Goal: Task Accomplishment & Management: Manage account settings

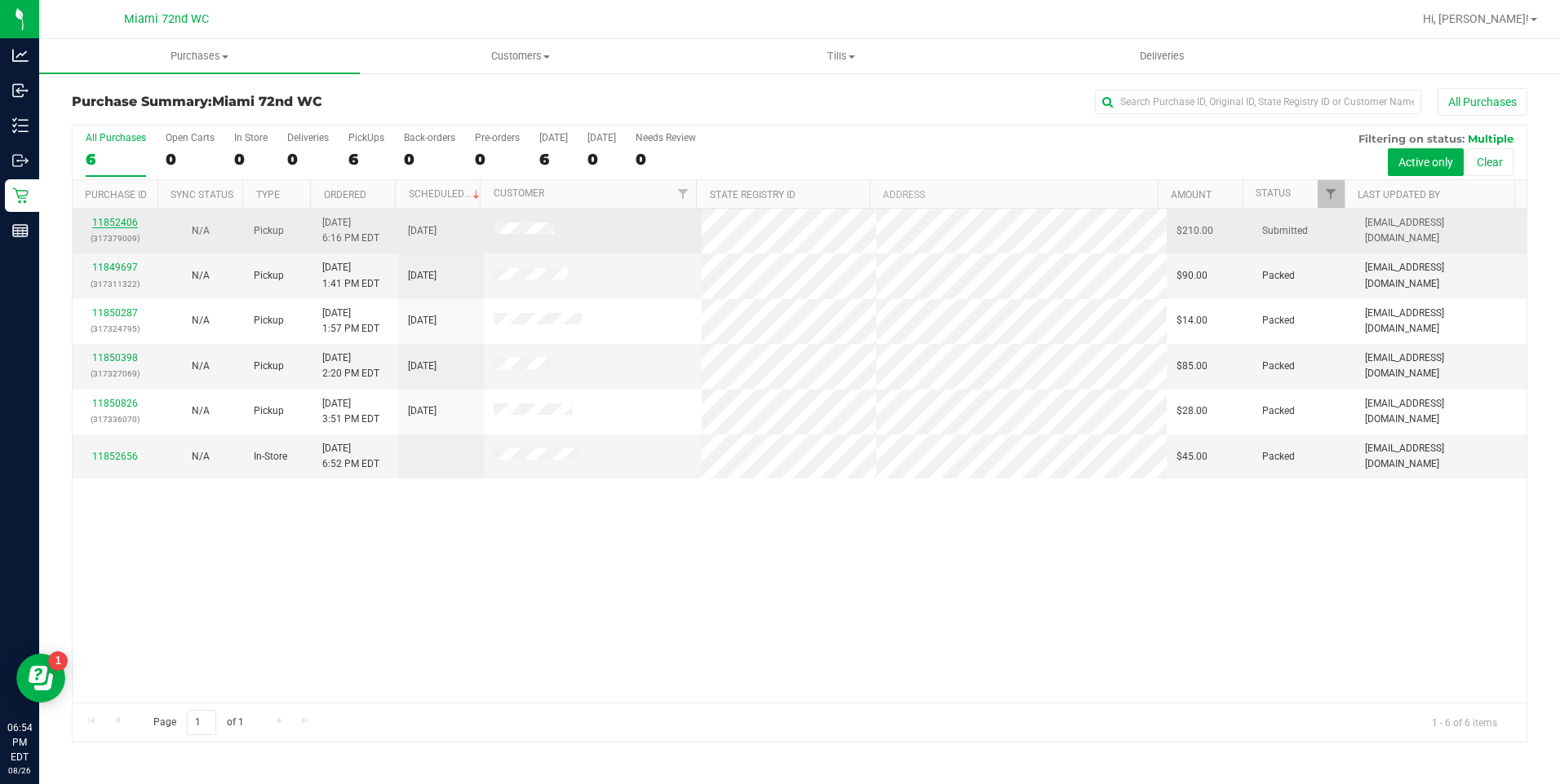
click at [115, 223] on link "11852406" at bounding box center [115, 223] width 46 height 11
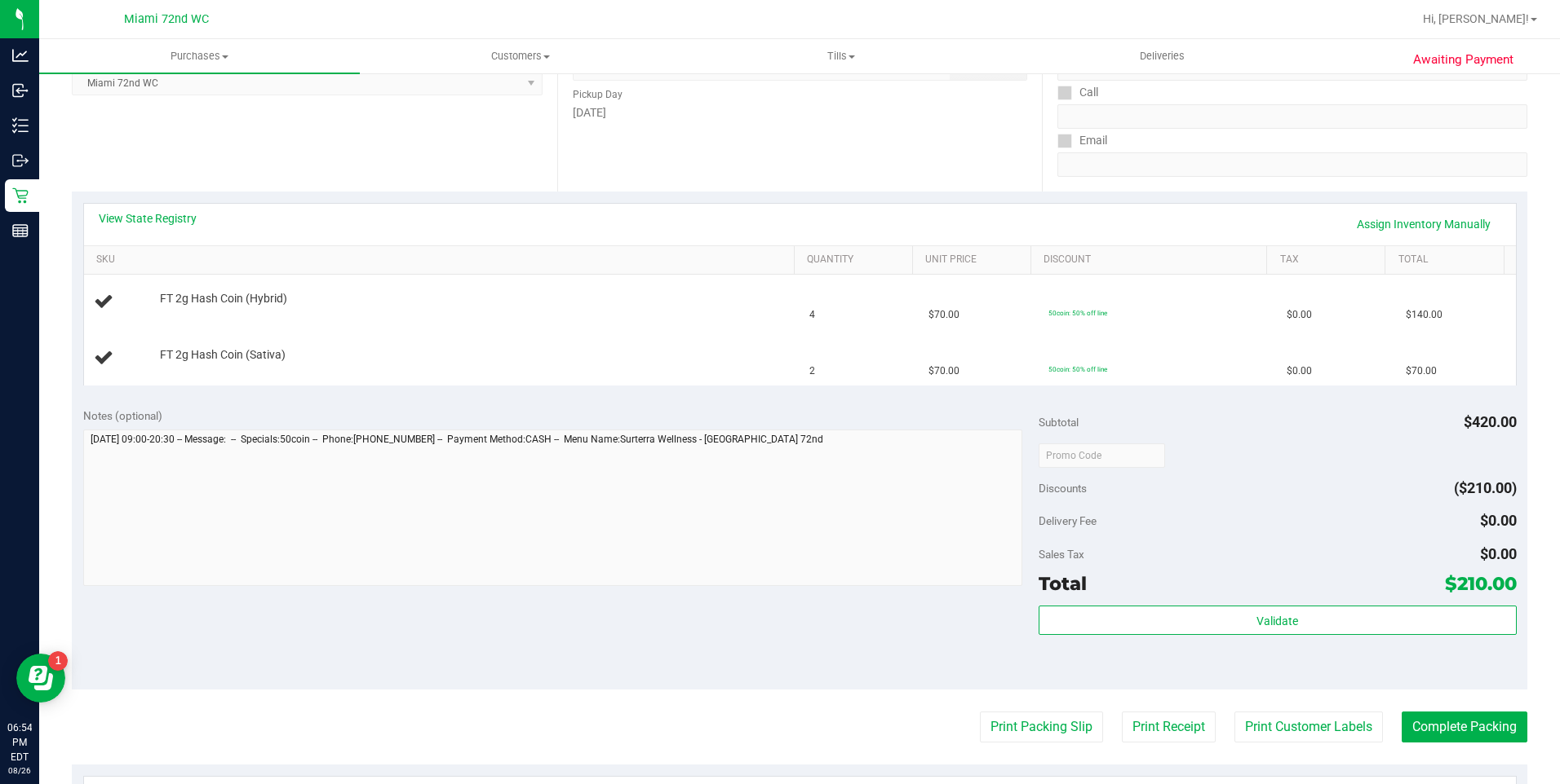
scroll to position [260, 0]
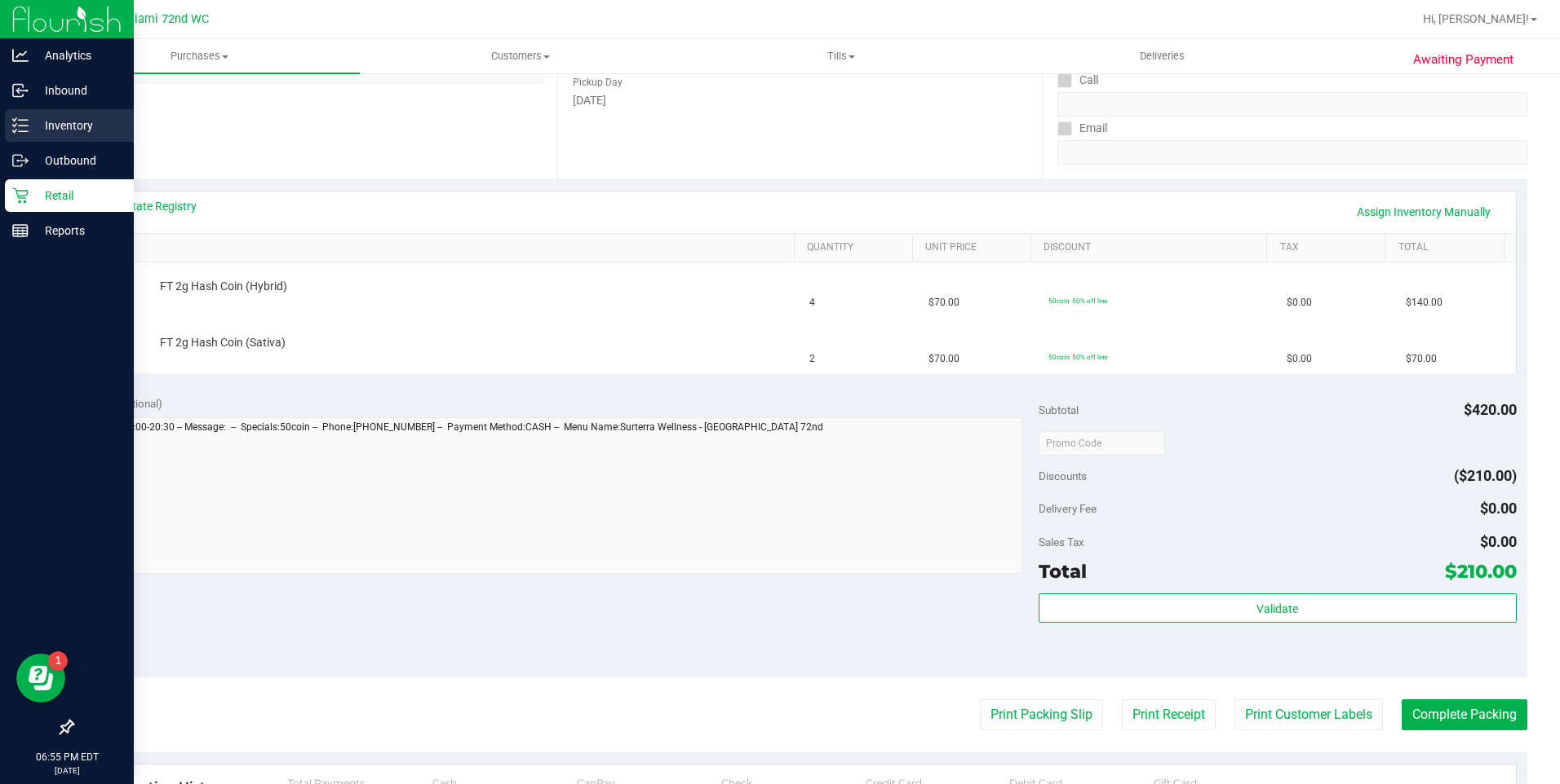
click at [23, 131] on line at bounding box center [23, 131] width 9 height 0
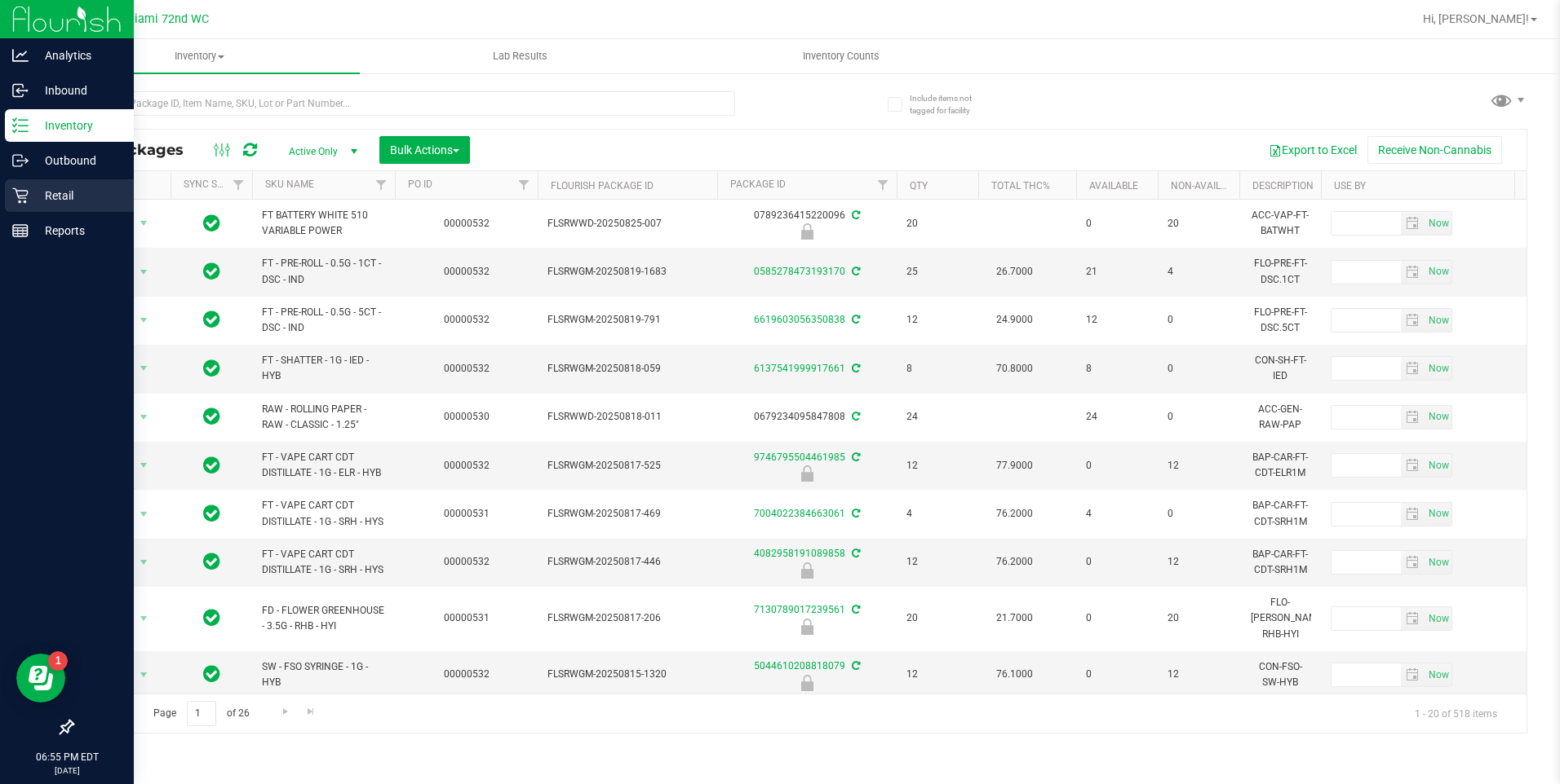
click at [46, 207] on div "Retail" at bounding box center [69, 196] width 129 height 33
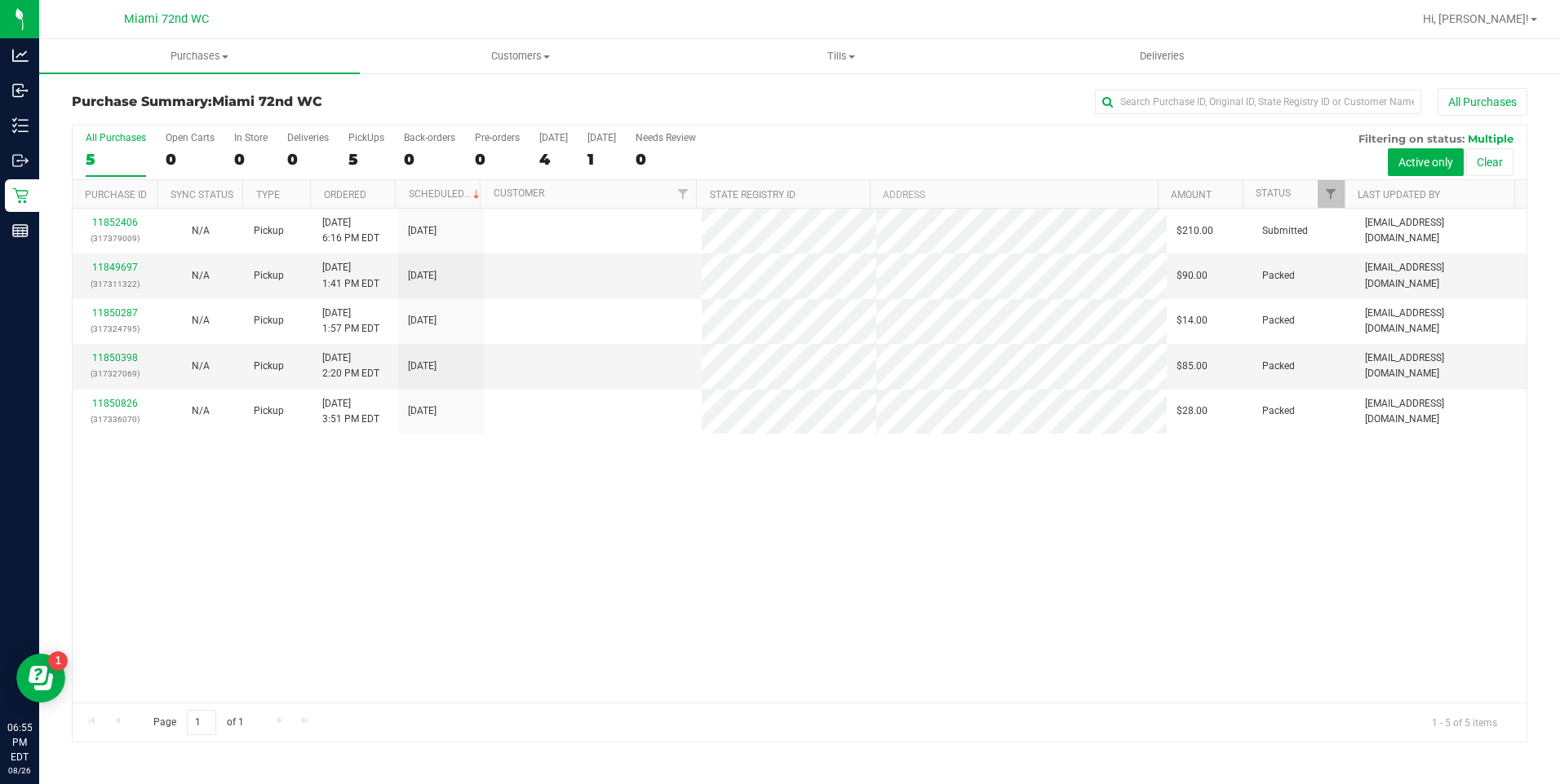
click at [957, 607] on div "11852406 (317379009) N/A Pickup [DATE] 6:16 PM EDT 8/27/2025 $210.00 Submitted …" at bounding box center [799, 456] width 1454 height 494
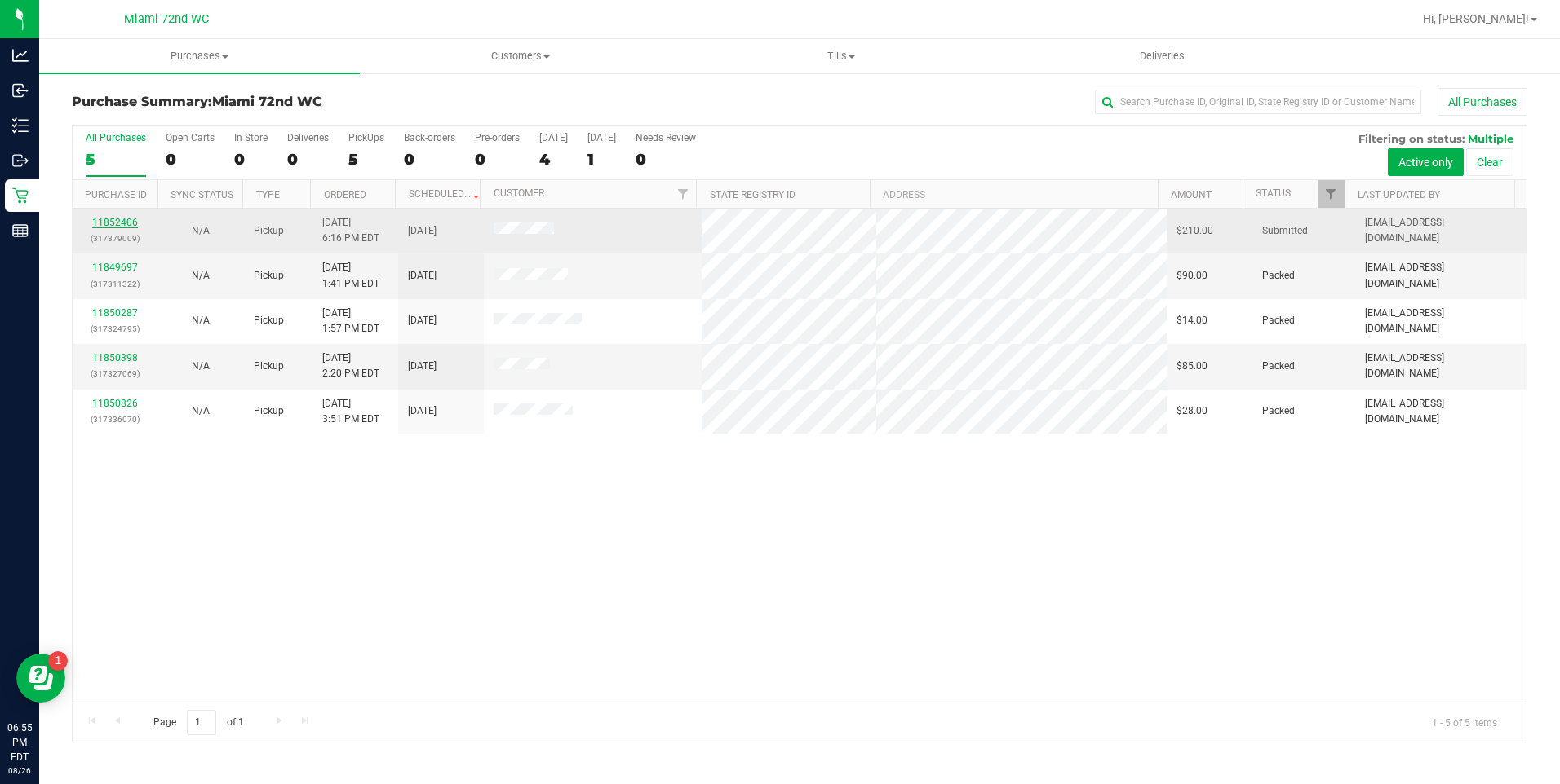
click at [110, 223] on link "11852406" at bounding box center [115, 223] width 46 height 11
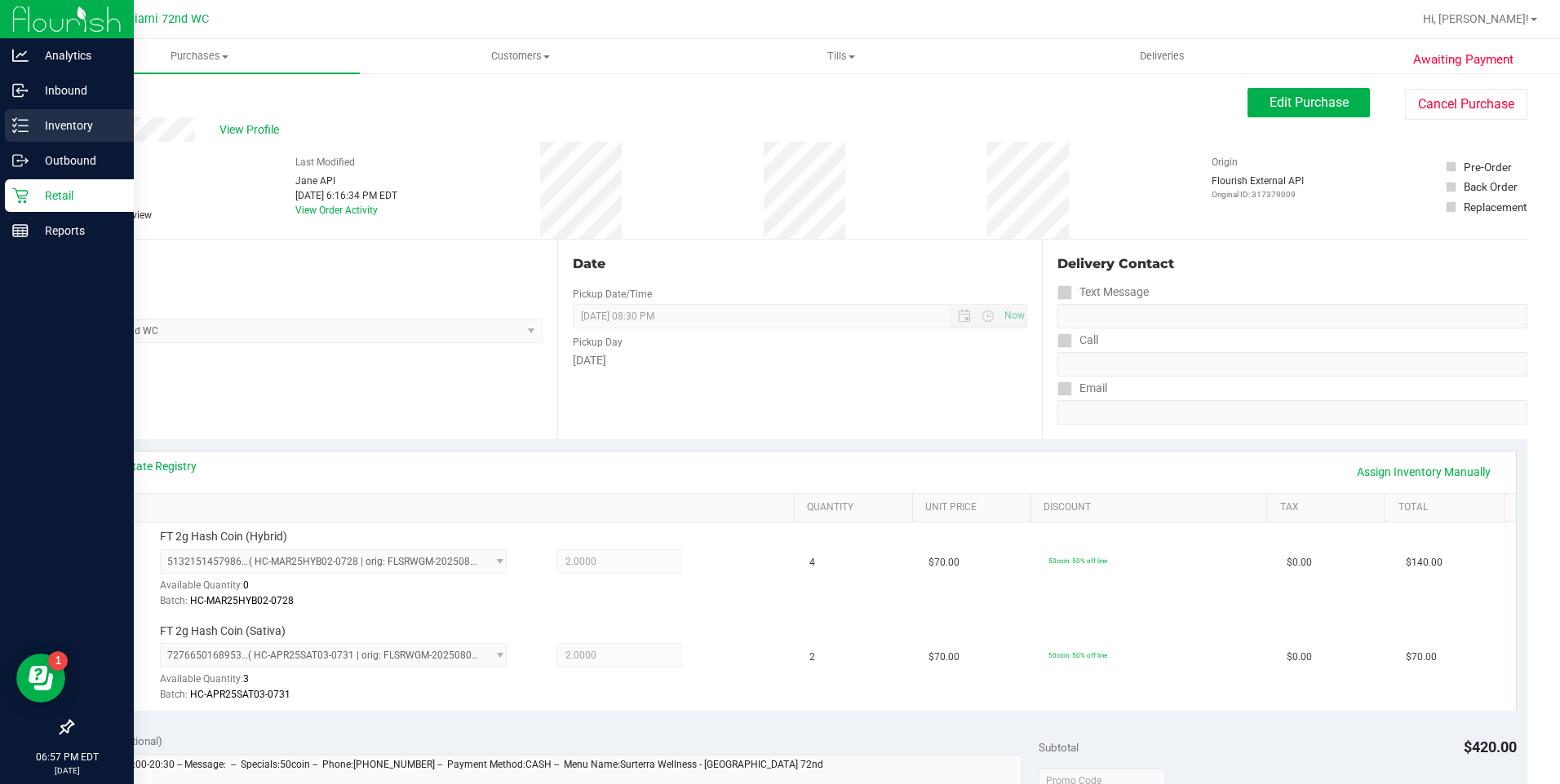
click at [11, 129] on div "Inventory" at bounding box center [69, 126] width 129 height 33
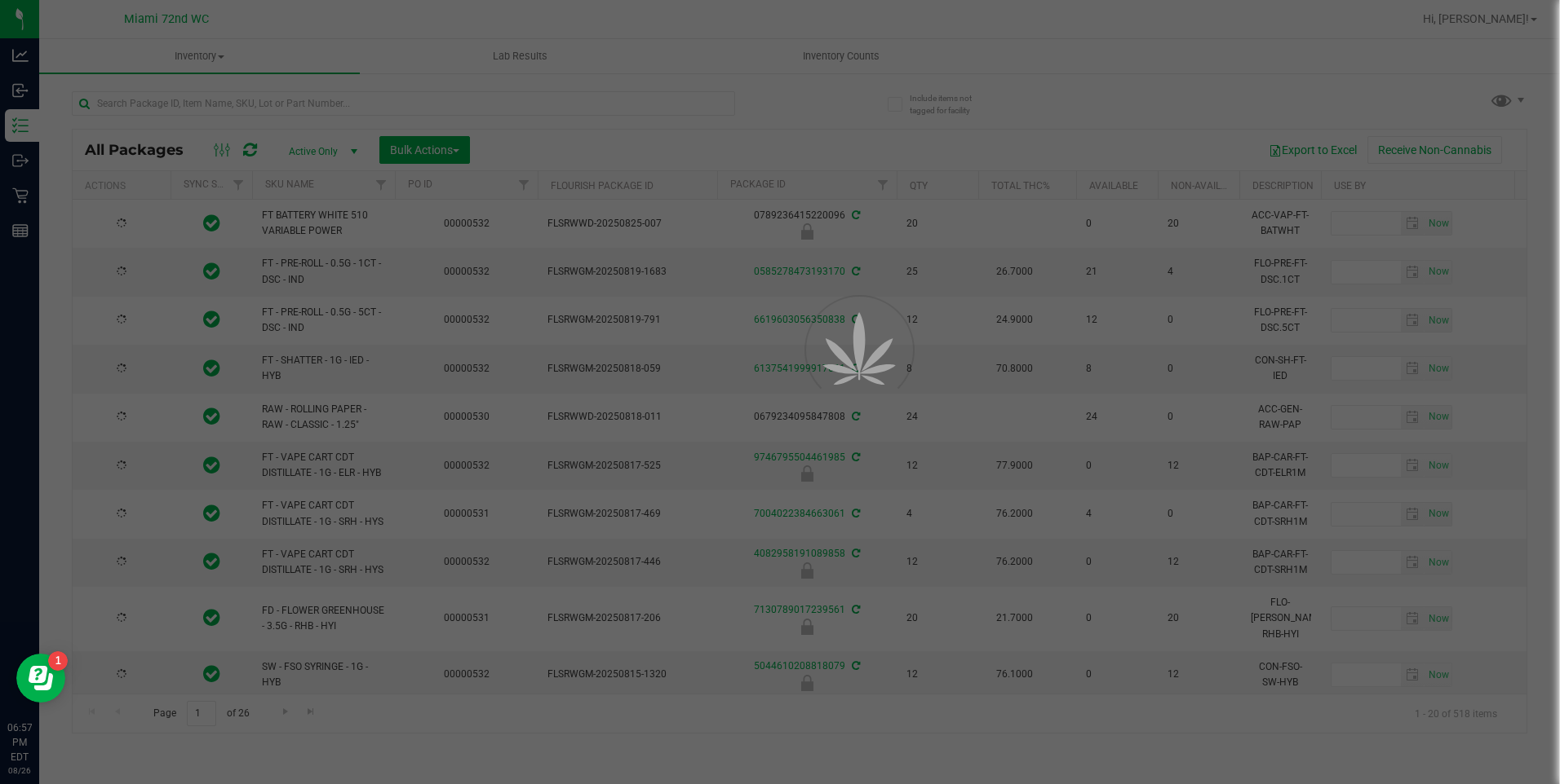
click at [353, 105] on div at bounding box center [780, 392] width 1560 height 784
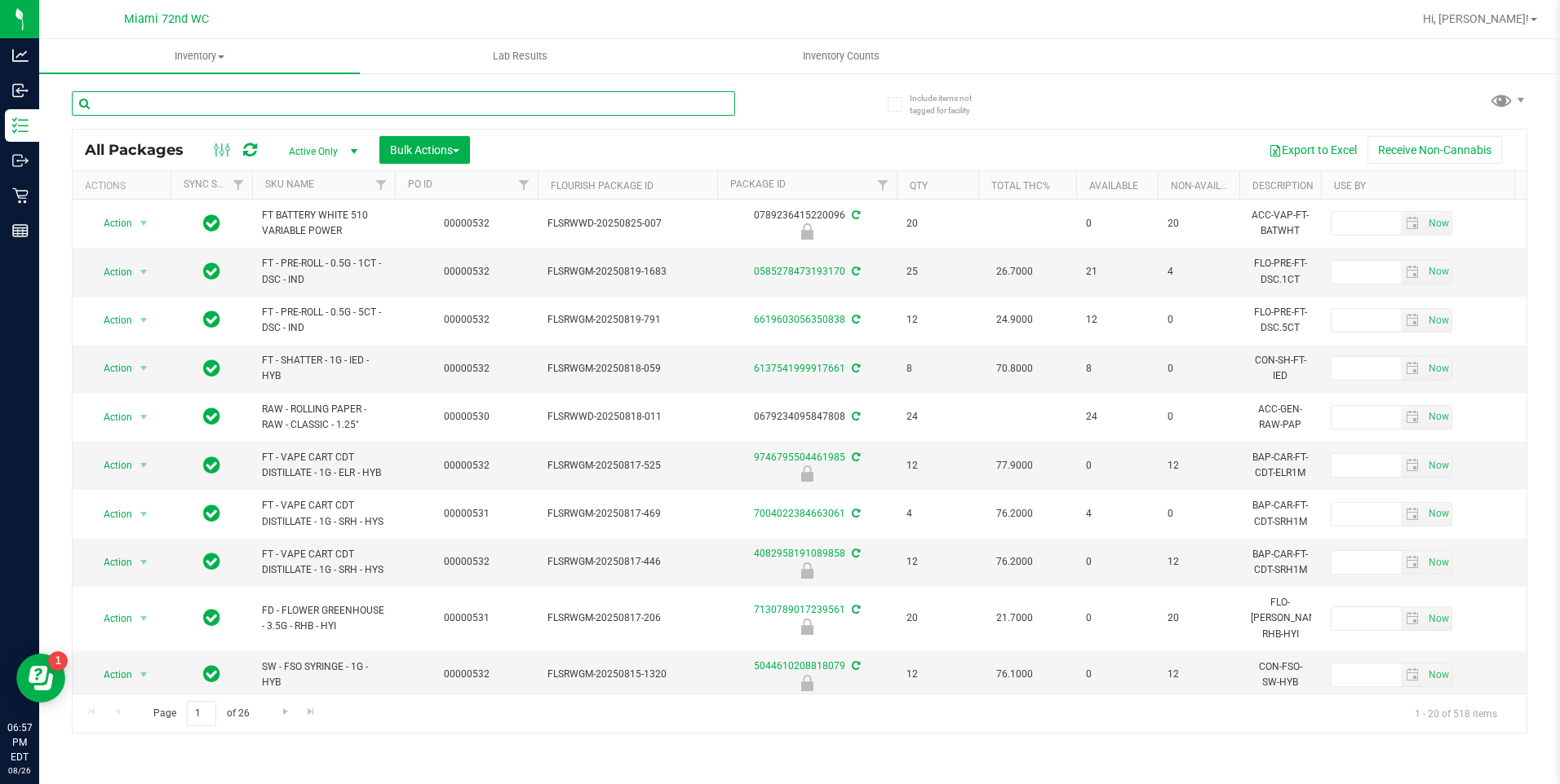
click at [239, 100] on input "text" at bounding box center [404, 104] width 664 height 24
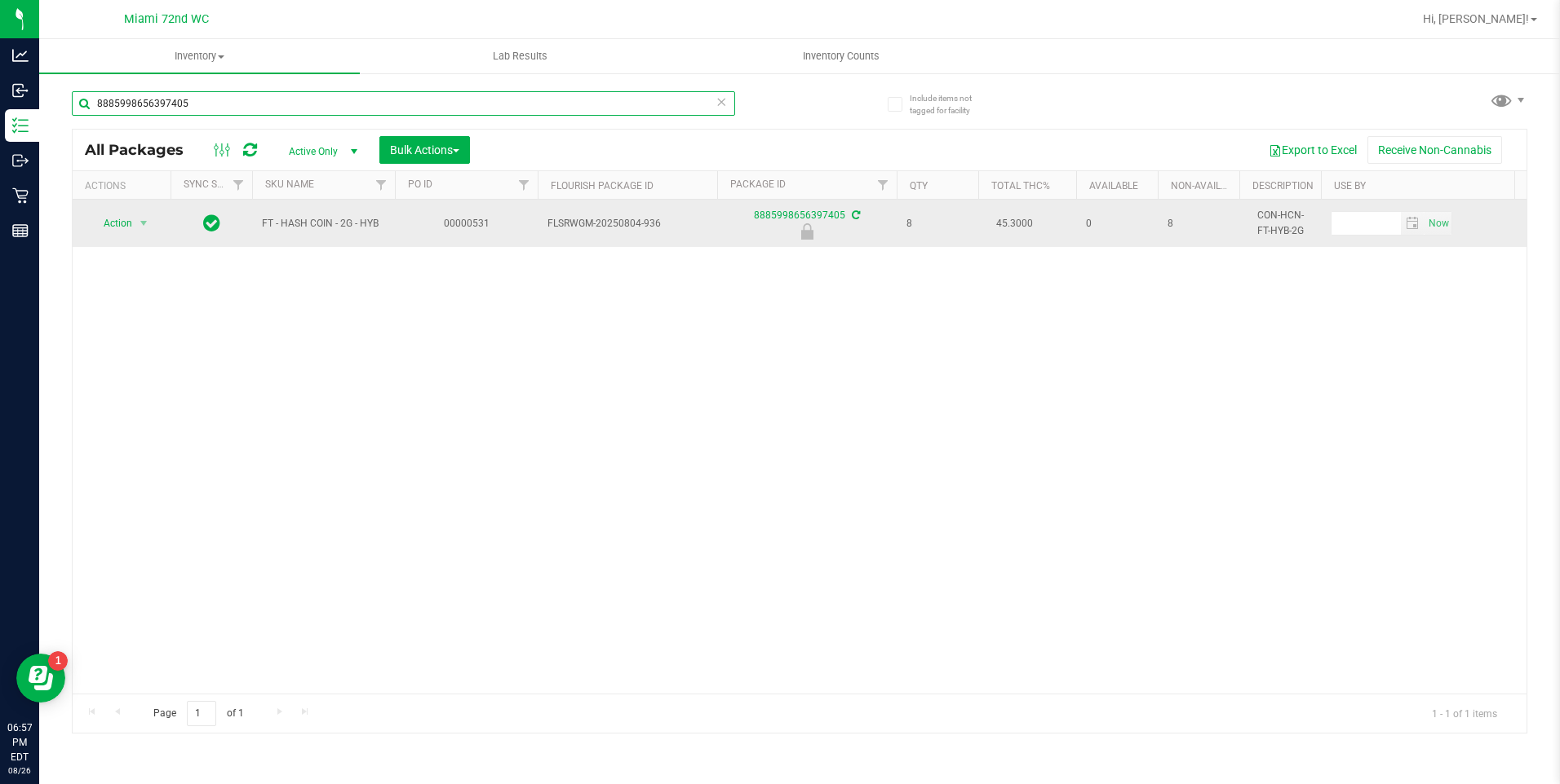
type input "8885998656397405"
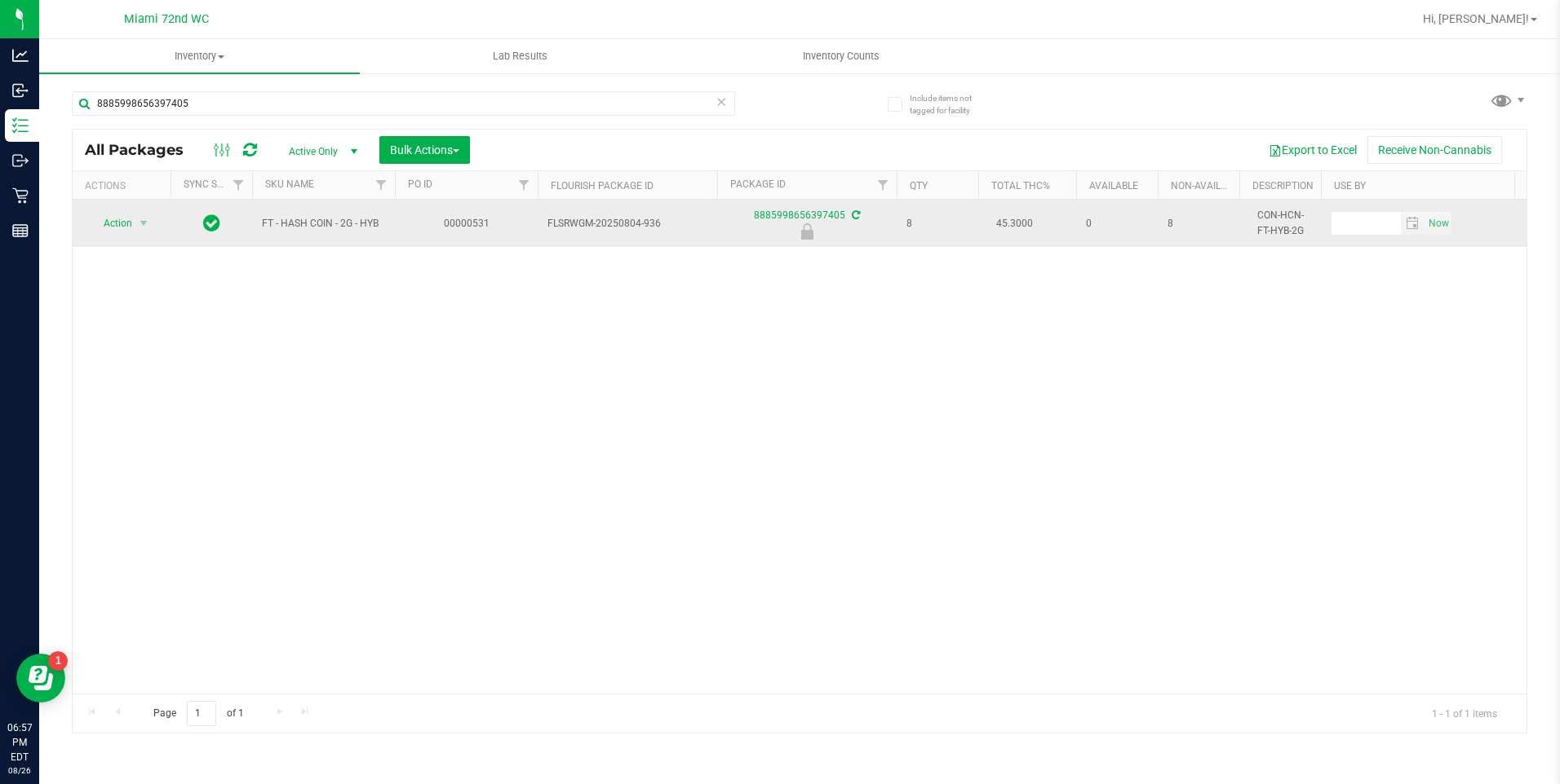
click at [112, 214] on span "Action" at bounding box center [111, 224] width 44 height 23
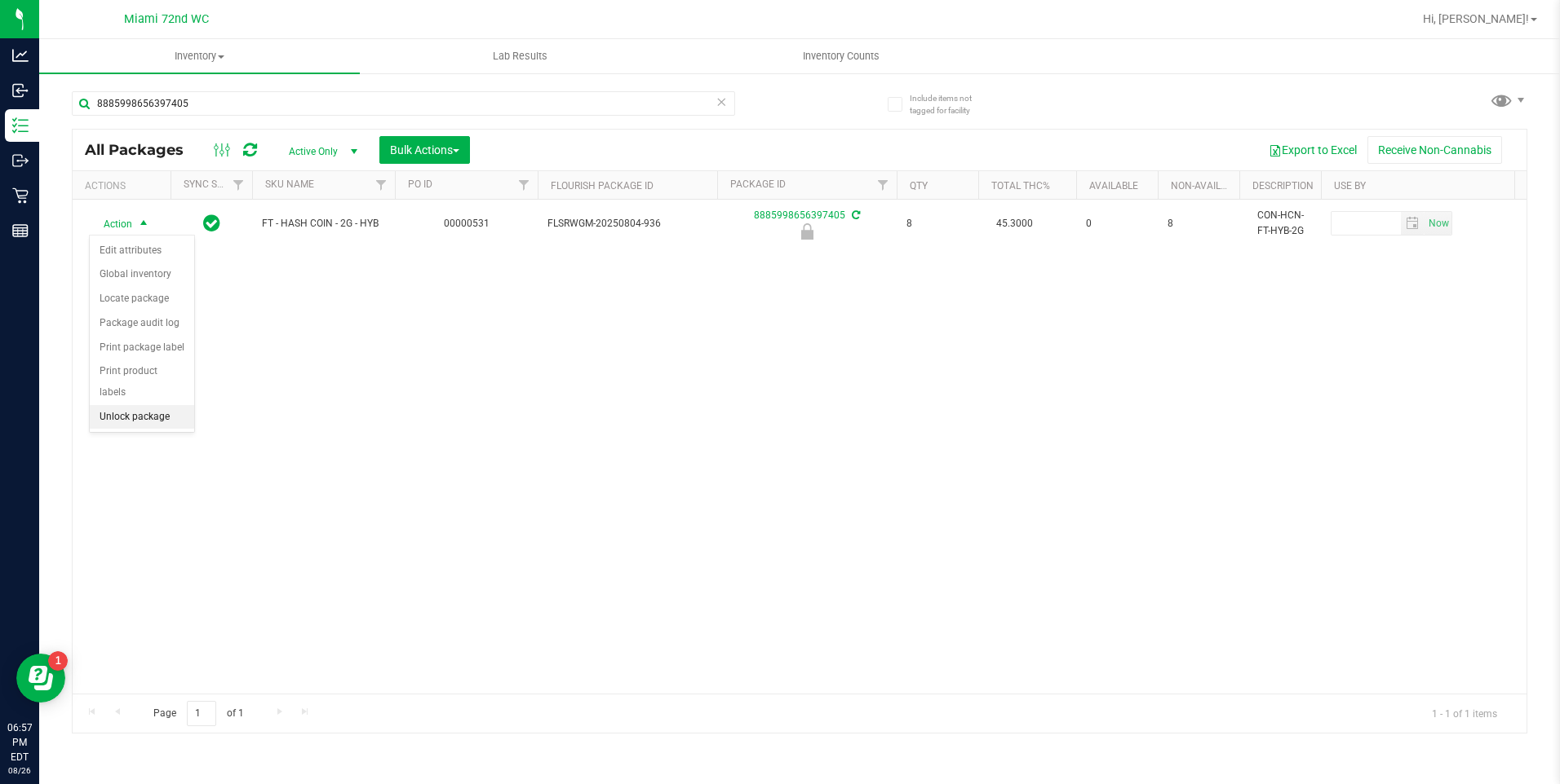
click at [145, 405] on li "Unlock package" at bounding box center [142, 417] width 105 height 24
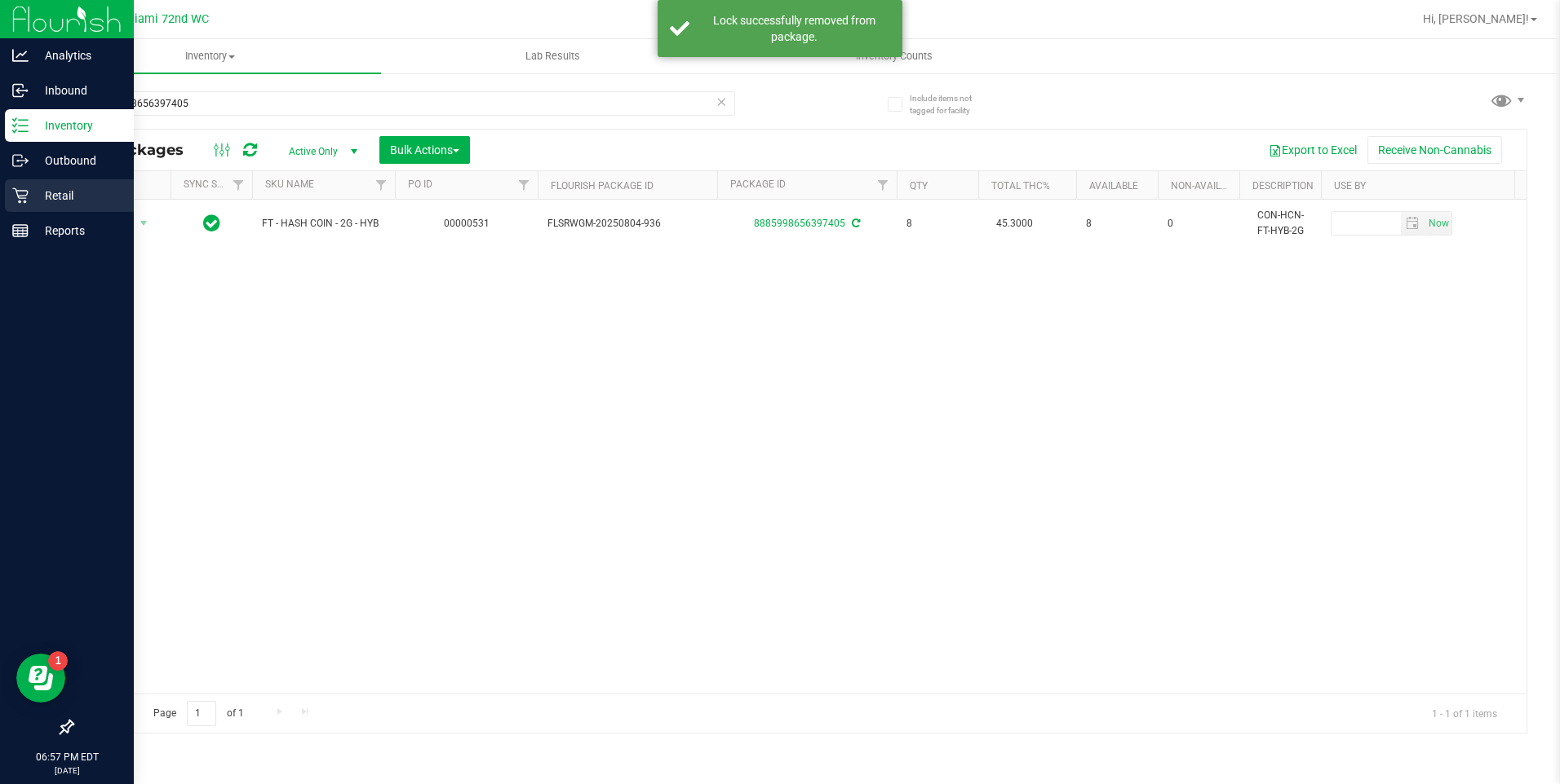
click at [11, 191] on div "Retail" at bounding box center [69, 196] width 129 height 33
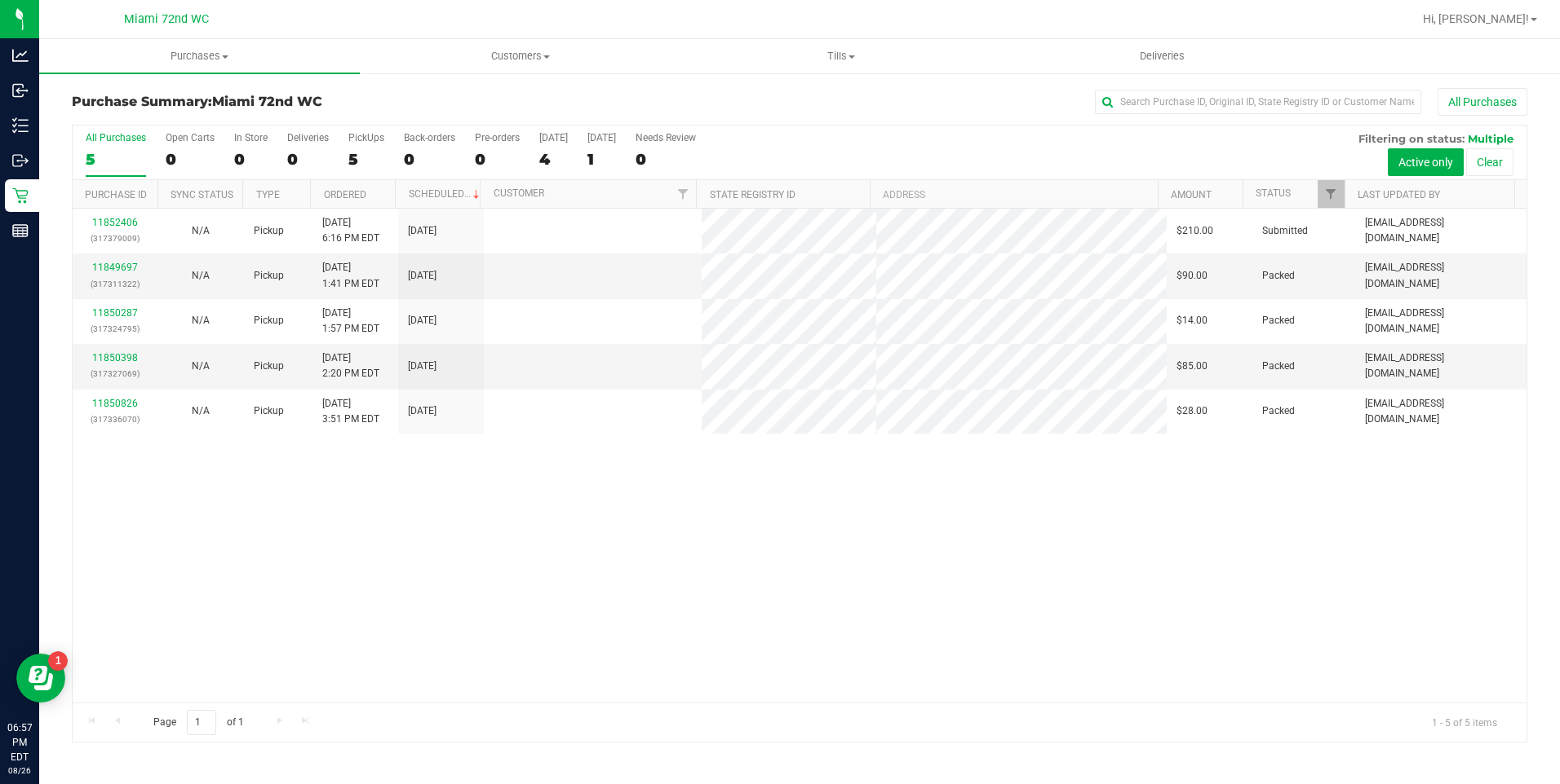
click at [352, 567] on div "11852406 (317379009) N/A Pickup [DATE] 6:16 PM EDT 8/27/2025 $210.00 Submitted …" at bounding box center [799, 456] width 1454 height 494
click at [98, 251] on td "11852406 (317379009)" at bounding box center [115, 231] width 86 height 45
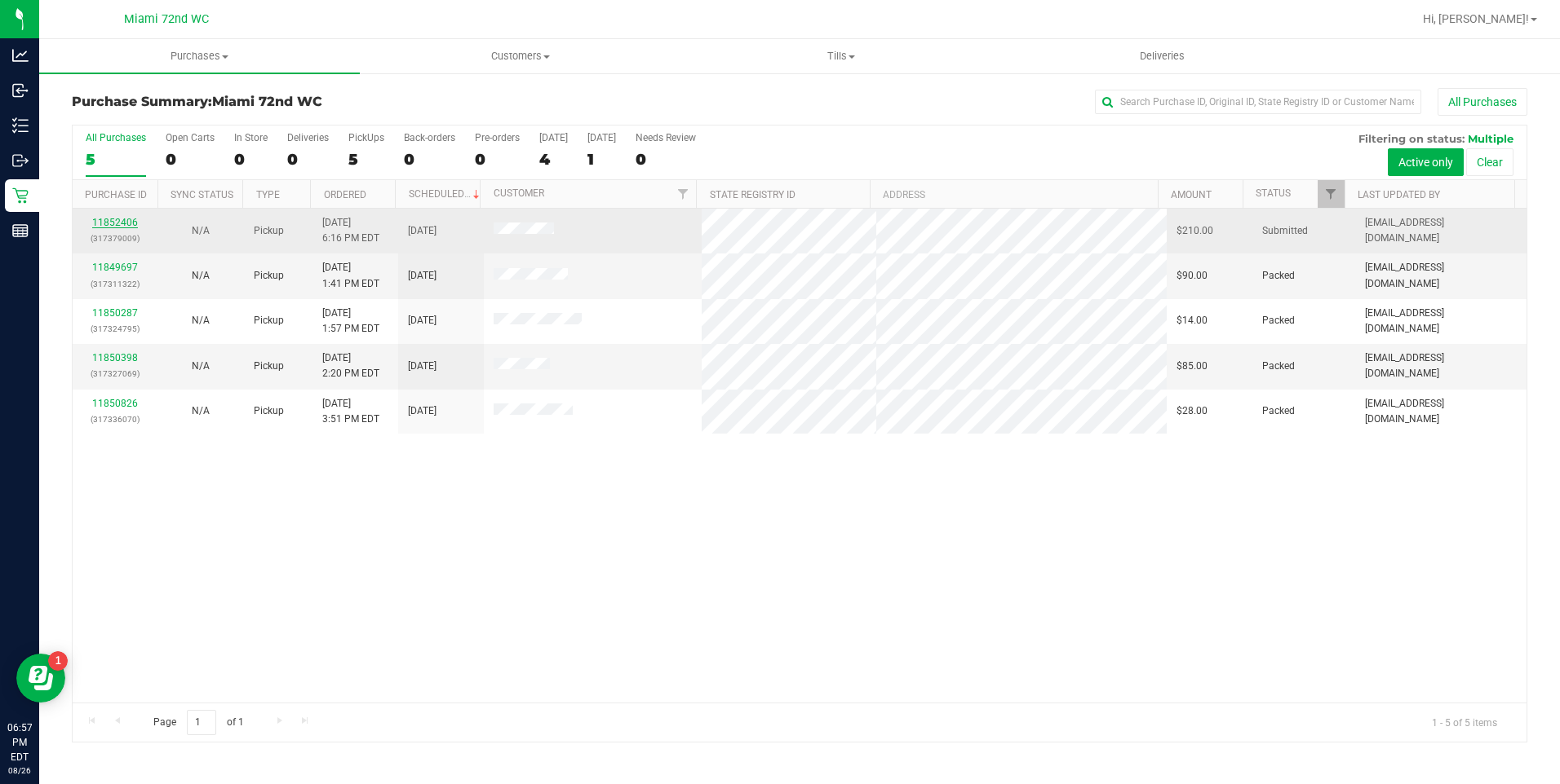
click at [105, 225] on link "11852406" at bounding box center [115, 223] width 46 height 11
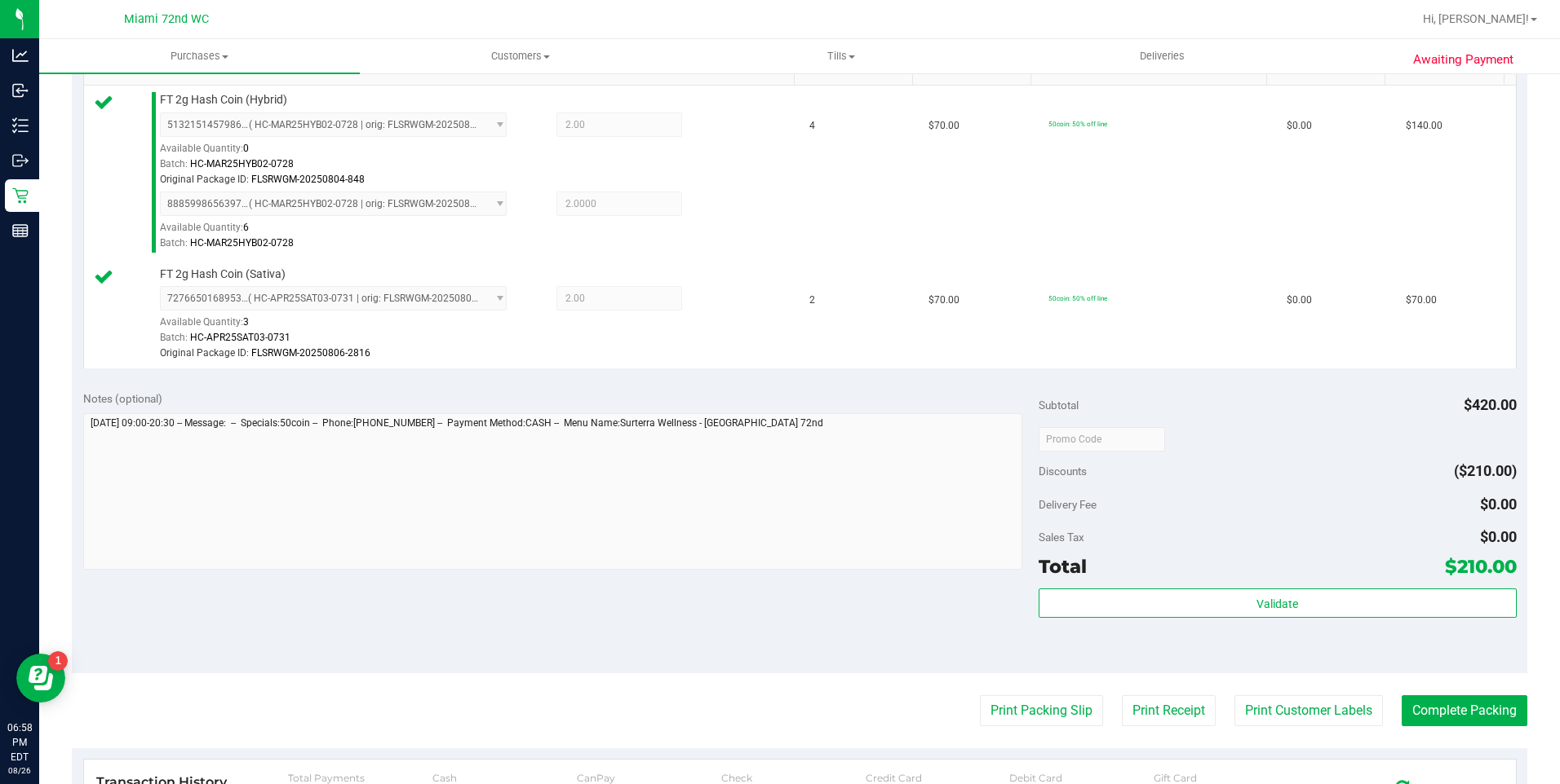
scroll to position [484, 0]
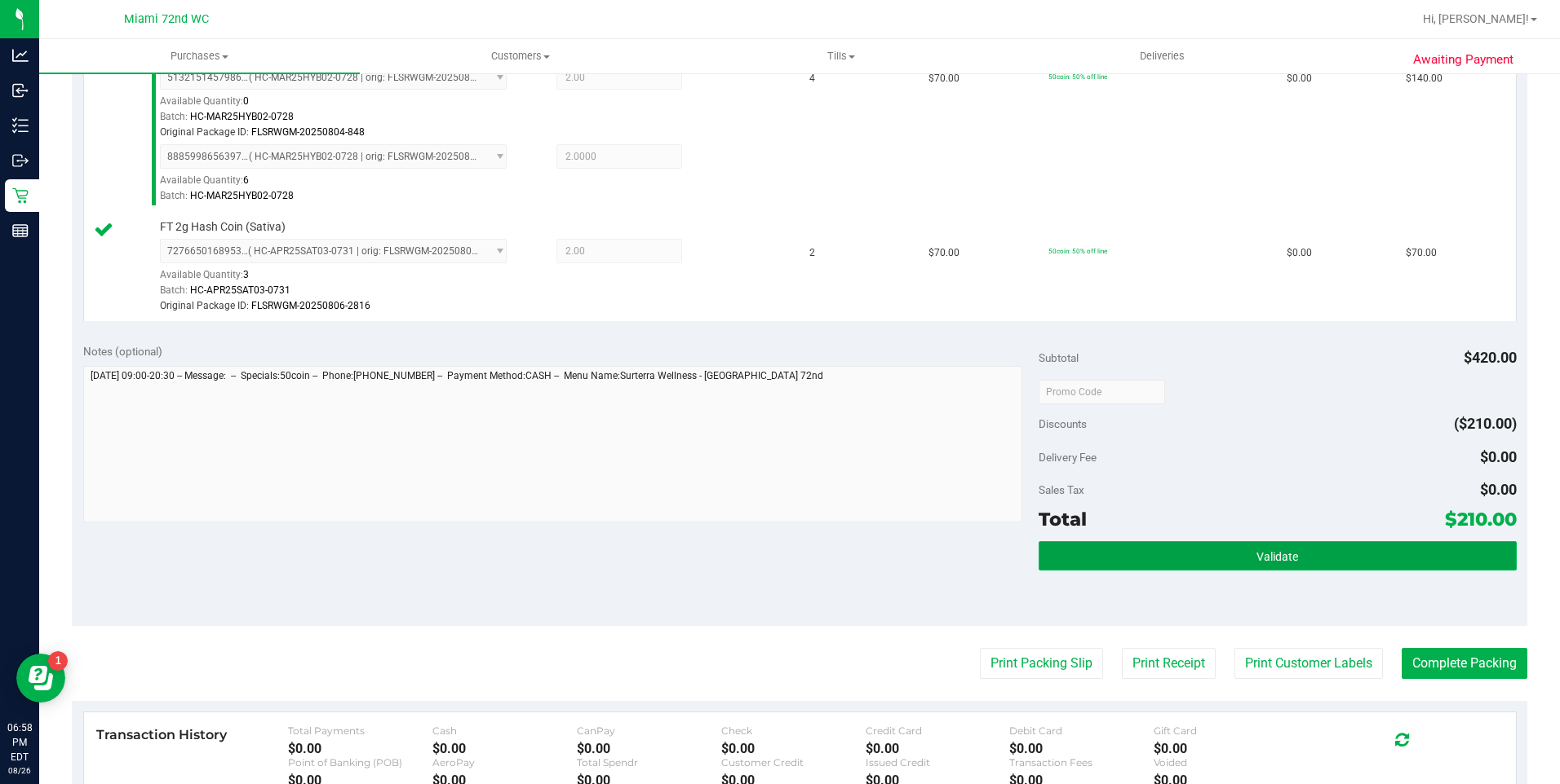
click at [1284, 546] on button "Validate" at bounding box center [1277, 556] width 478 height 29
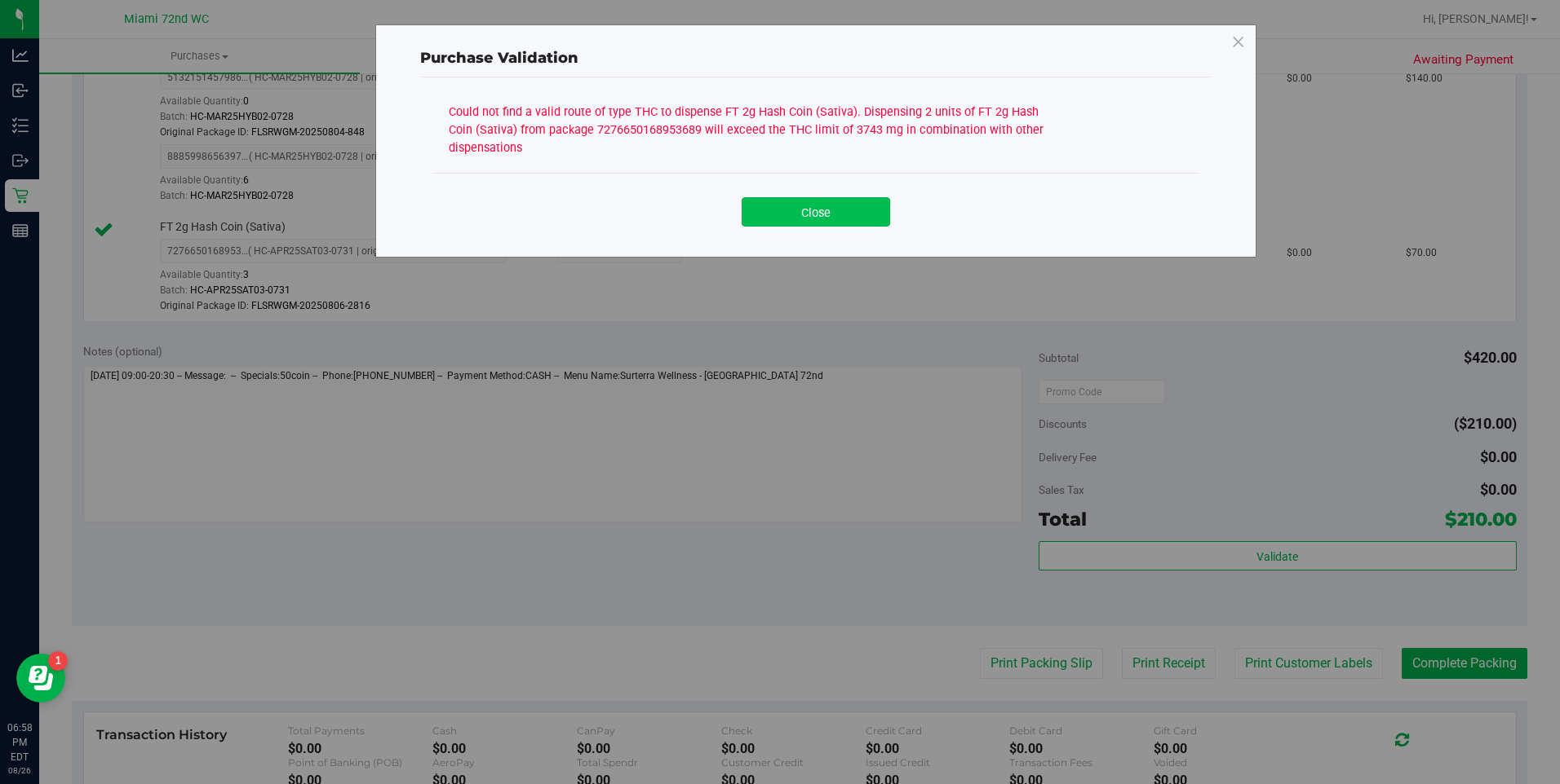
click at [856, 203] on button "Close" at bounding box center [816, 212] width 149 height 29
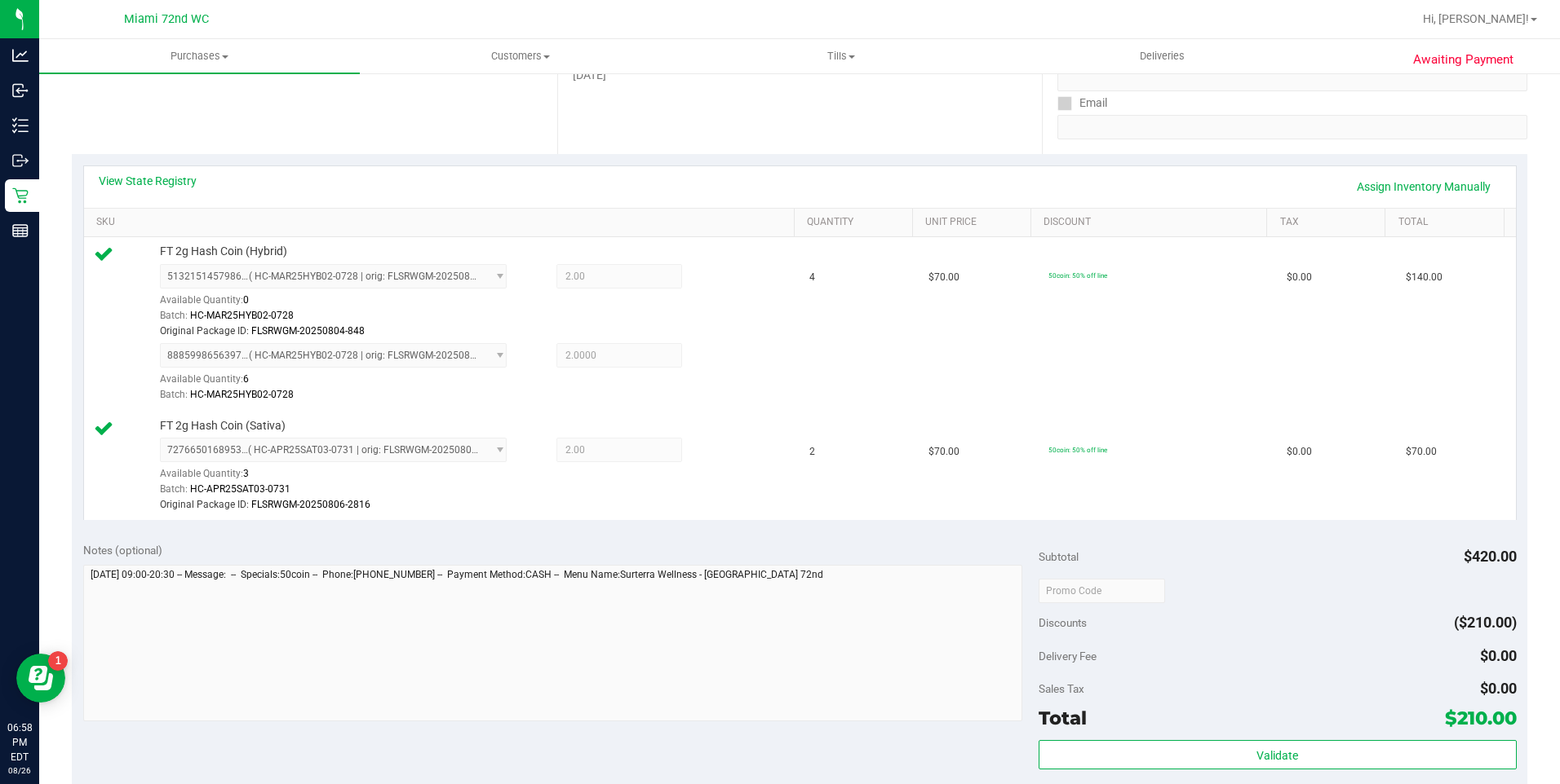
scroll to position [0, 0]
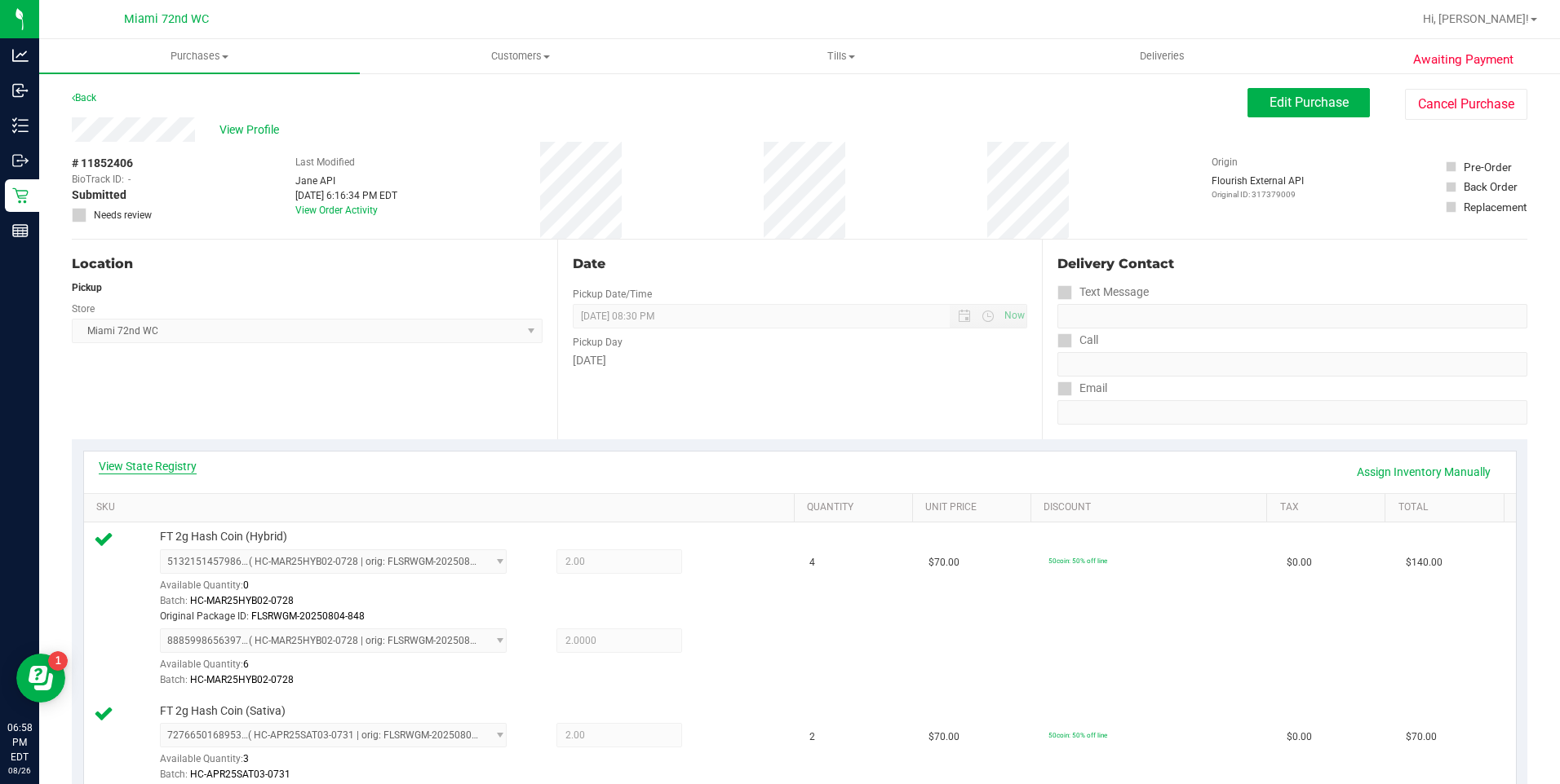
click at [123, 468] on link "View State Registry" at bounding box center [148, 466] width 98 height 16
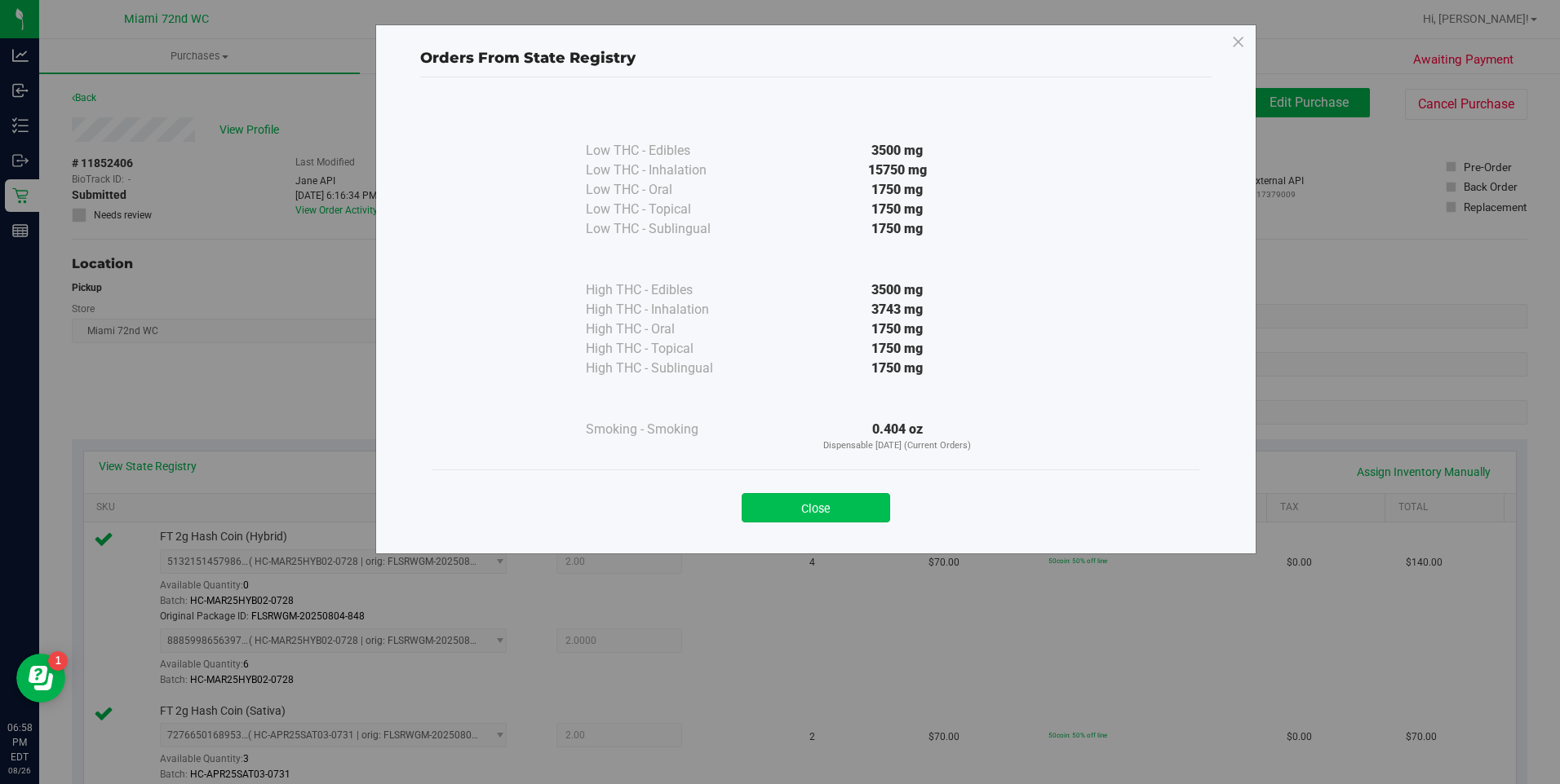
click at [879, 506] on button "Close" at bounding box center [816, 508] width 149 height 29
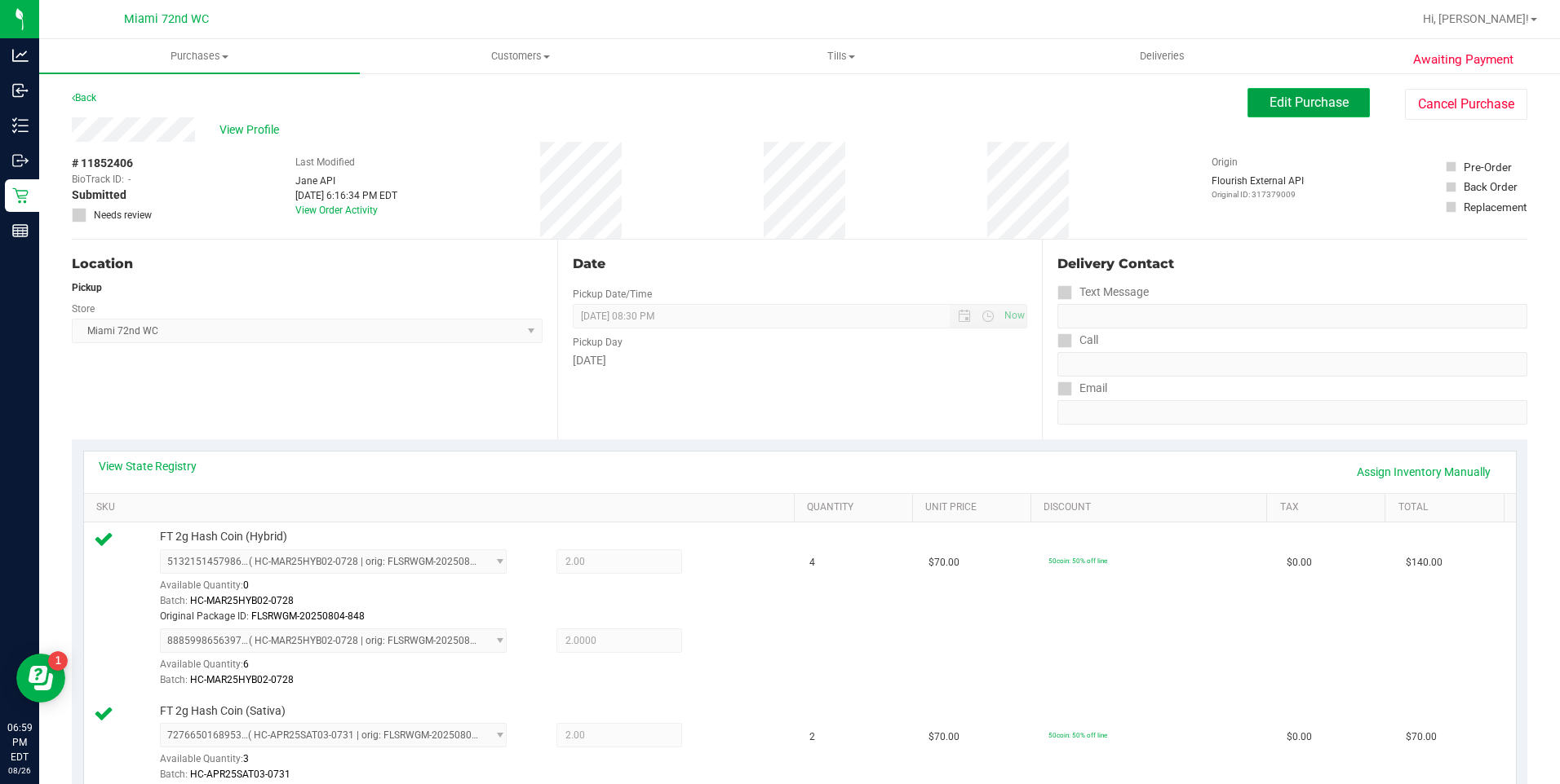
click at [1314, 100] on span "Edit Purchase" at bounding box center [1308, 102] width 79 height 16
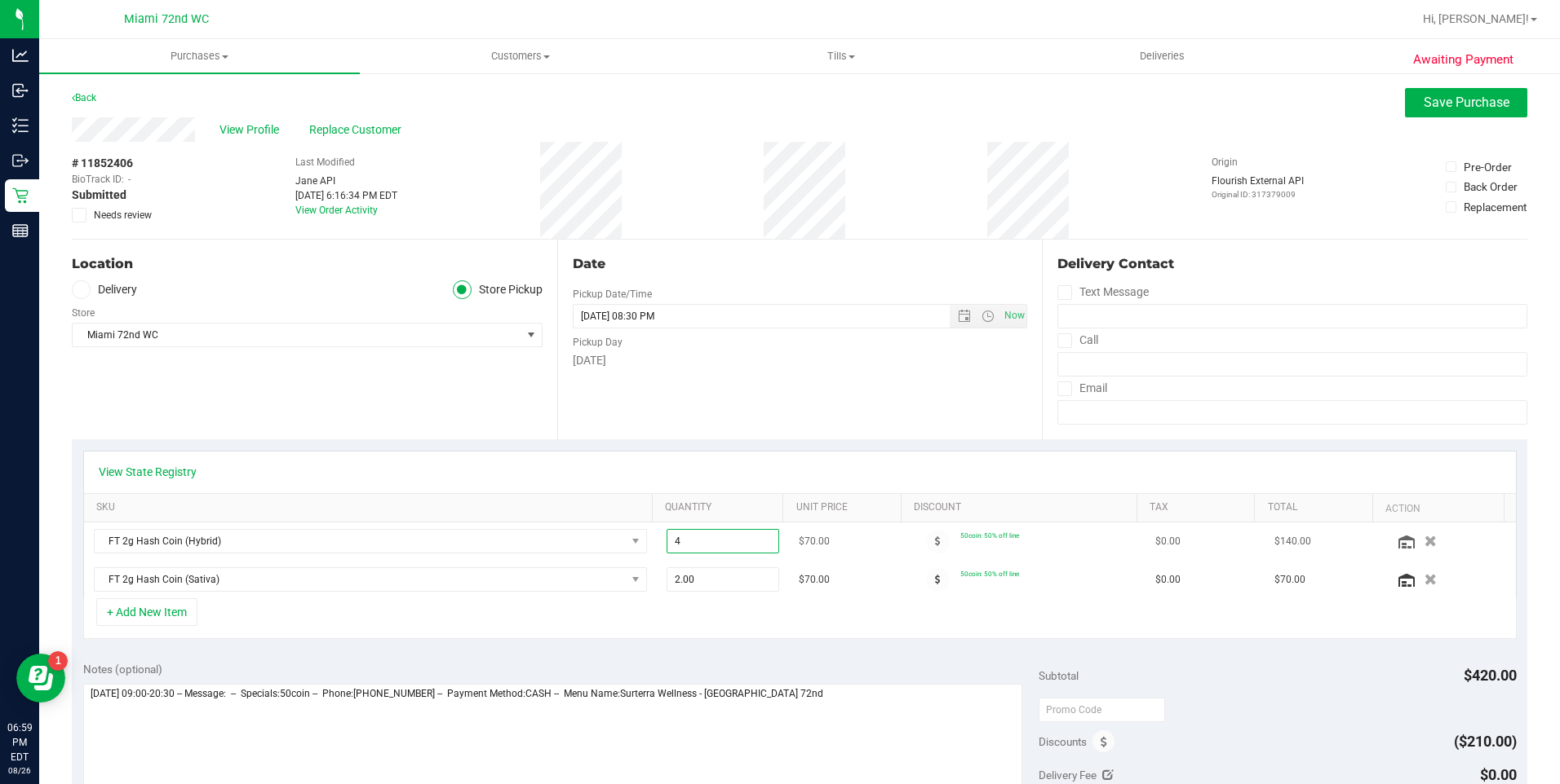
click at [747, 548] on span "4.00 4" at bounding box center [723, 541] width 113 height 24
type input "1"
click at [786, 624] on div "+ Add New Item" at bounding box center [800, 619] width 1433 height 41
type input "4.00"
click at [1424, 543] on icon "button" at bounding box center [1430, 541] width 14 height 12
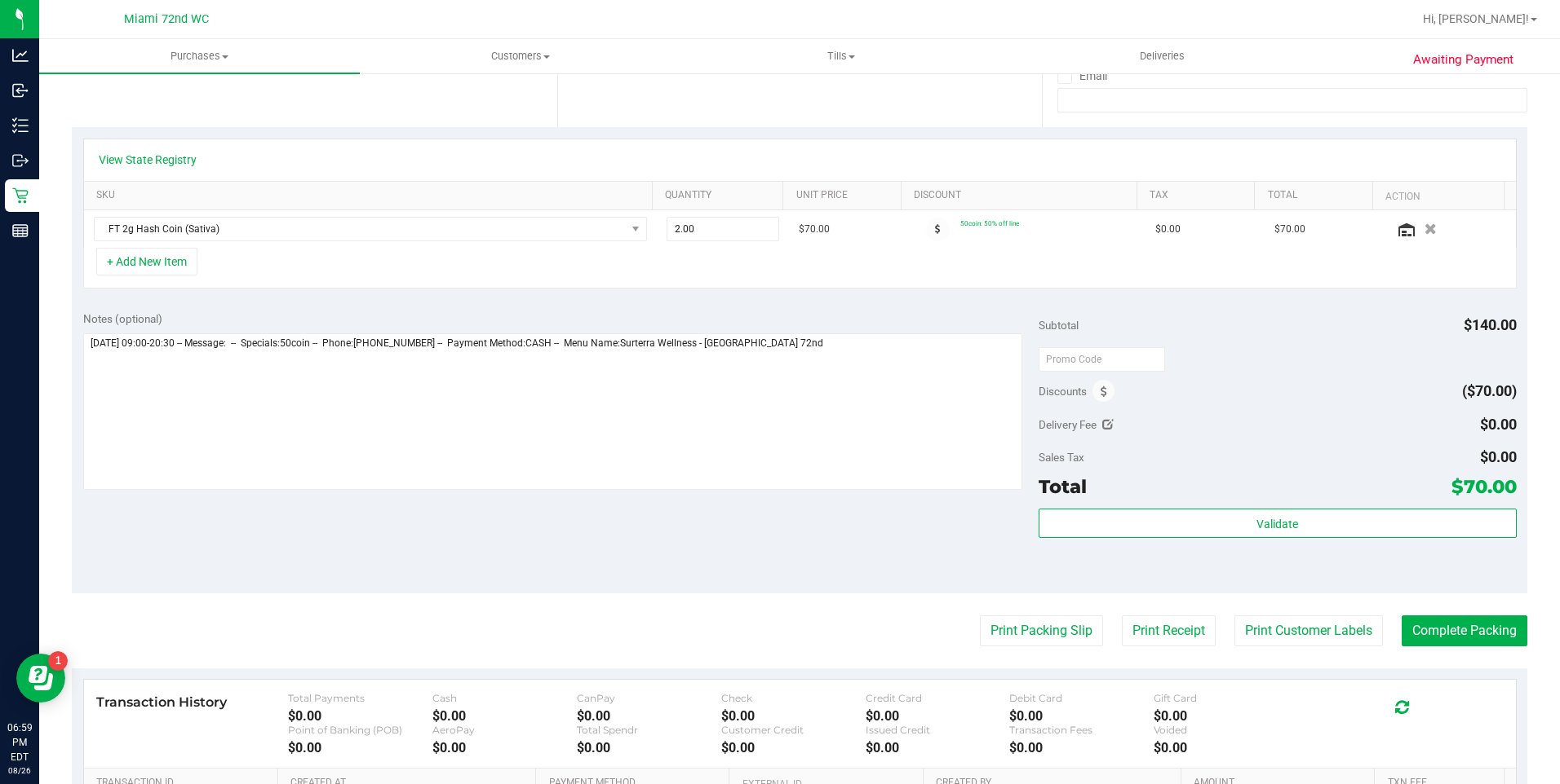
scroll to position [326, 0]
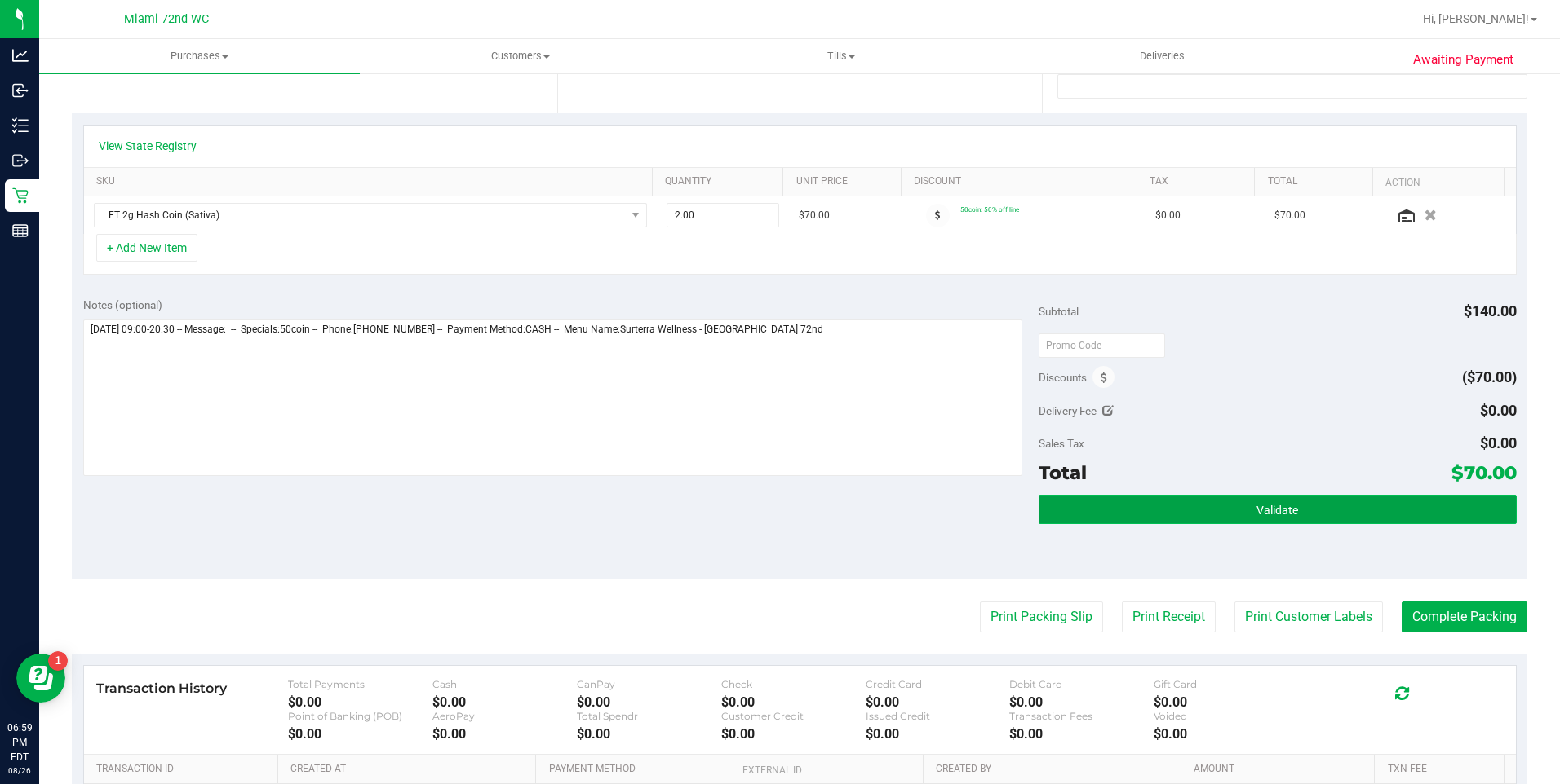
click at [1281, 518] on button "Validate" at bounding box center [1277, 510] width 478 height 29
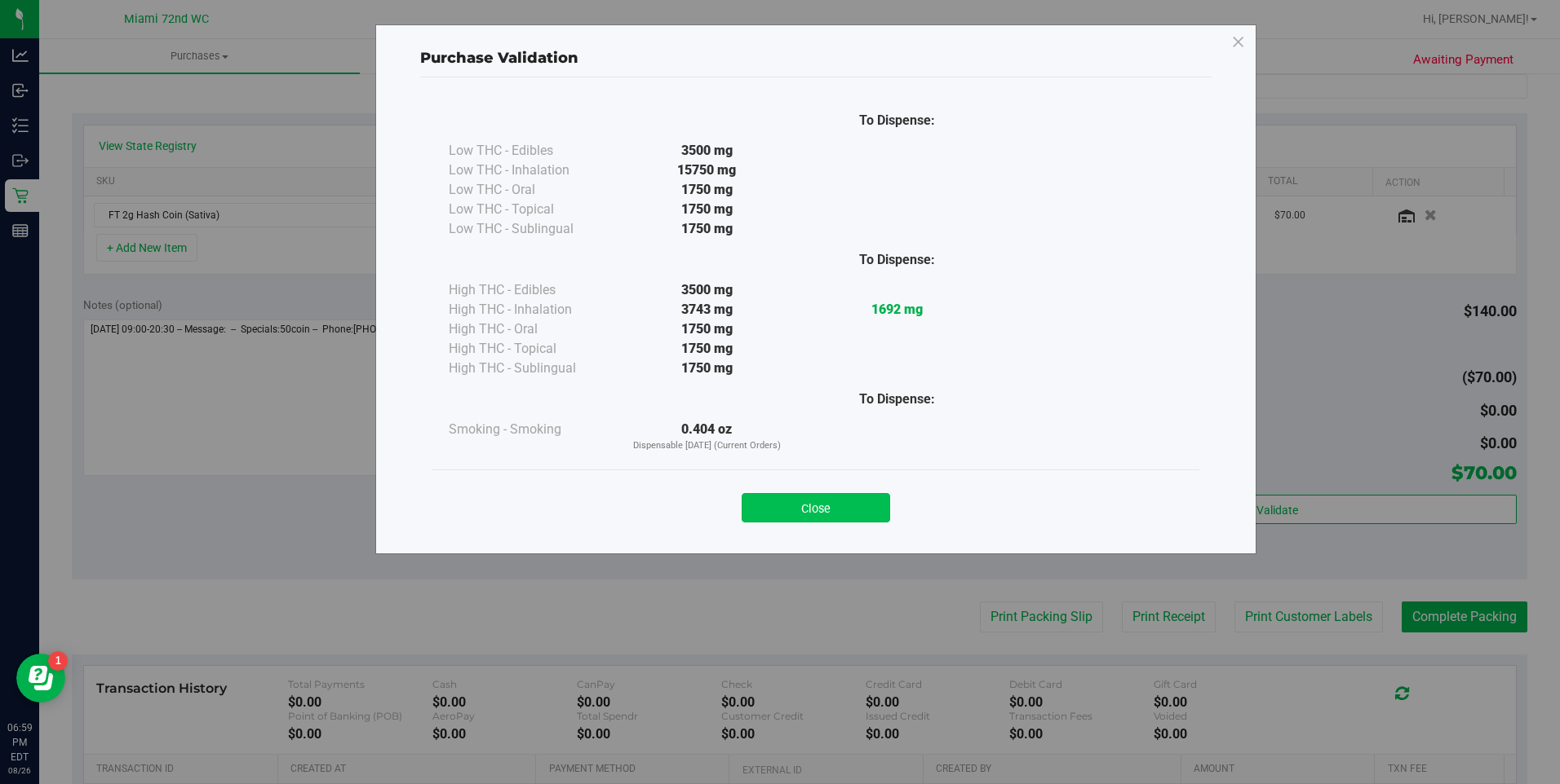
click at [829, 517] on button "Close" at bounding box center [816, 508] width 149 height 29
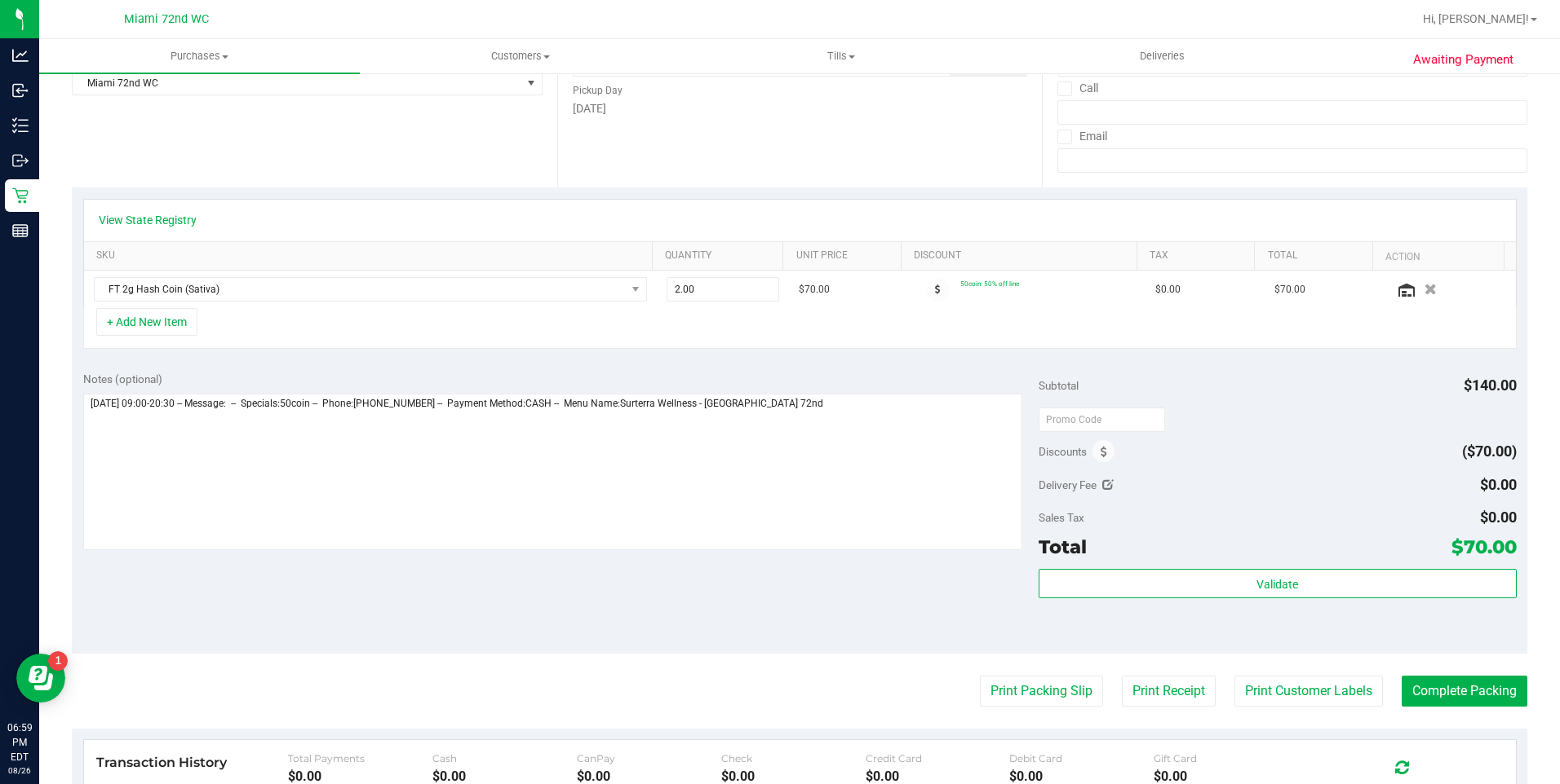
scroll to position [163, 0]
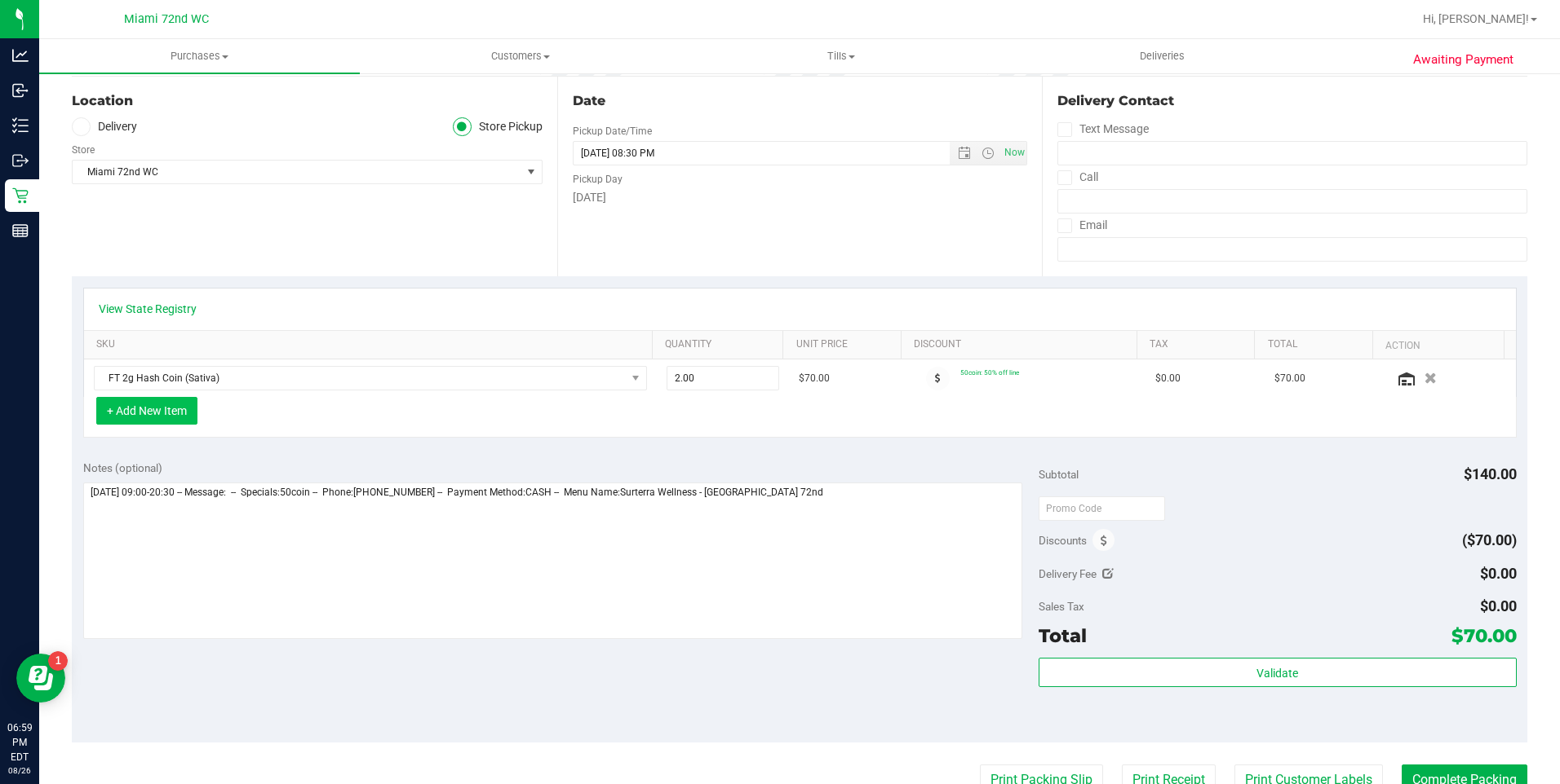
click at [163, 408] on button "+ Add New Item" at bounding box center [147, 411] width 101 height 28
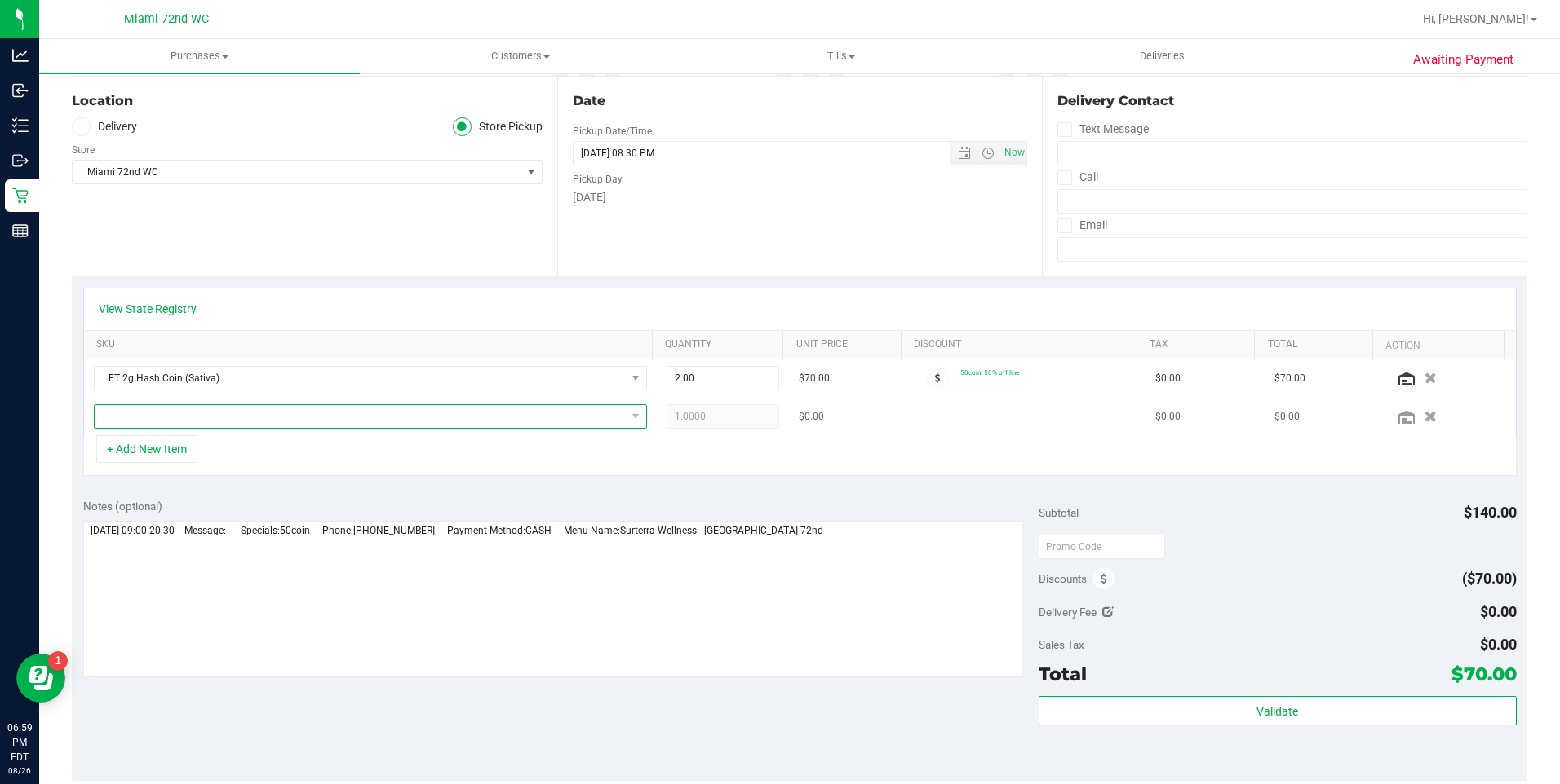
click at [186, 412] on span "NO DATA FOUND" at bounding box center [360, 416] width 531 height 23
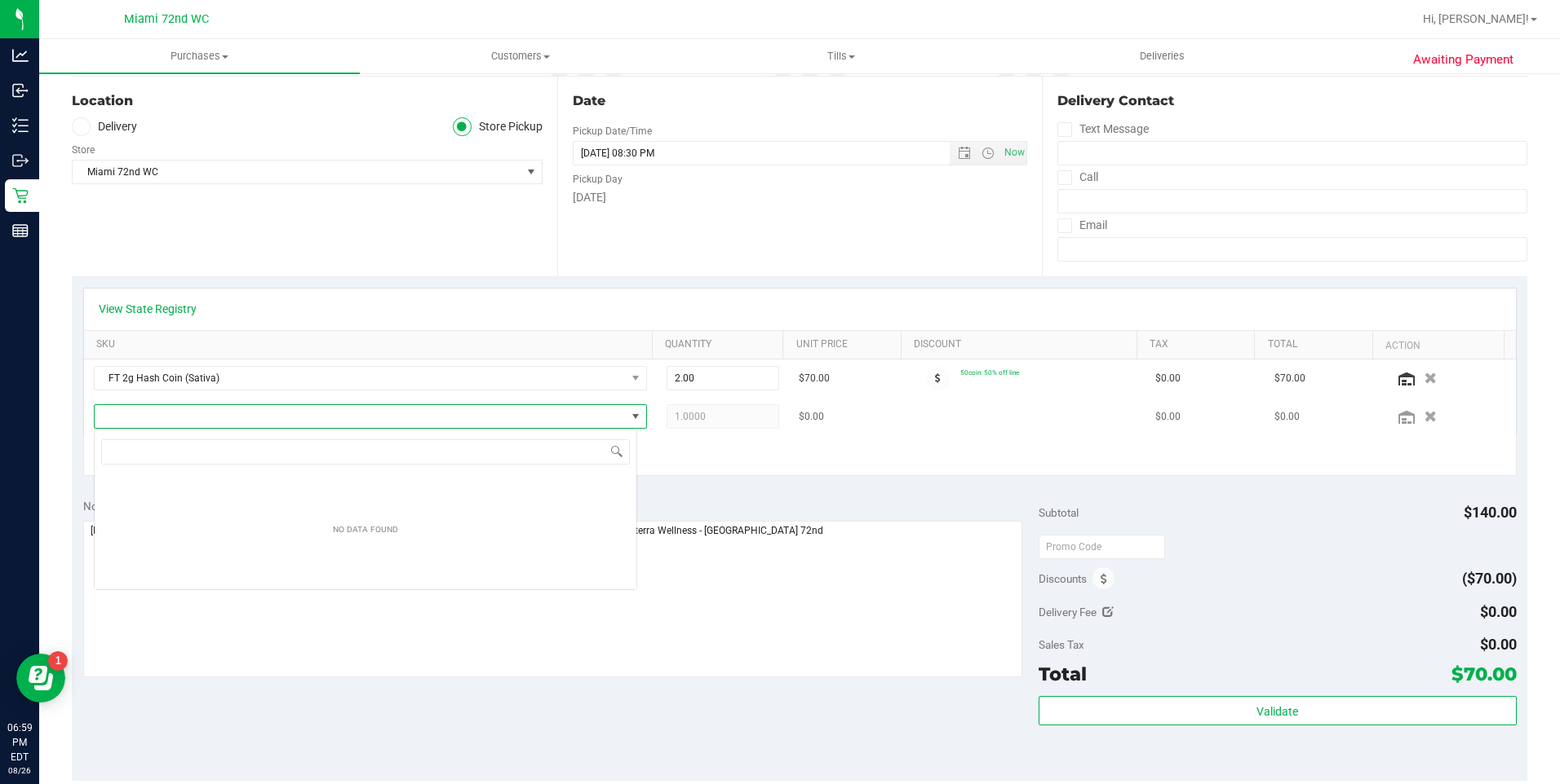
scroll to position [24, 543]
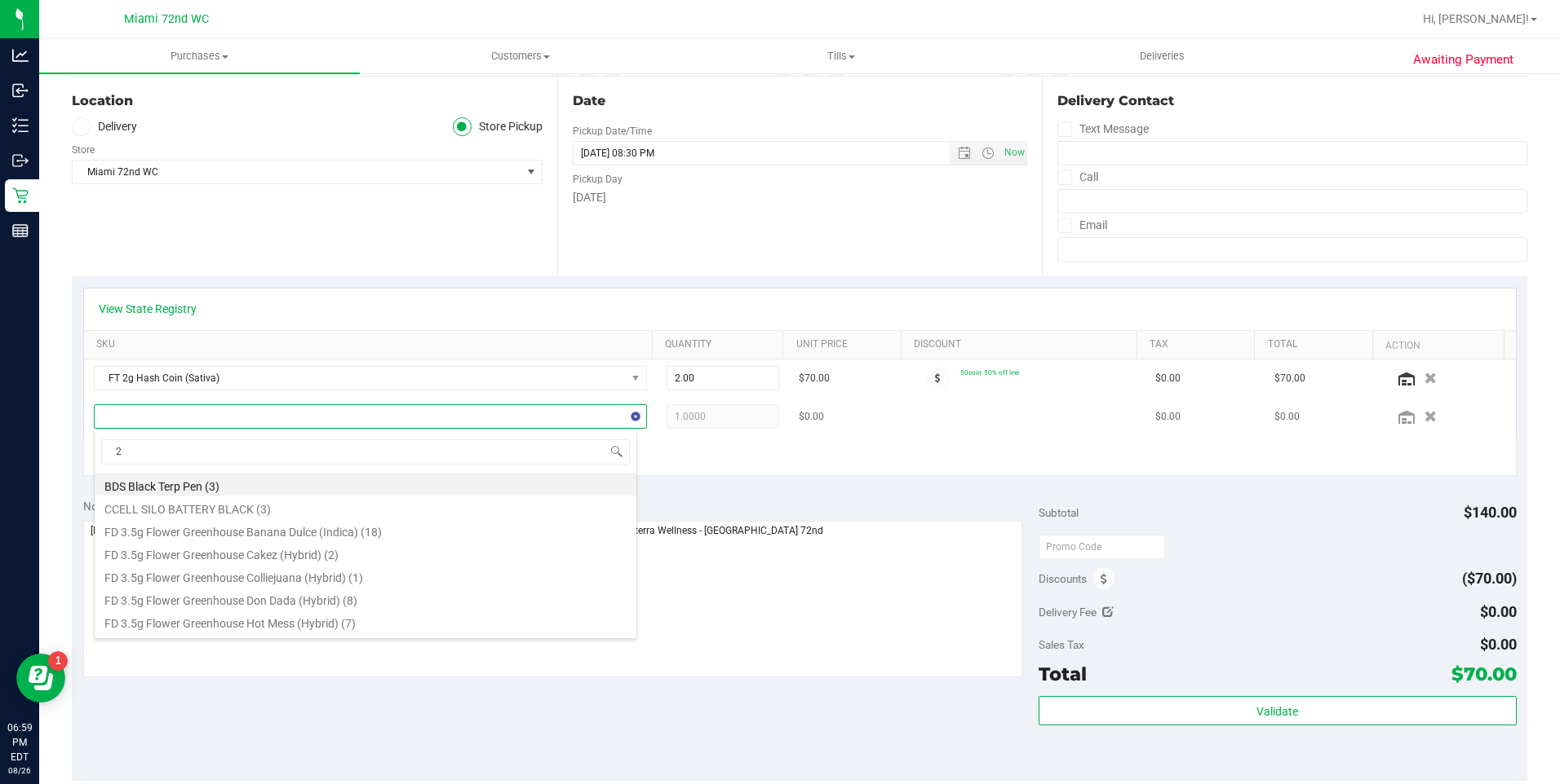
type input "2G"
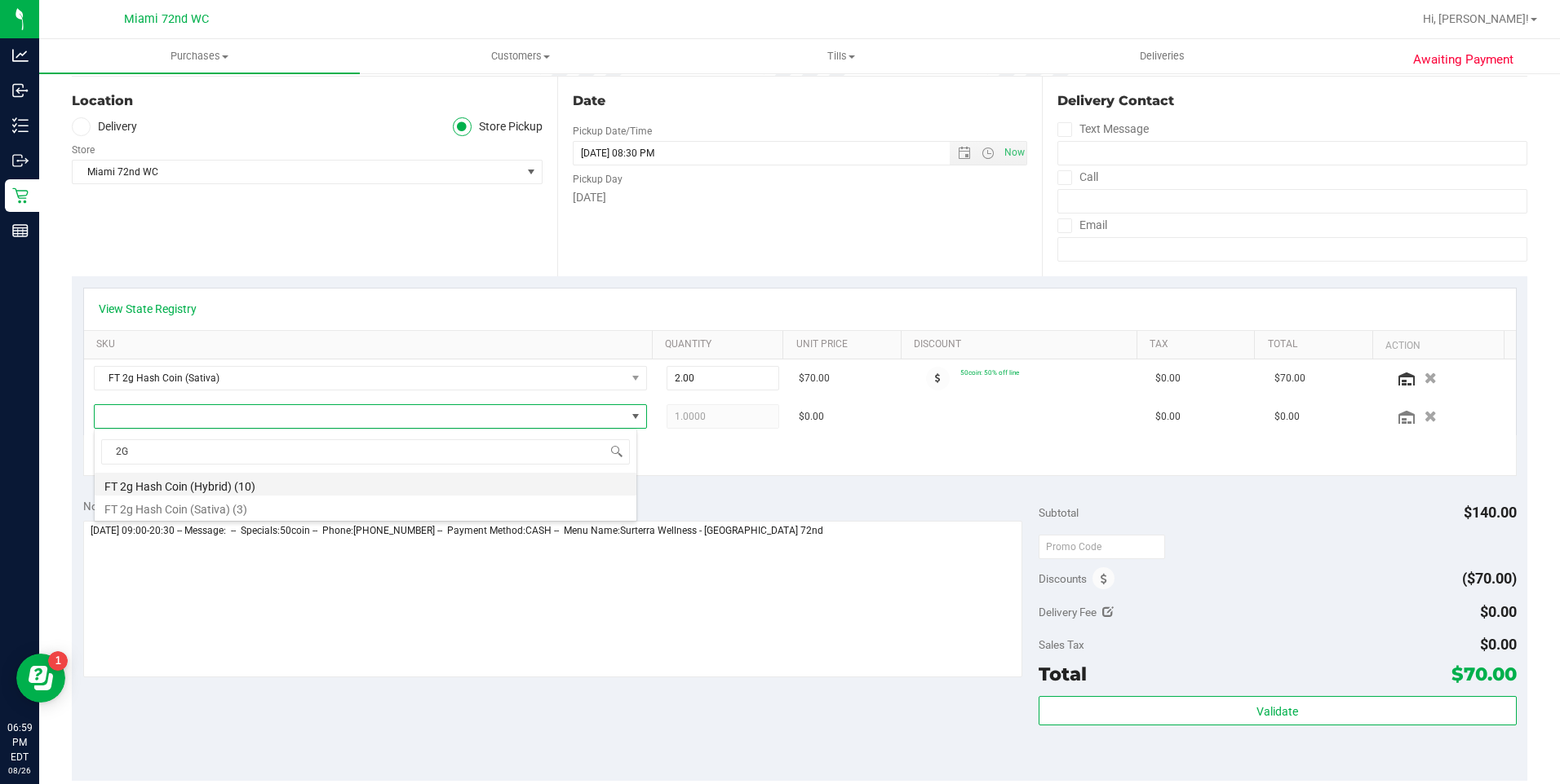
click at [328, 483] on li "FT 2g Hash Coin (Hybrid) (10)" at bounding box center [365, 484] width 542 height 23
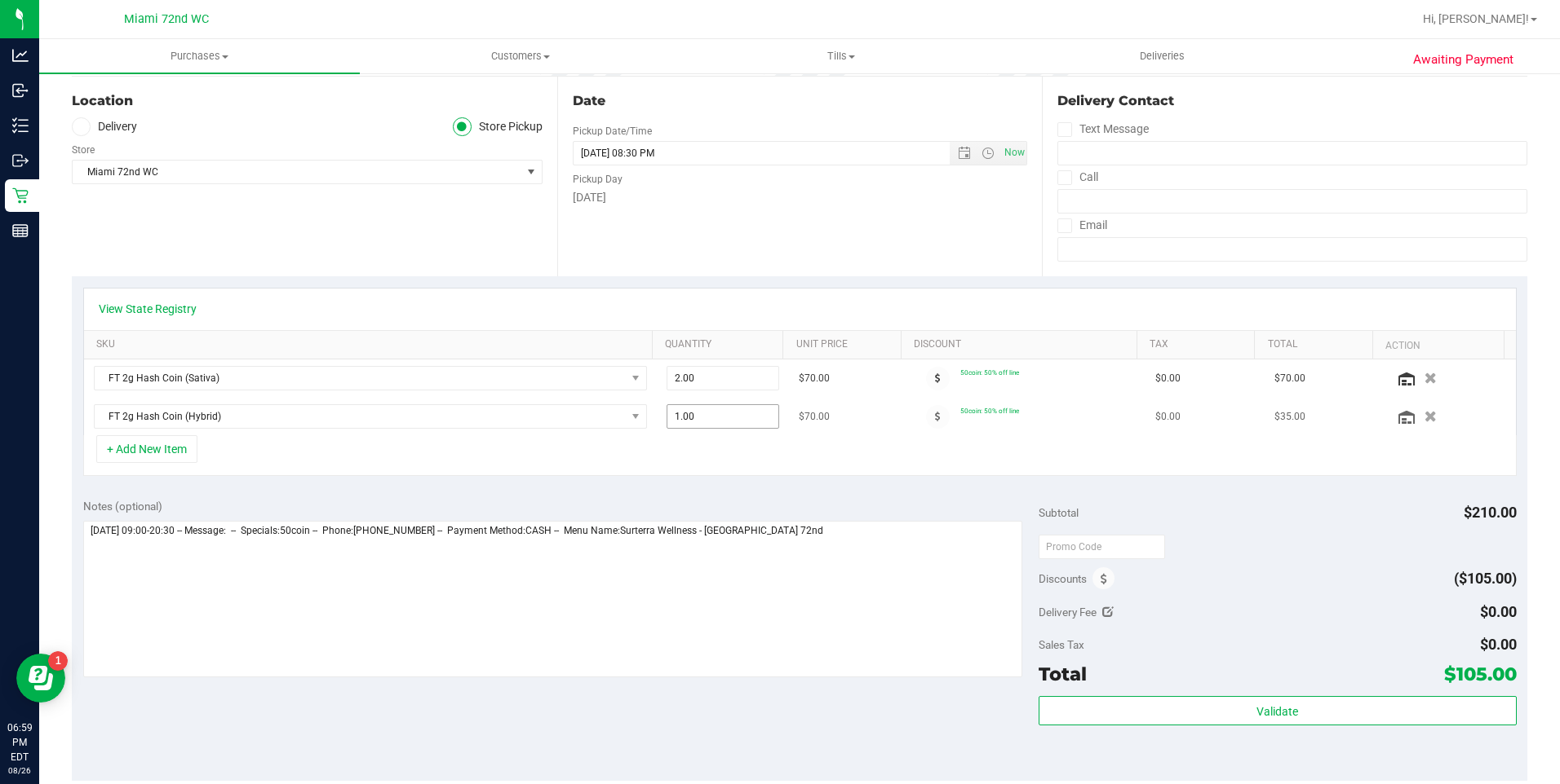
click at [715, 418] on span "1.00 1" at bounding box center [723, 416] width 113 height 24
type input "1"
type input "2"
type input "2.00"
click at [686, 470] on div "+ Add New Item" at bounding box center [800, 456] width 1433 height 41
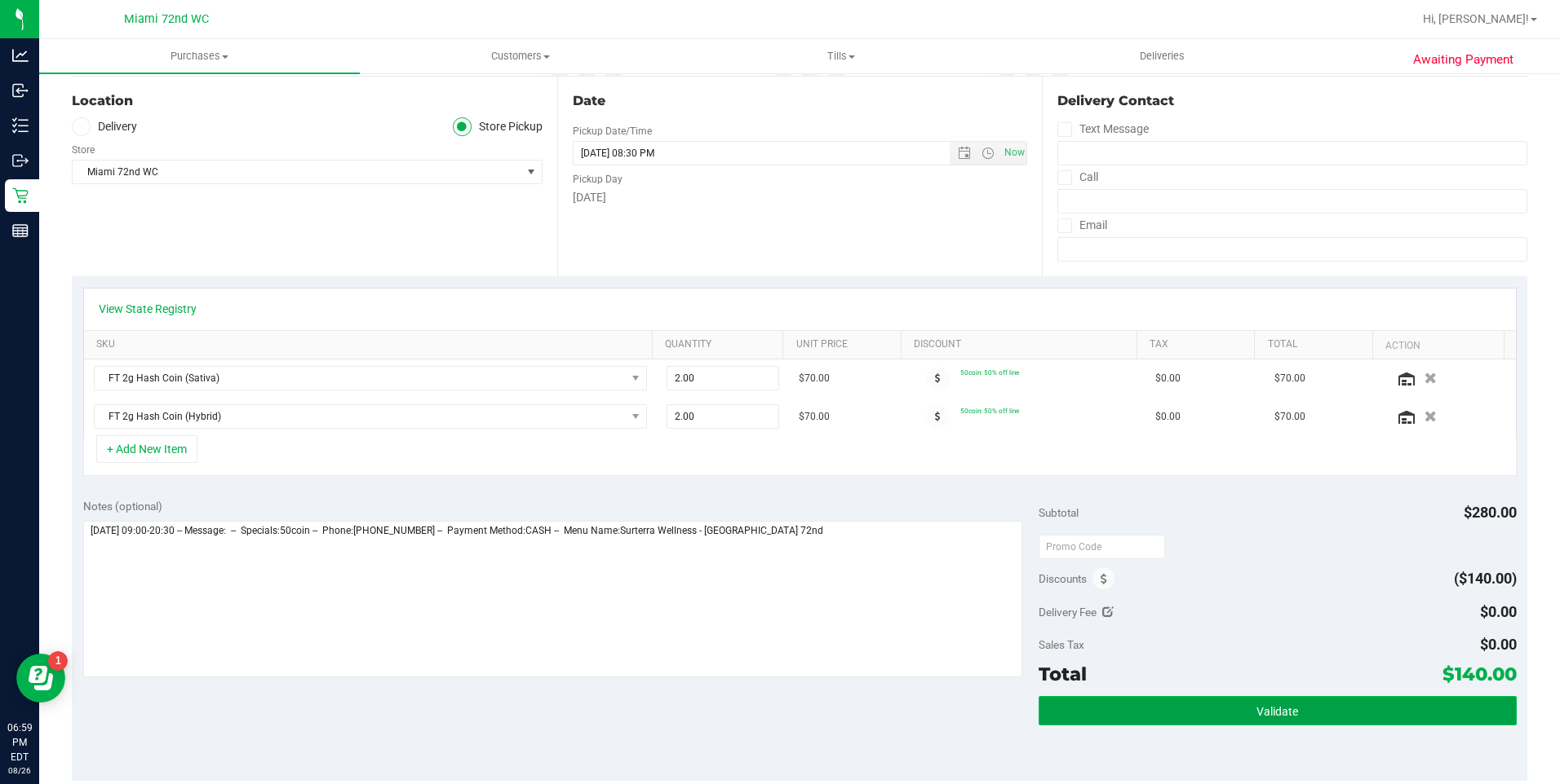
click at [1191, 704] on button "Validate" at bounding box center [1277, 711] width 478 height 29
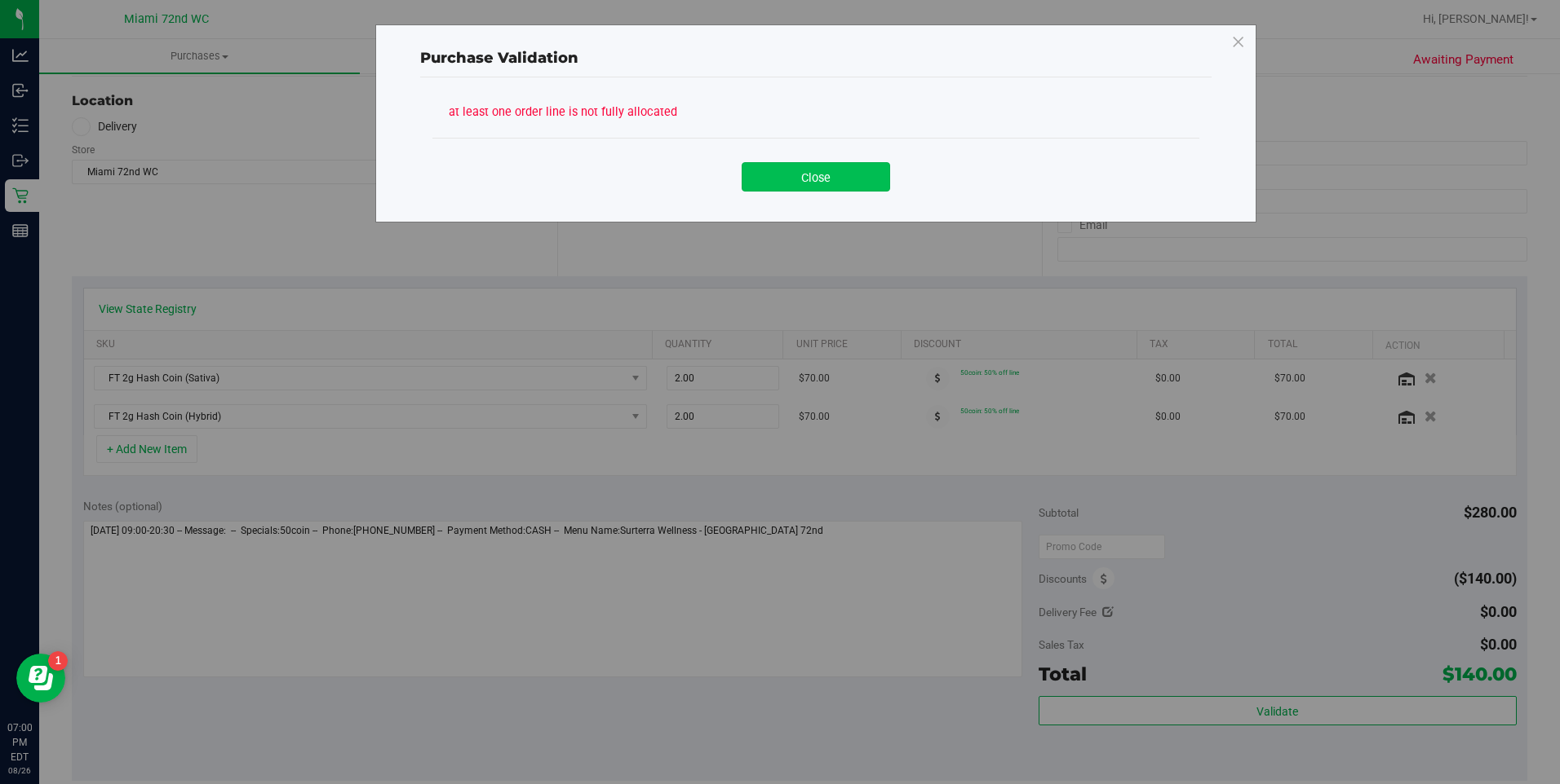
click at [810, 167] on button "Close" at bounding box center [816, 177] width 149 height 29
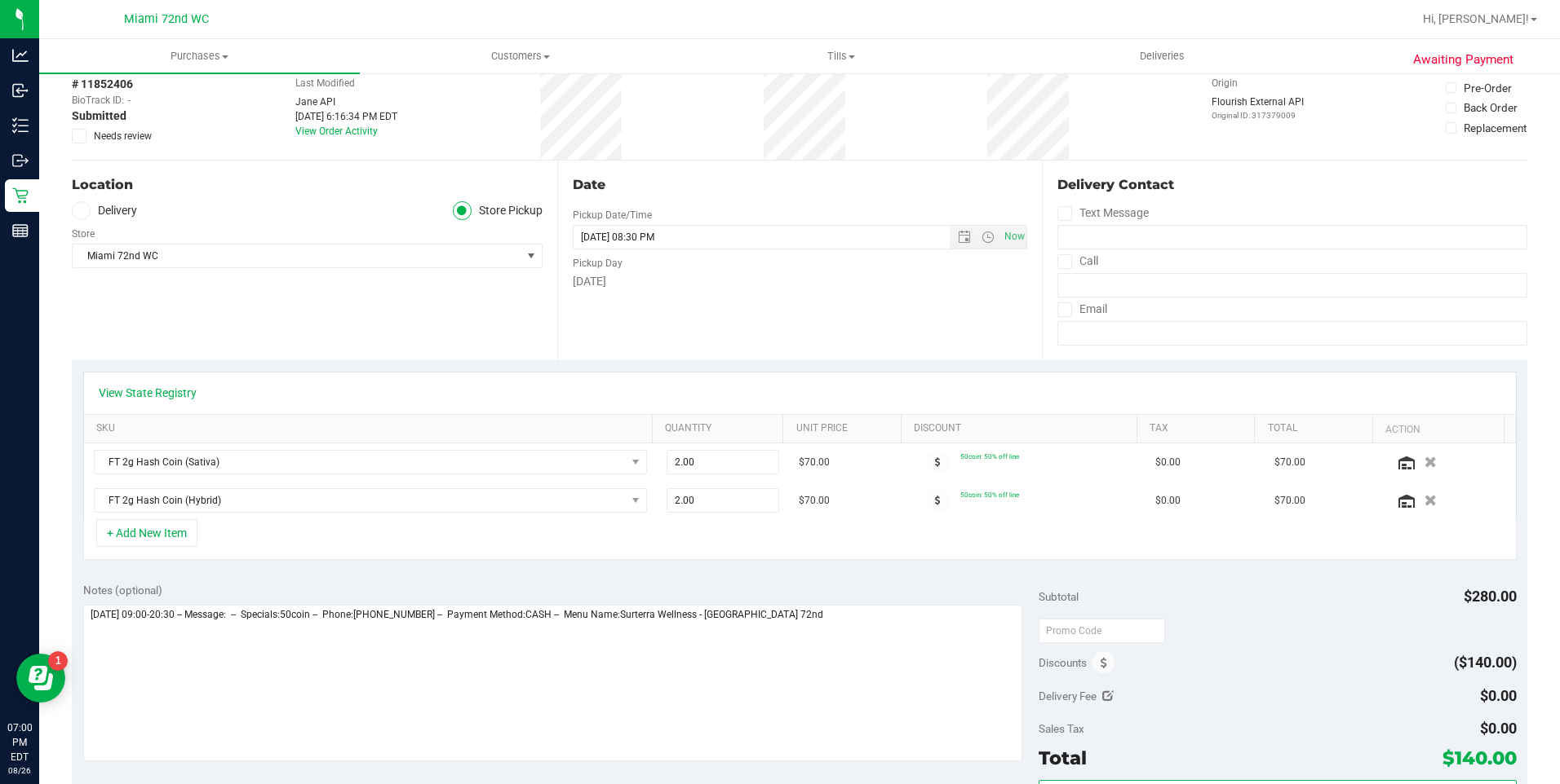
scroll to position [0, 0]
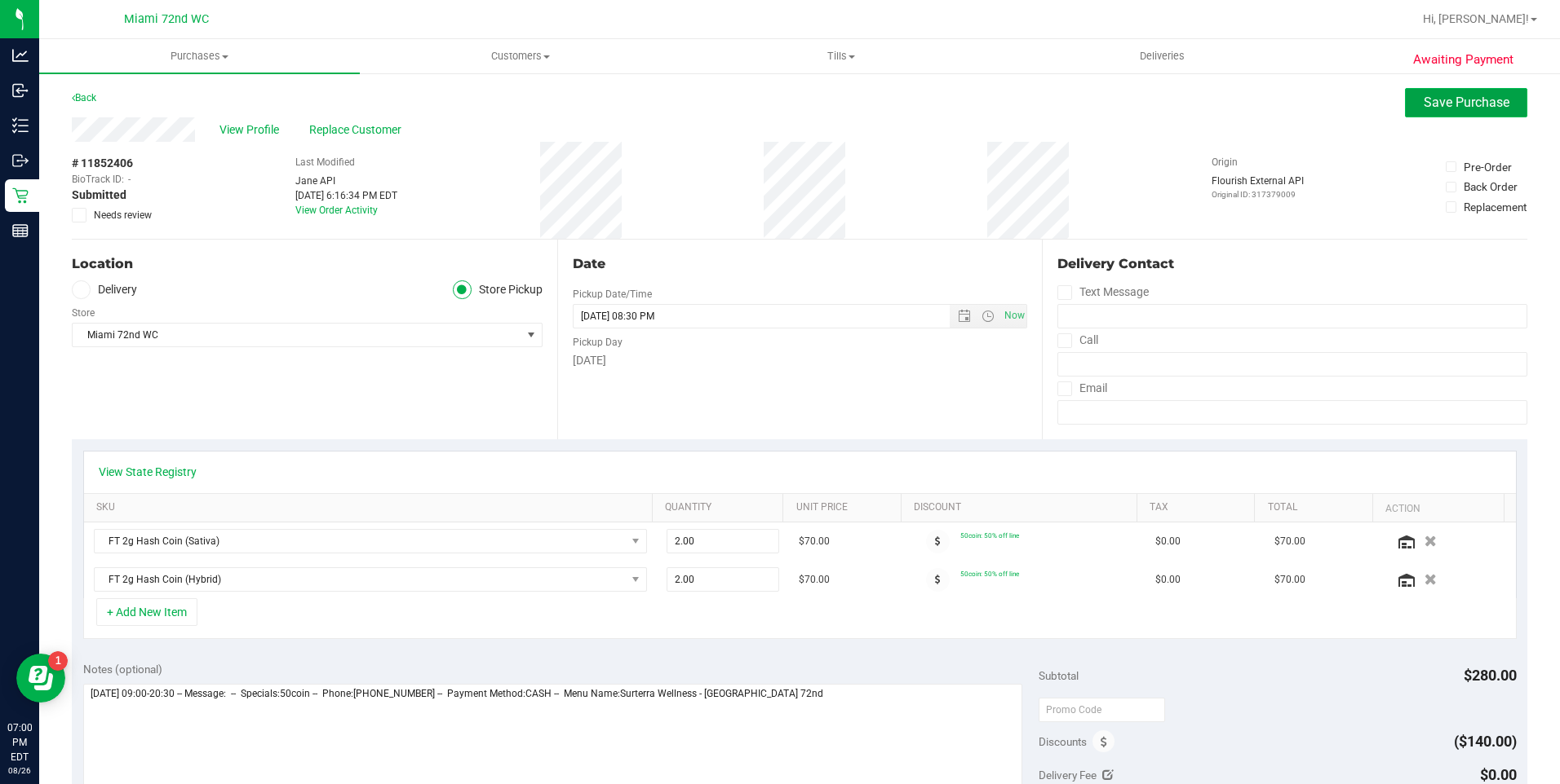
click at [1451, 96] on span "Save Purchase" at bounding box center [1466, 102] width 86 height 16
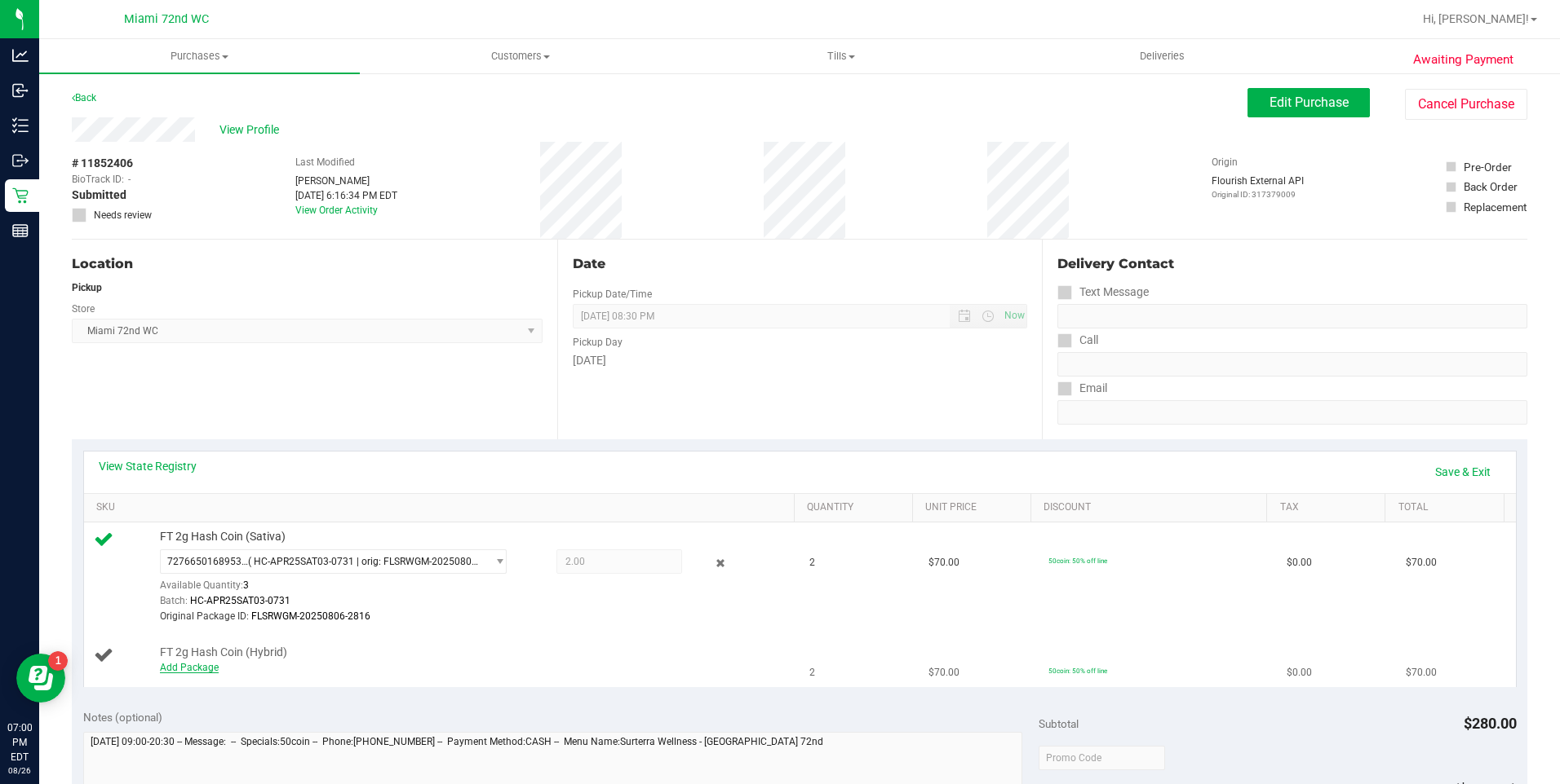
click at [194, 670] on link "Add Package" at bounding box center [190, 668] width 59 height 11
click at [333, 676] on span "Select Package" at bounding box center [324, 671] width 325 height 23
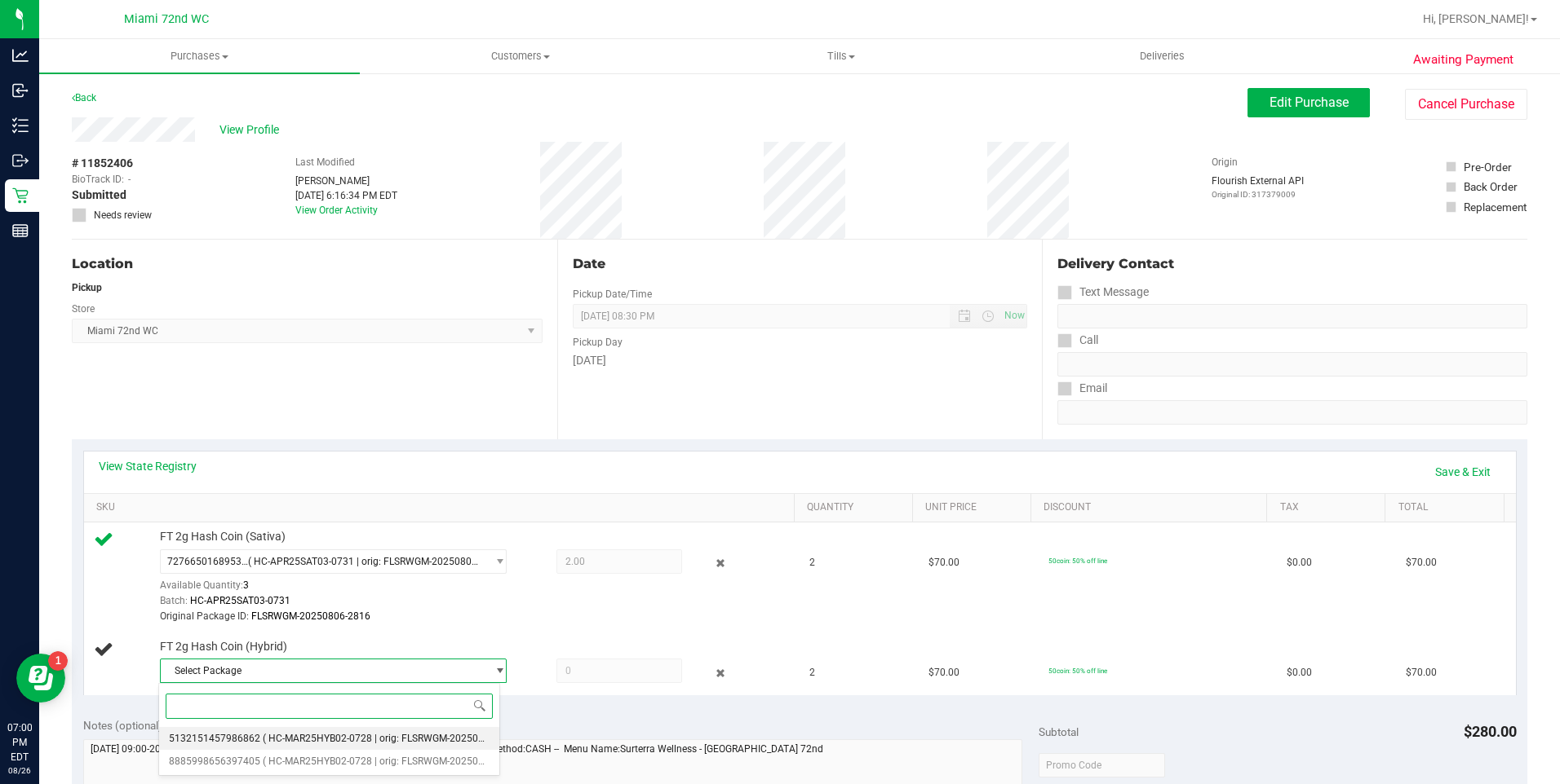
click at [403, 737] on span "( HC-MAR25HYB02-0728 | orig: FLSRWGM-20250804-848 )" at bounding box center [391, 738] width 257 height 11
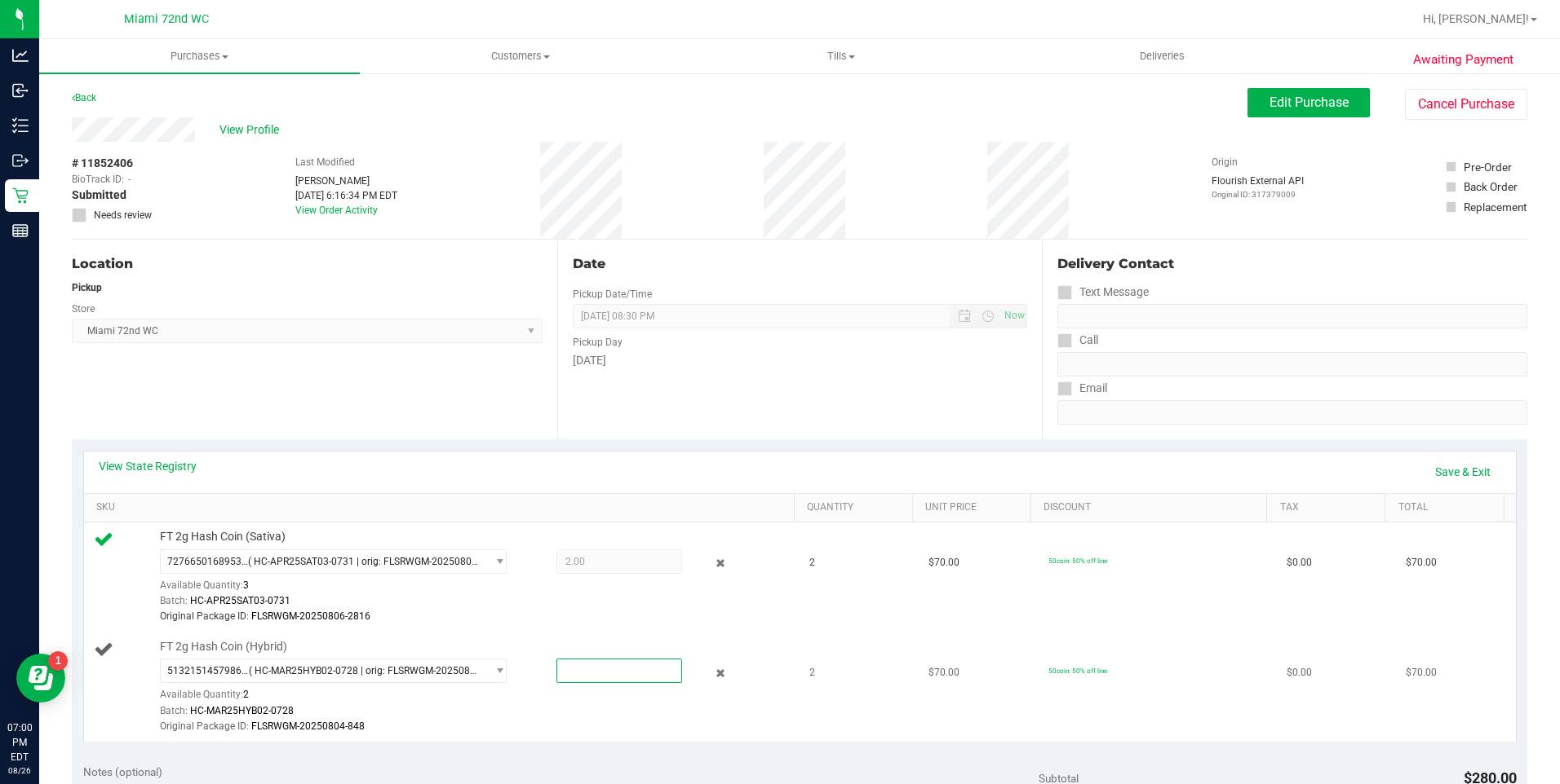
click at [591, 676] on span at bounding box center [619, 671] width 126 height 24
type input "2"
type input "2.0000"
click at [653, 695] on div "5132151457986862 ( HC-MAR25HYB02-0728 | orig: FLSRWGM-20250804-848 ) 5132151457…" at bounding box center [473, 697] width 627 height 76
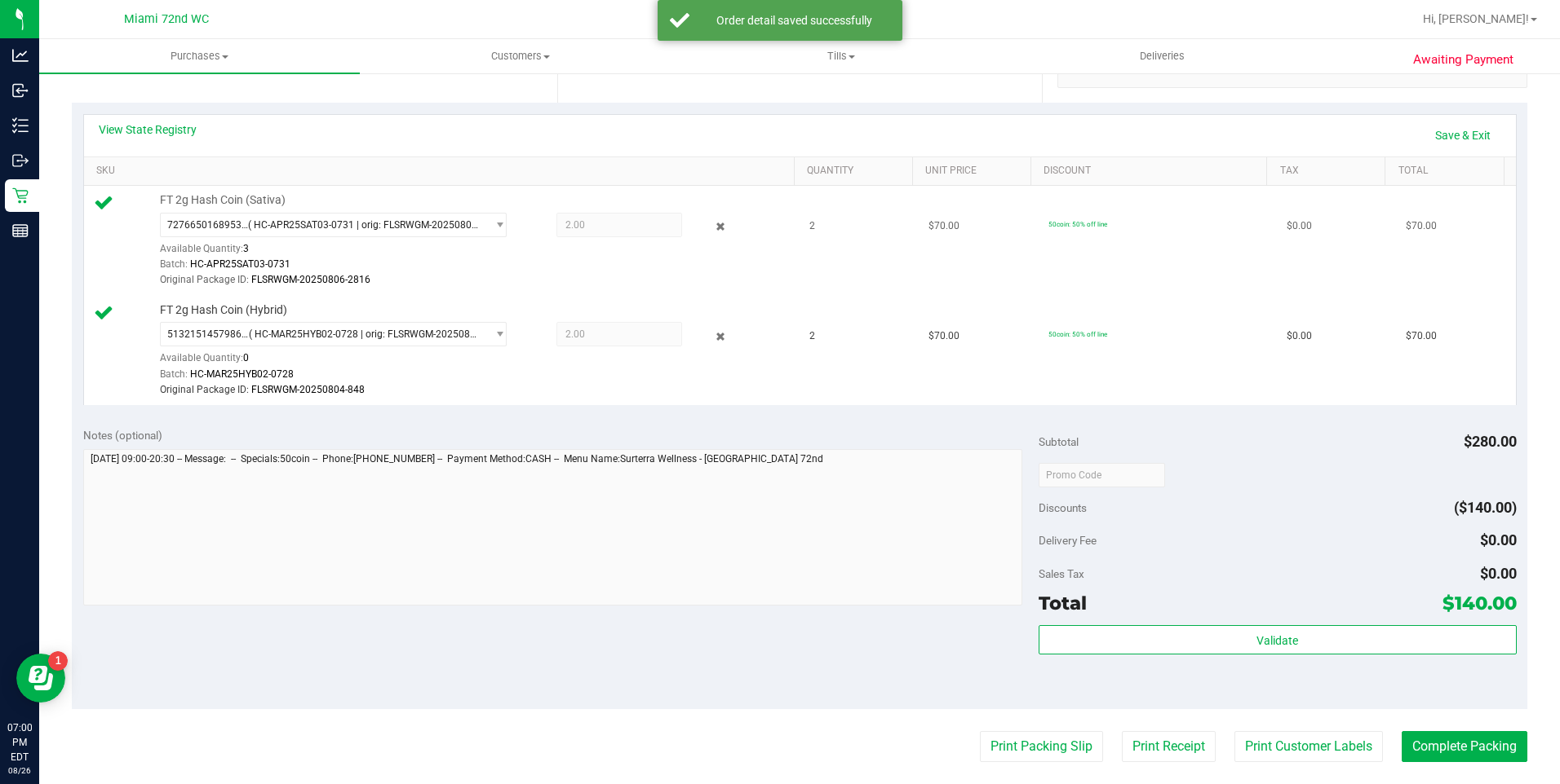
scroll to position [571, 0]
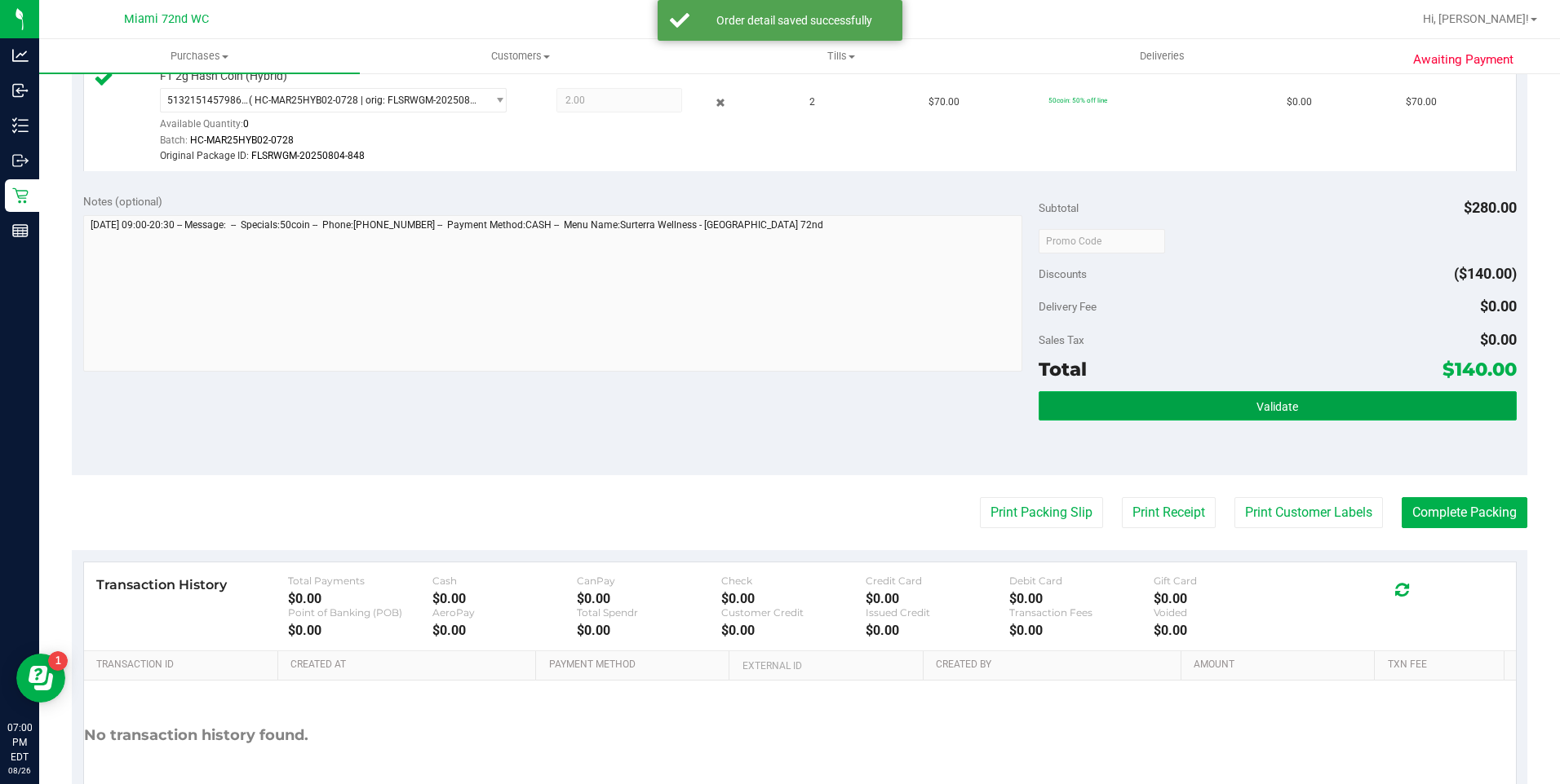
click at [1306, 396] on button "Validate" at bounding box center [1277, 406] width 478 height 29
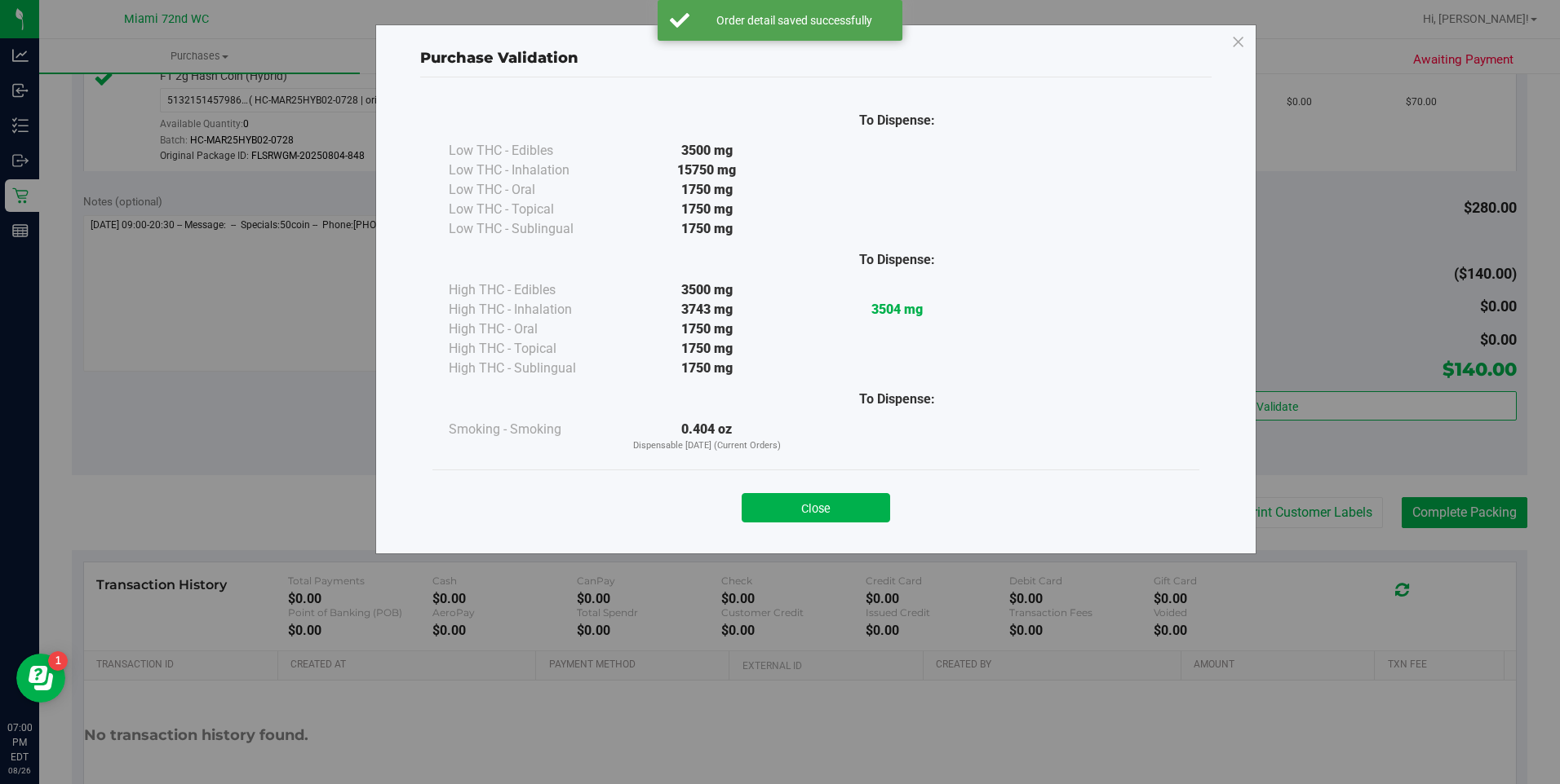
drag, startPoint x: 804, startPoint y: 507, endPoint x: 824, endPoint y: 509, distance: 20.1
click at [806, 508] on button "Close" at bounding box center [816, 508] width 149 height 29
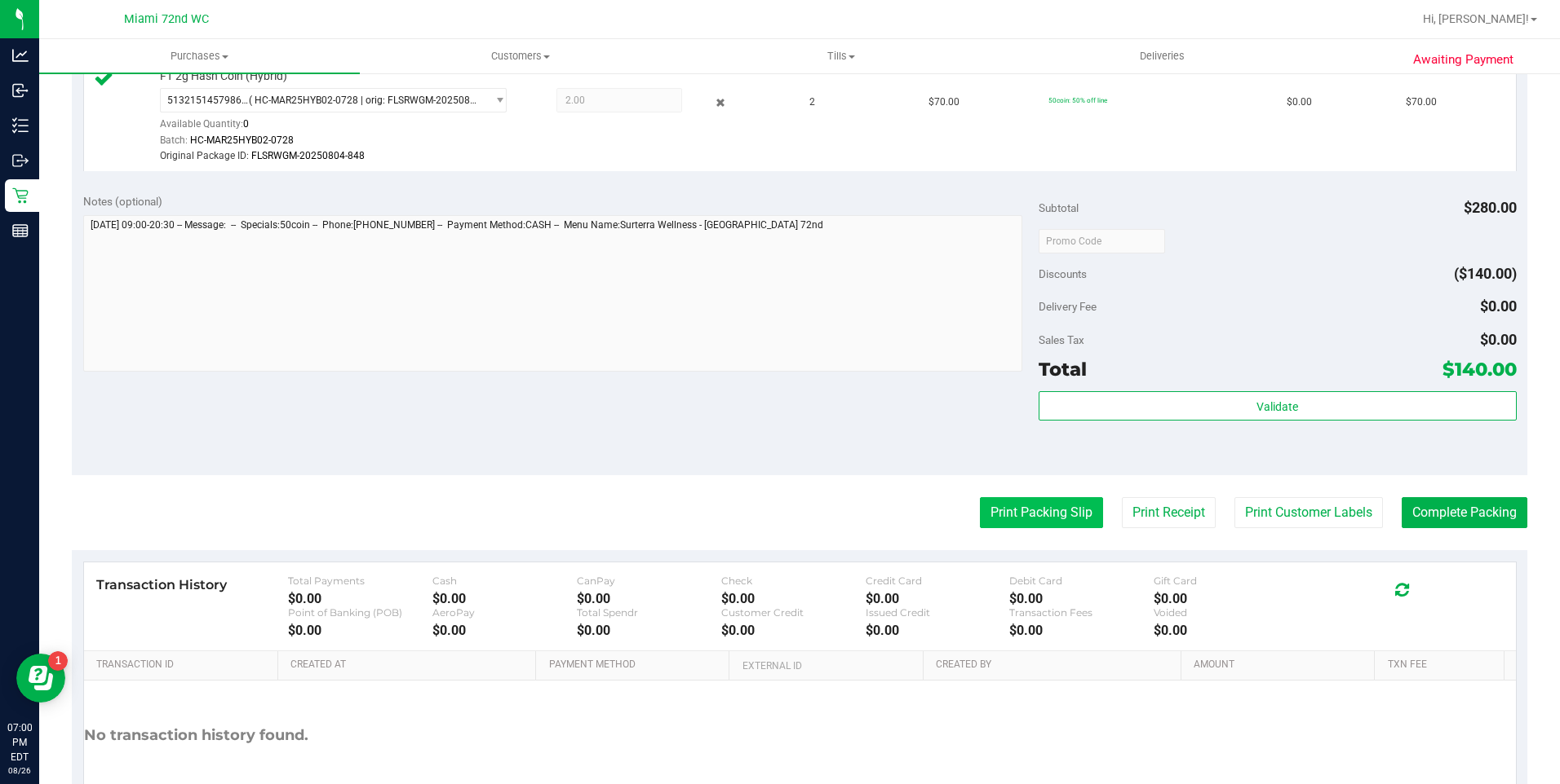
click at [1014, 526] on button "Print Packing Slip" at bounding box center [1041, 513] width 123 height 31
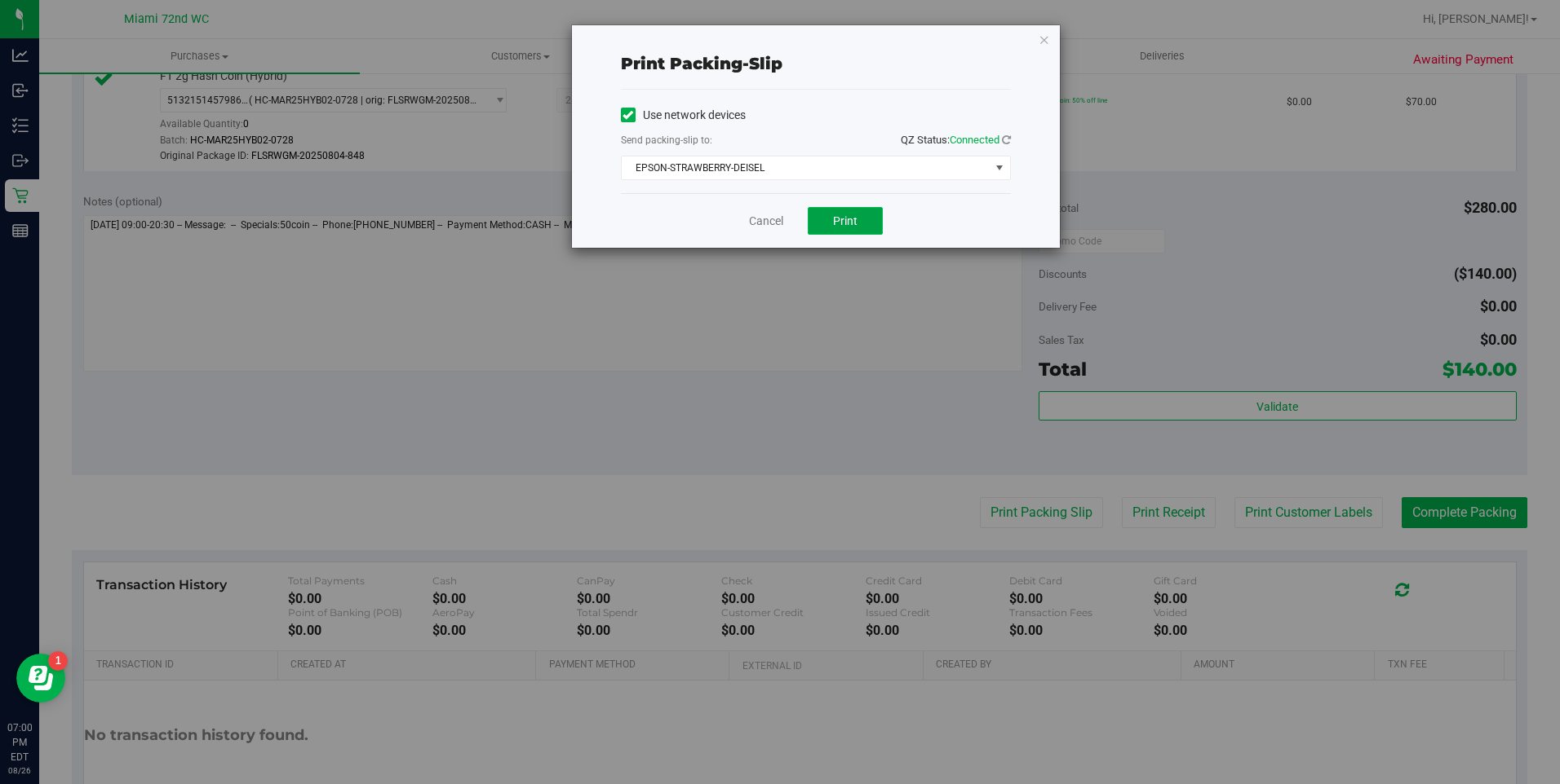
click at [816, 222] on button "Print" at bounding box center [845, 221] width 75 height 28
click at [762, 212] on div "Cancel Print" at bounding box center [816, 220] width 390 height 55
click at [764, 216] on link "Cancel" at bounding box center [766, 221] width 34 height 17
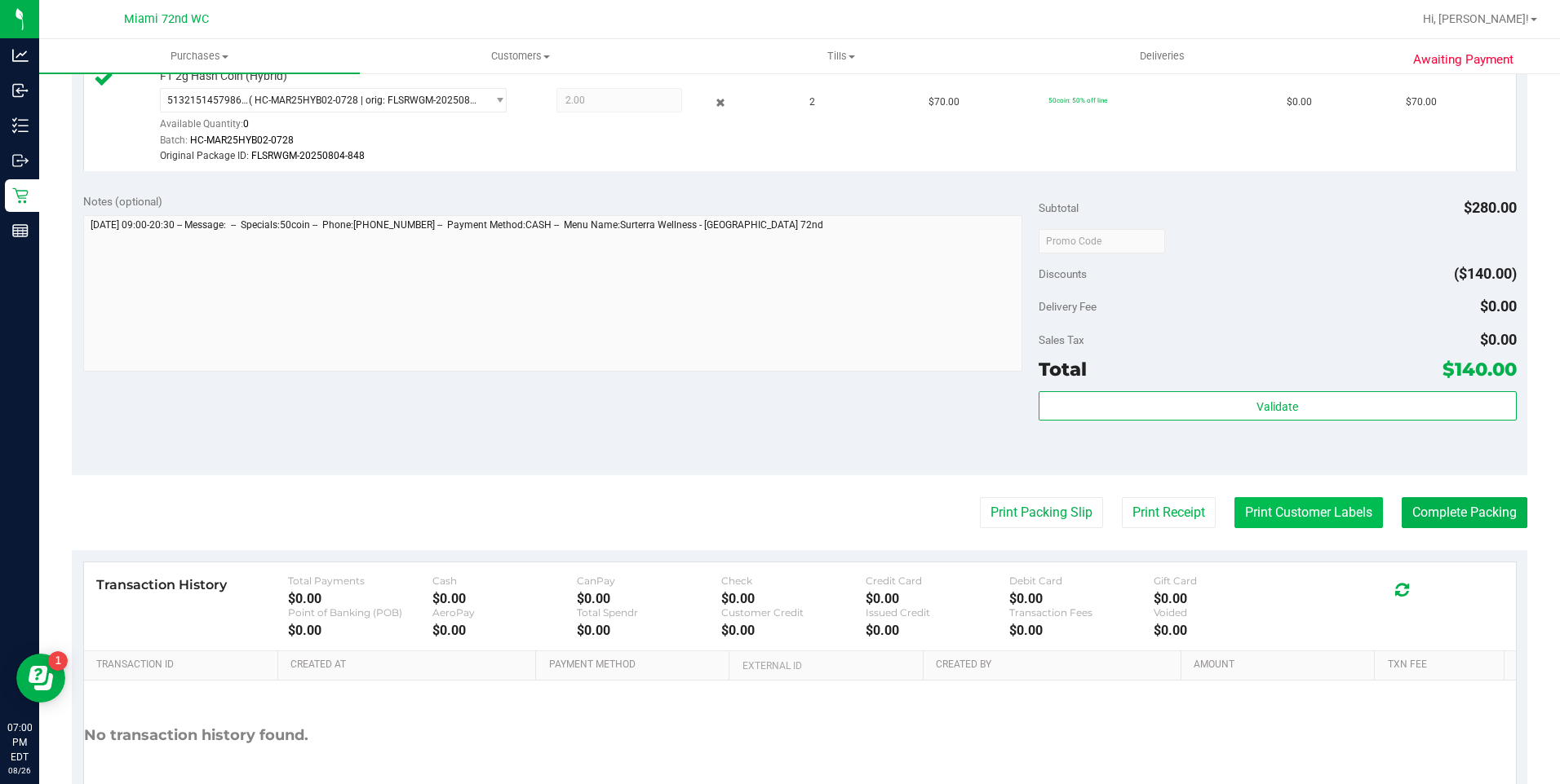
click at [1314, 518] on button "Print Customer Labels" at bounding box center [1308, 513] width 149 height 31
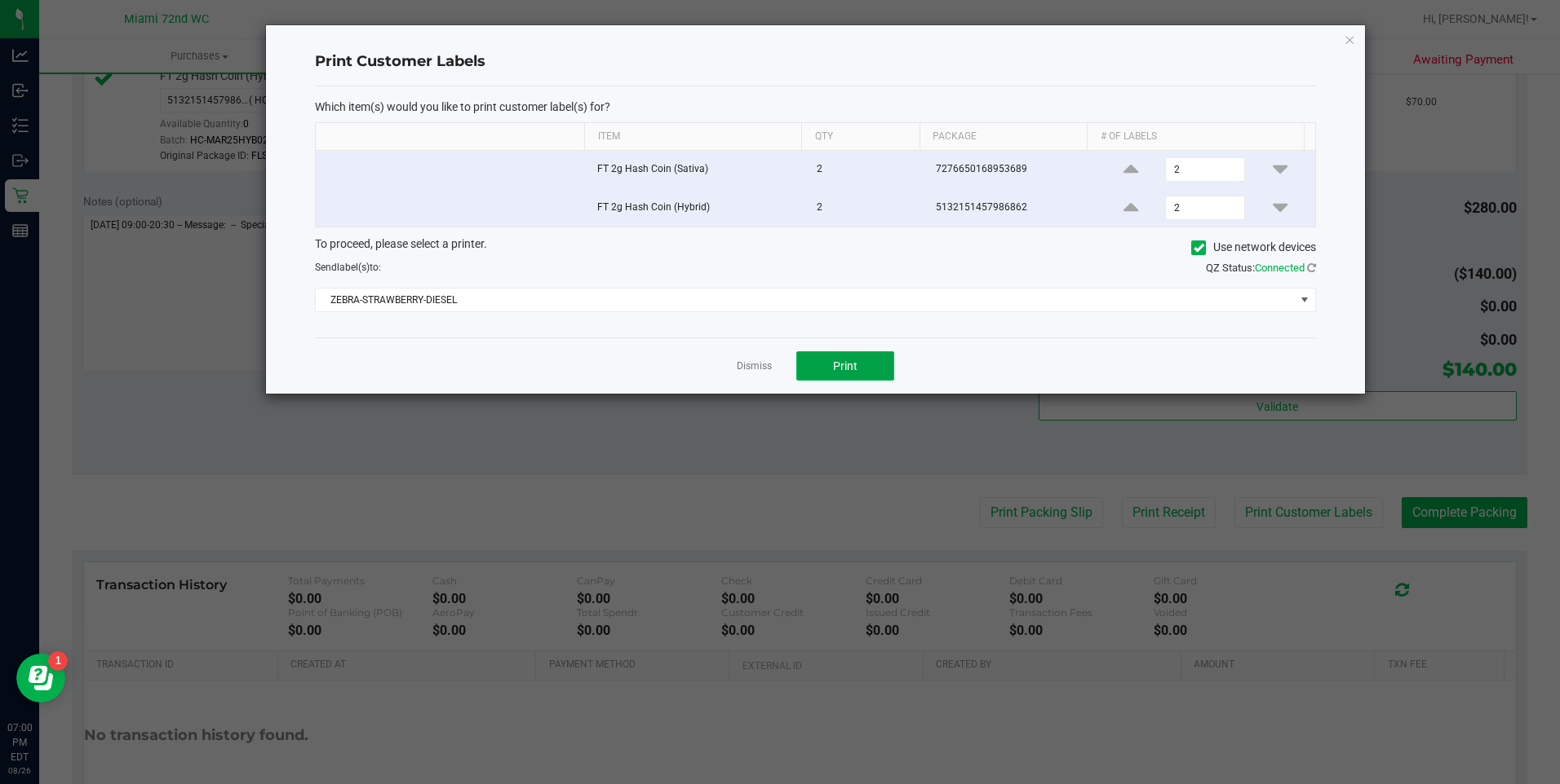
click at [888, 362] on button "Print" at bounding box center [845, 366] width 98 height 29
click at [749, 366] on link "Dismiss" at bounding box center [753, 366] width 35 height 14
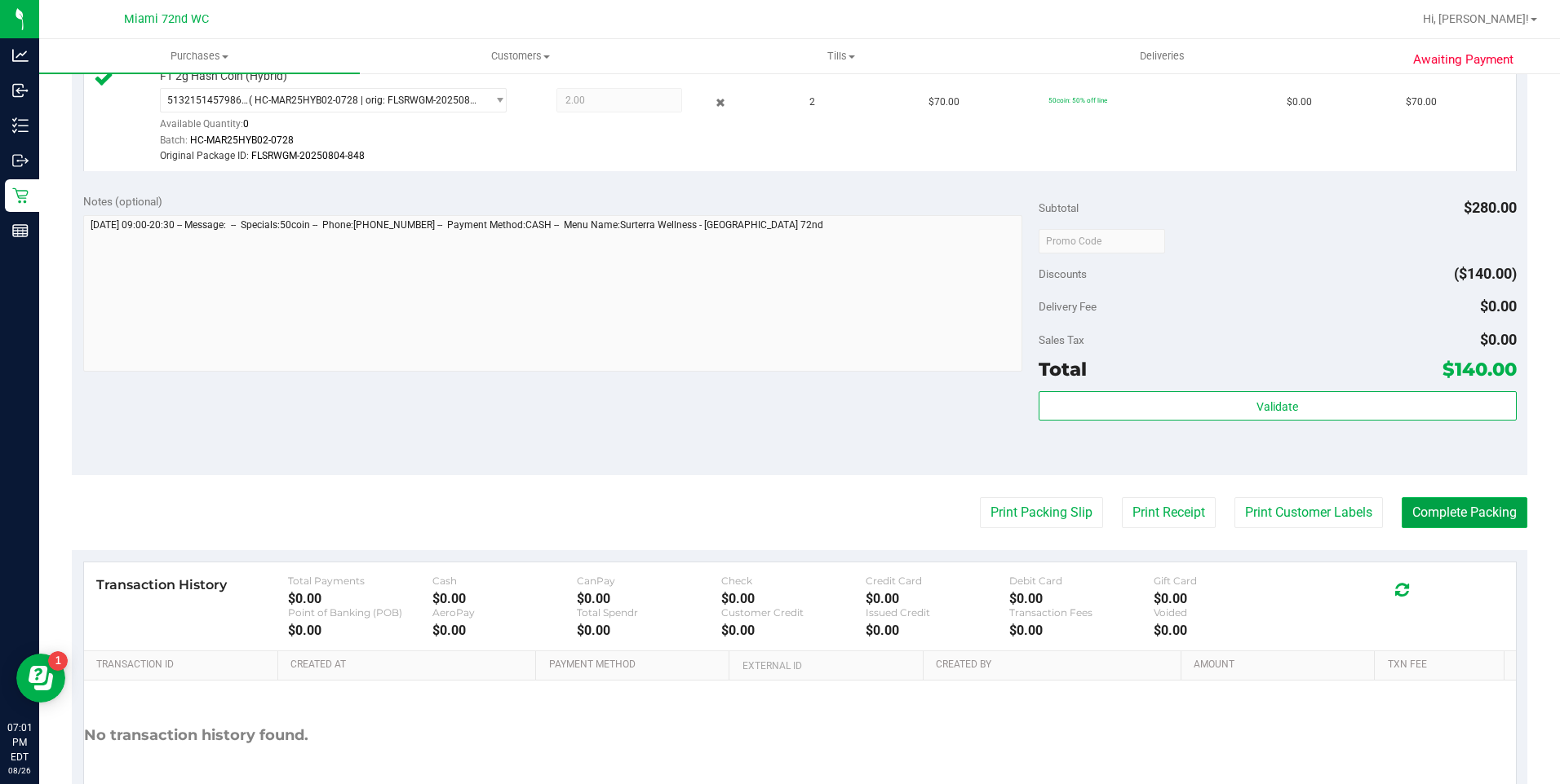
click at [1487, 509] on button "Complete Packing" at bounding box center [1464, 513] width 126 height 31
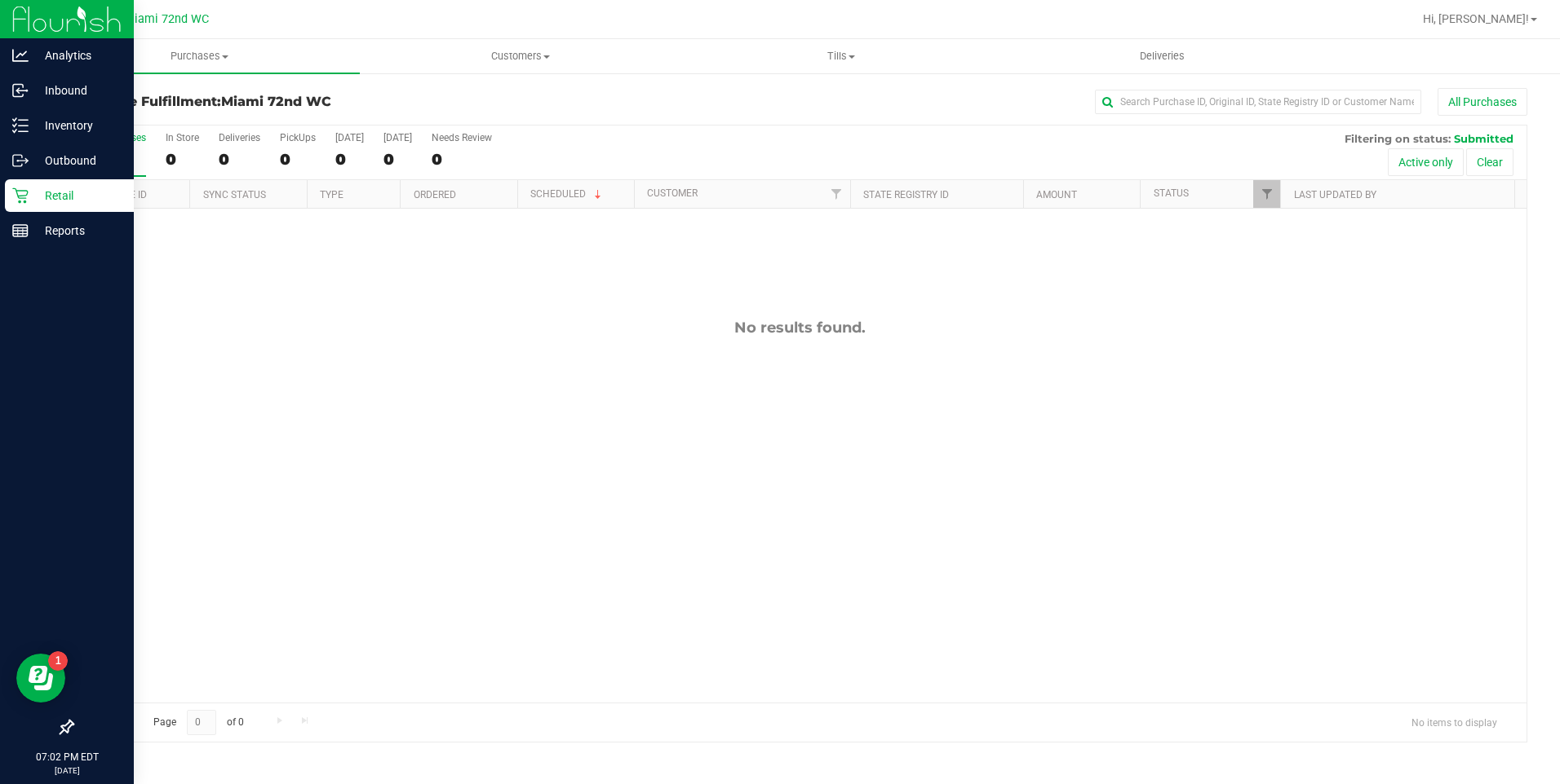
click at [24, 189] on icon at bounding box center [20, 196] width 16 height 16
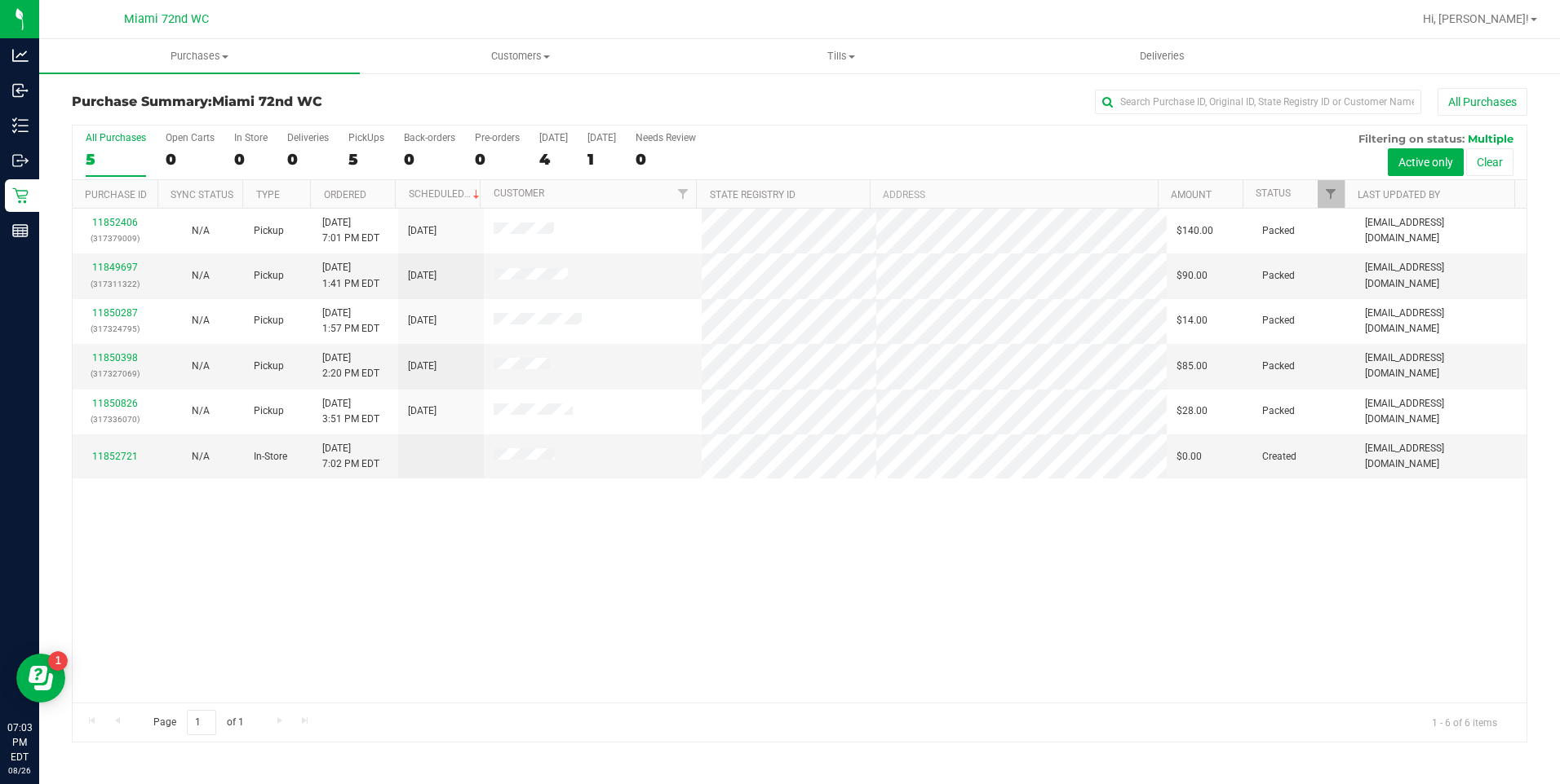
click at [820, 603] on div "11852406 (317379009) N/A Pickup [DATE] 7:01 PM EDT 8/27/2025 $140.00 Packed [EM…" at bounding box center [799, 456] width 1454 height 494
click at [222, 633] on div "11852406 (317379009) N/A Pickup [DATE] 7:01 PM EDT 8/27/2025 $140.00 Packed [EM…" at bounding box center [799, 456] width 1454 height 494
click at [202, 62] on span "Purchases" at bounding box center [199, 56] width 320 height 15
click at [159, 136] on li "All purchases" at bounding box center [199, 138] width 320 height 20
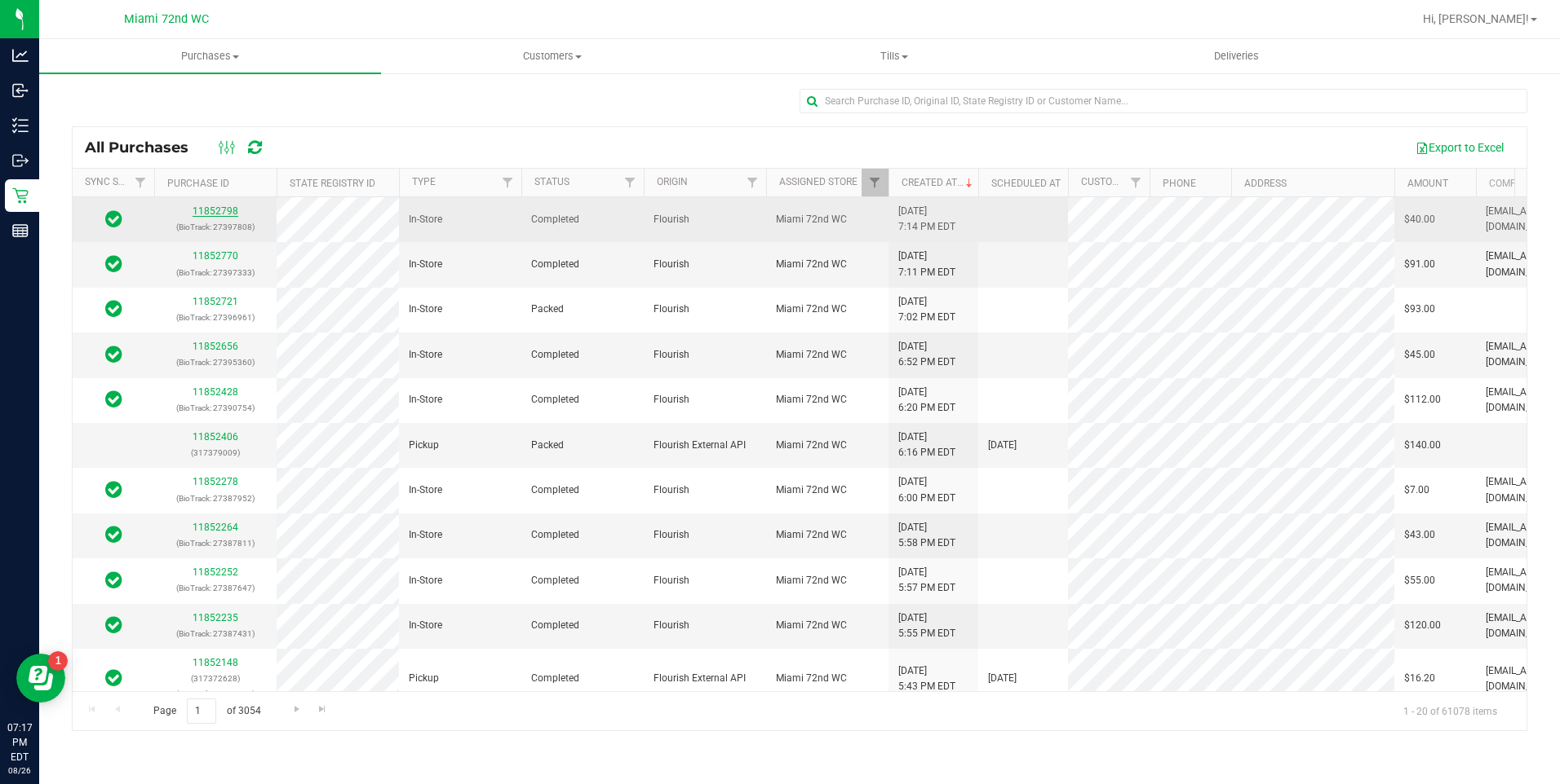
click at [217, 212] on link "11852798" at bounding box center [216, 212] width 46 height 11
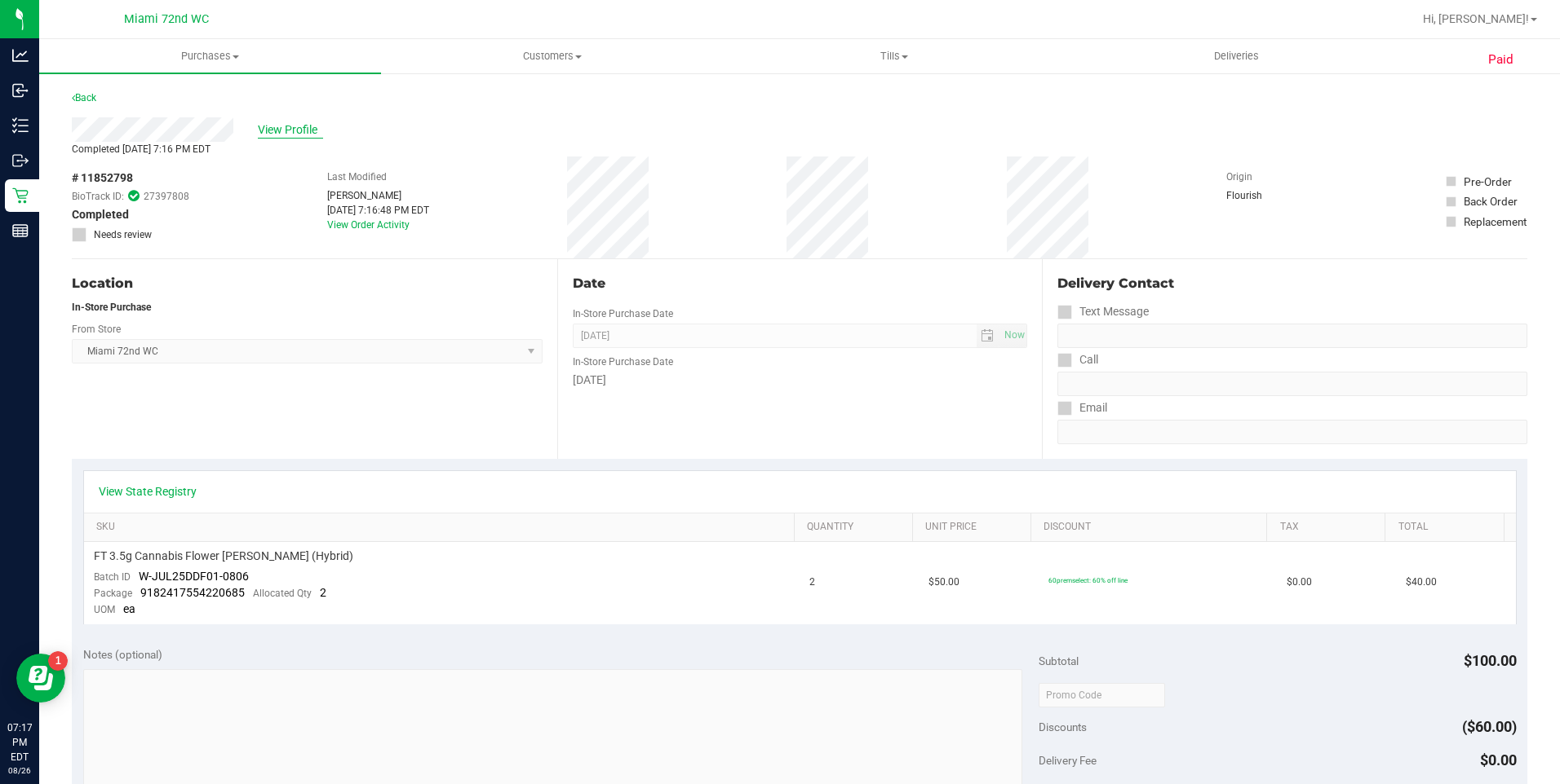
click at [282, 124] on span "View Profile" at bounding box center [290, 130] width 65 height 17
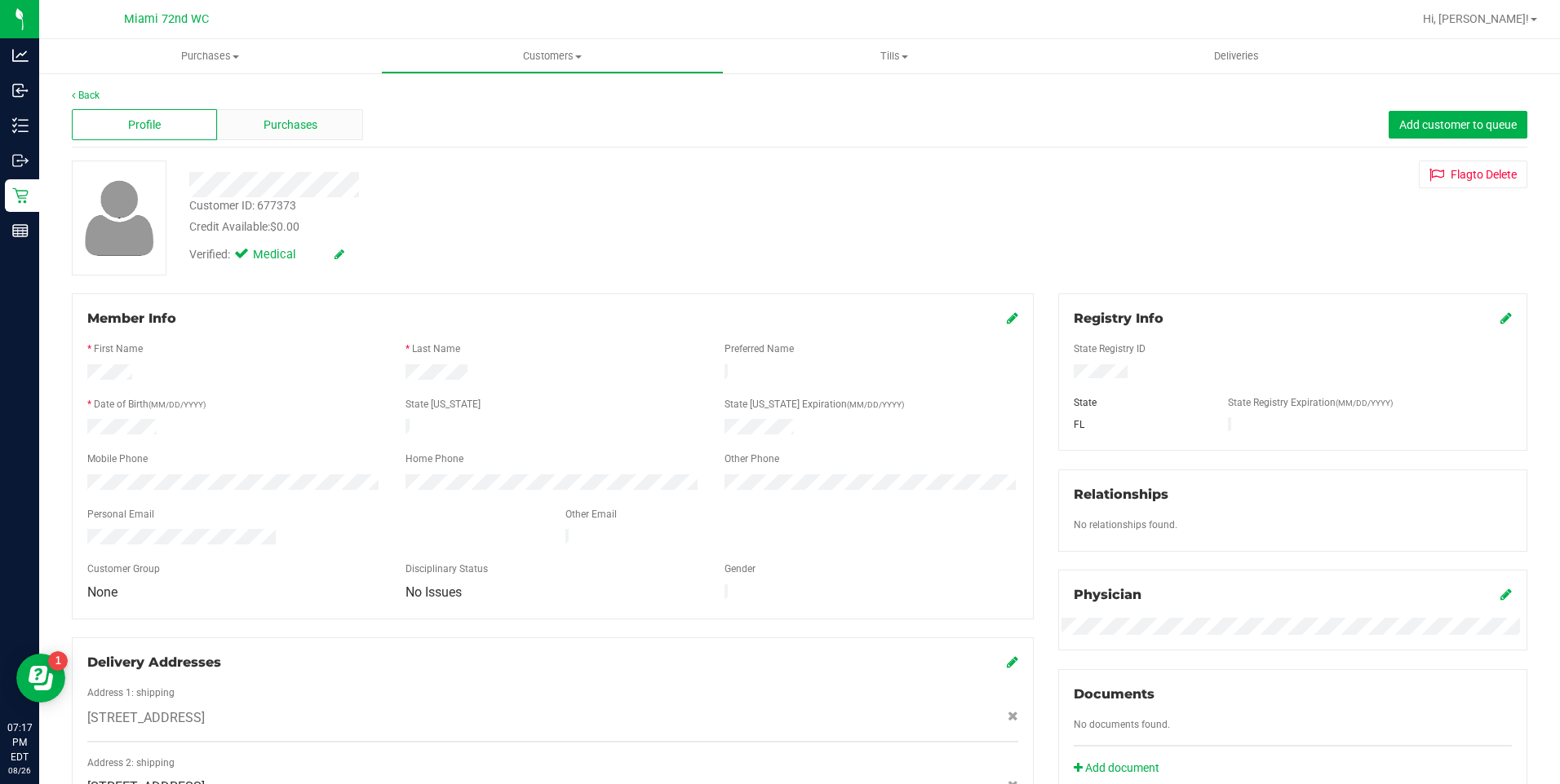
click at [315, 131] on div "Purchases" at bounding box center [290, 125] width 145 height 31
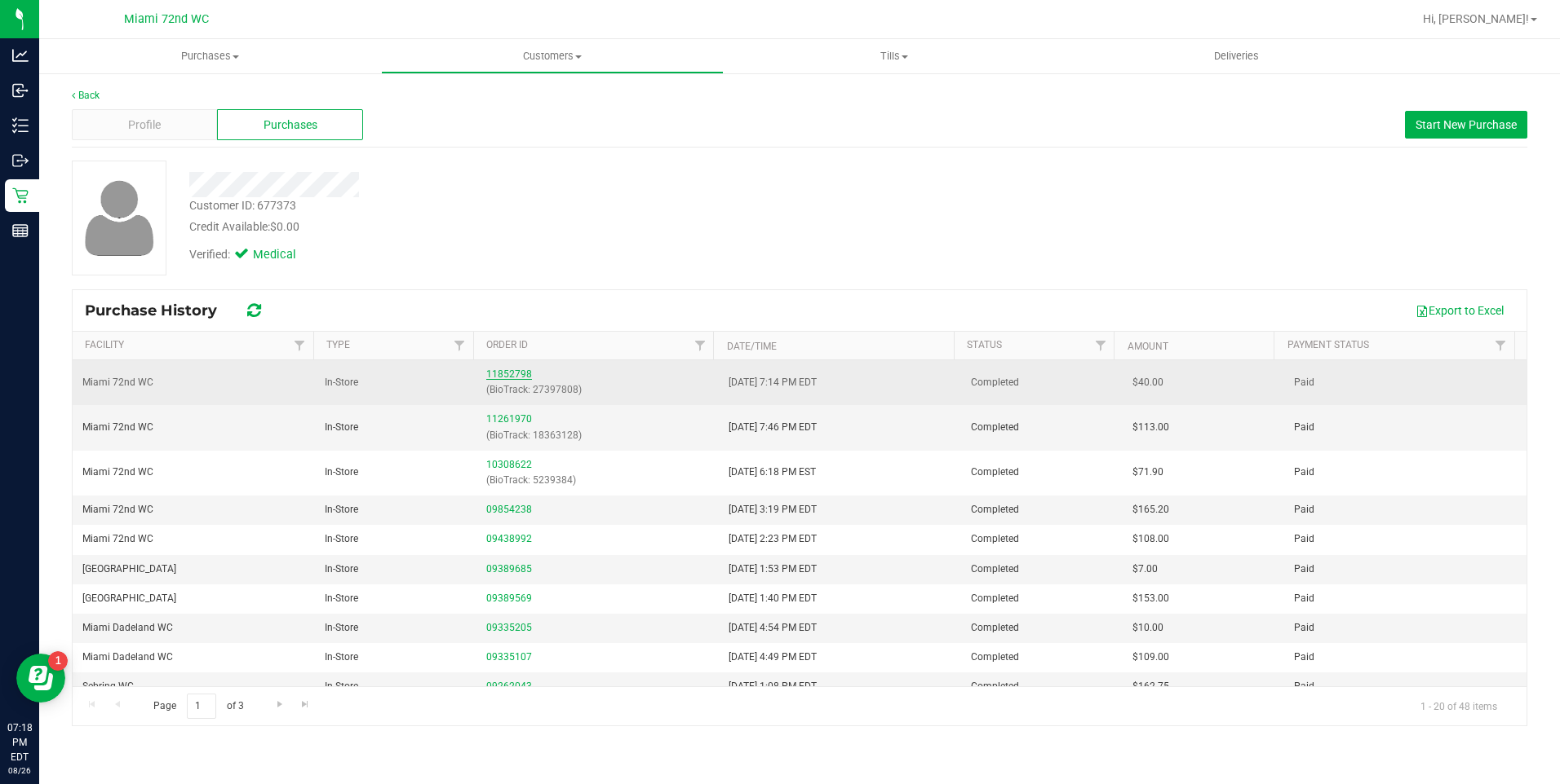
click at [504, 376] on link "11852798" at bounding box center [509, 374] width 46 height 11
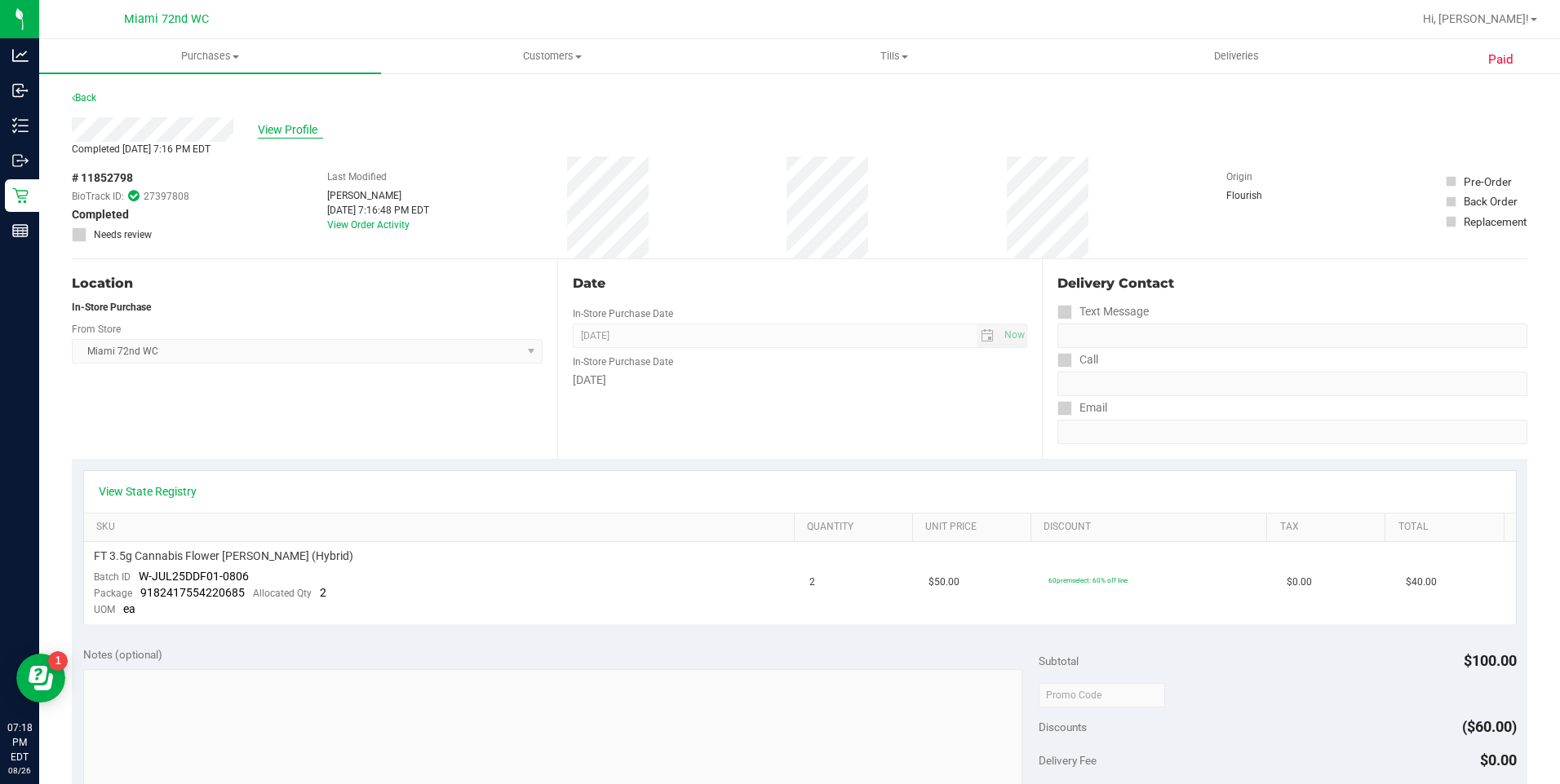
click at [279, 122] on span "View Profile" at bounding box center [290, 130] width 65 height 17
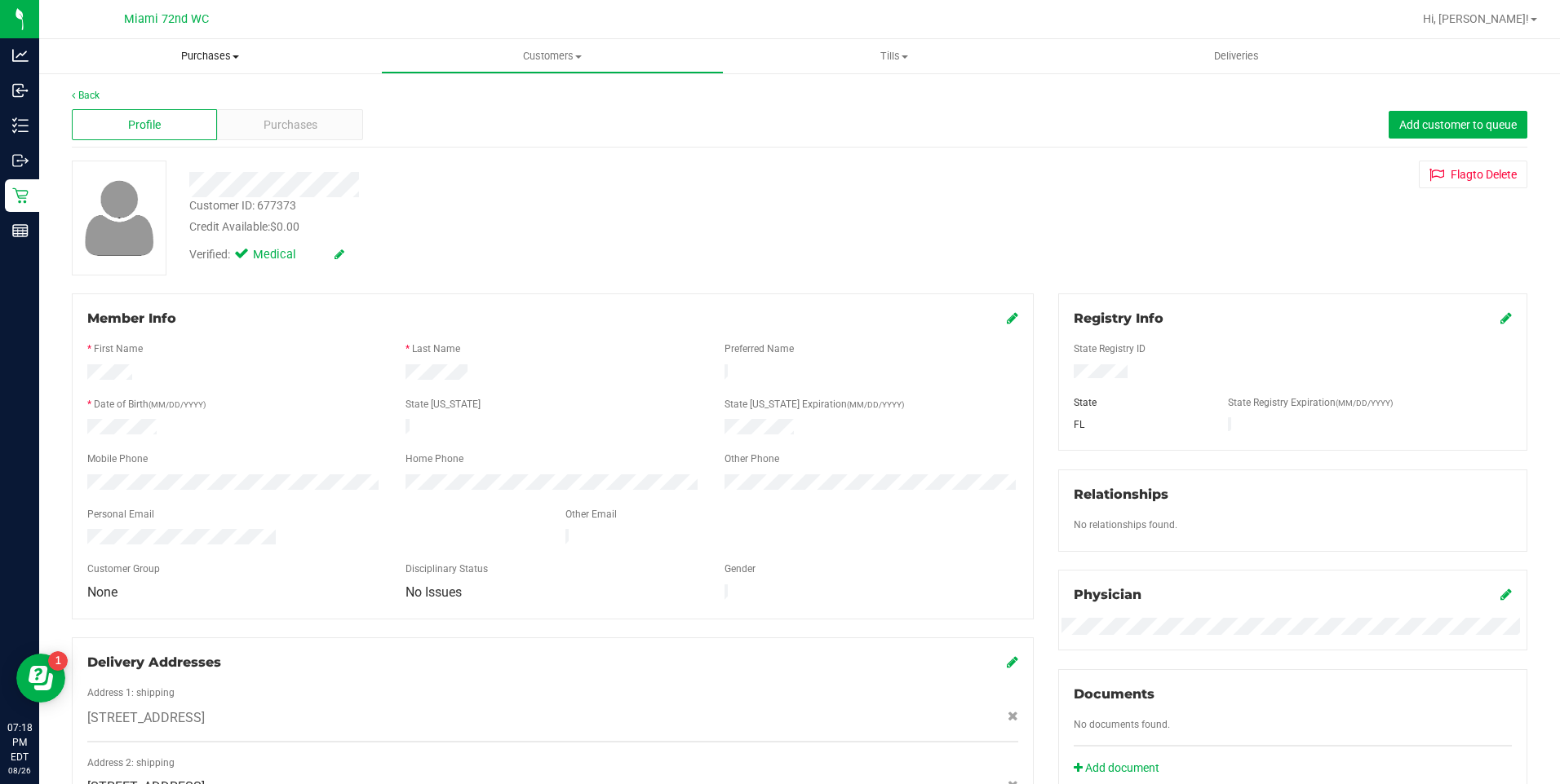
click at [213, 59] on span "Purchases" at bounding box center [210, 56] width 342 height 15
click at [187, 137] on li "All purchases" at bounding box center [210, 138] width 342 height 20
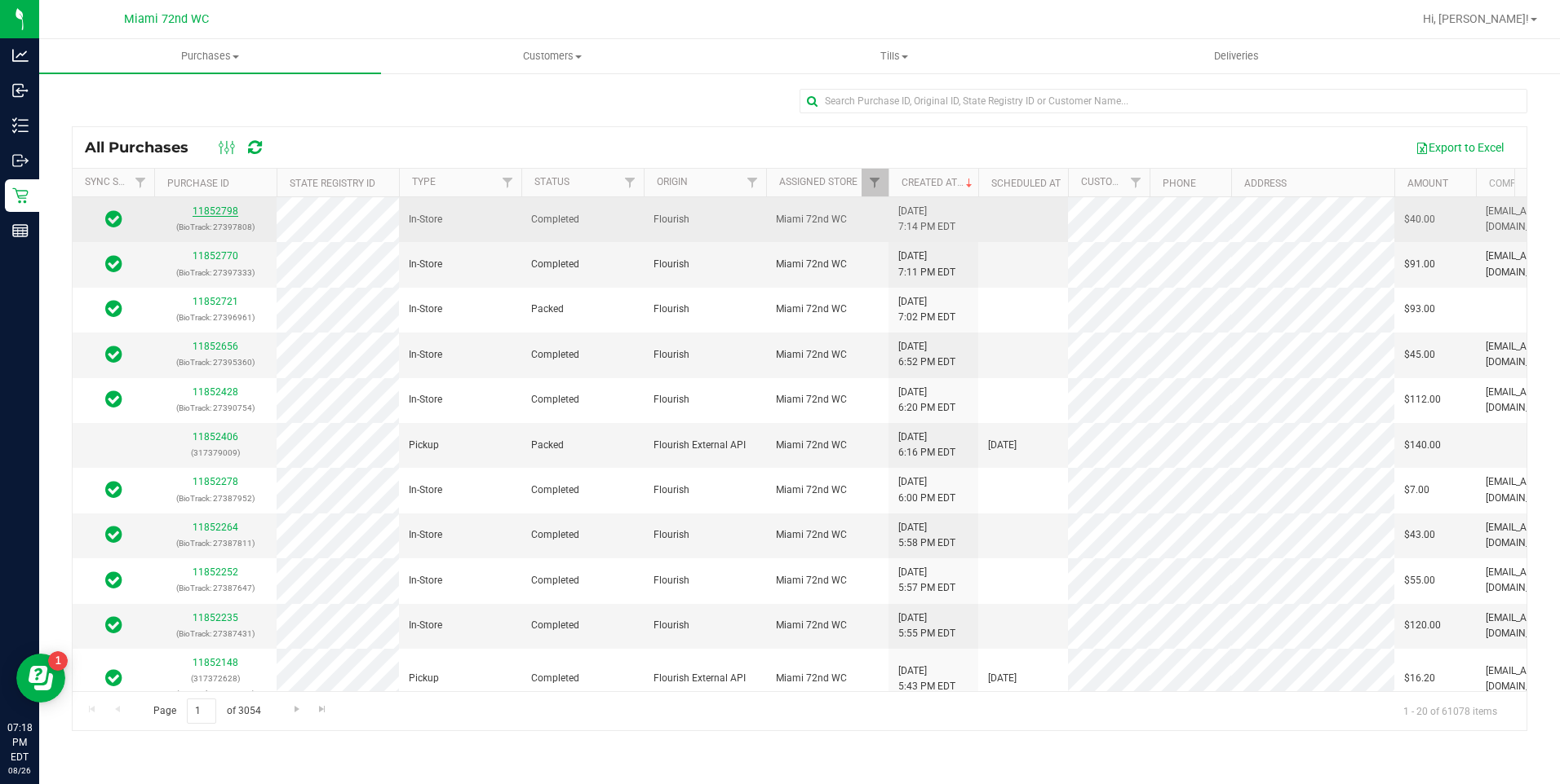
click at [230, 213] on link "11852798" at bounding box center [216, 212] width 46 height 11
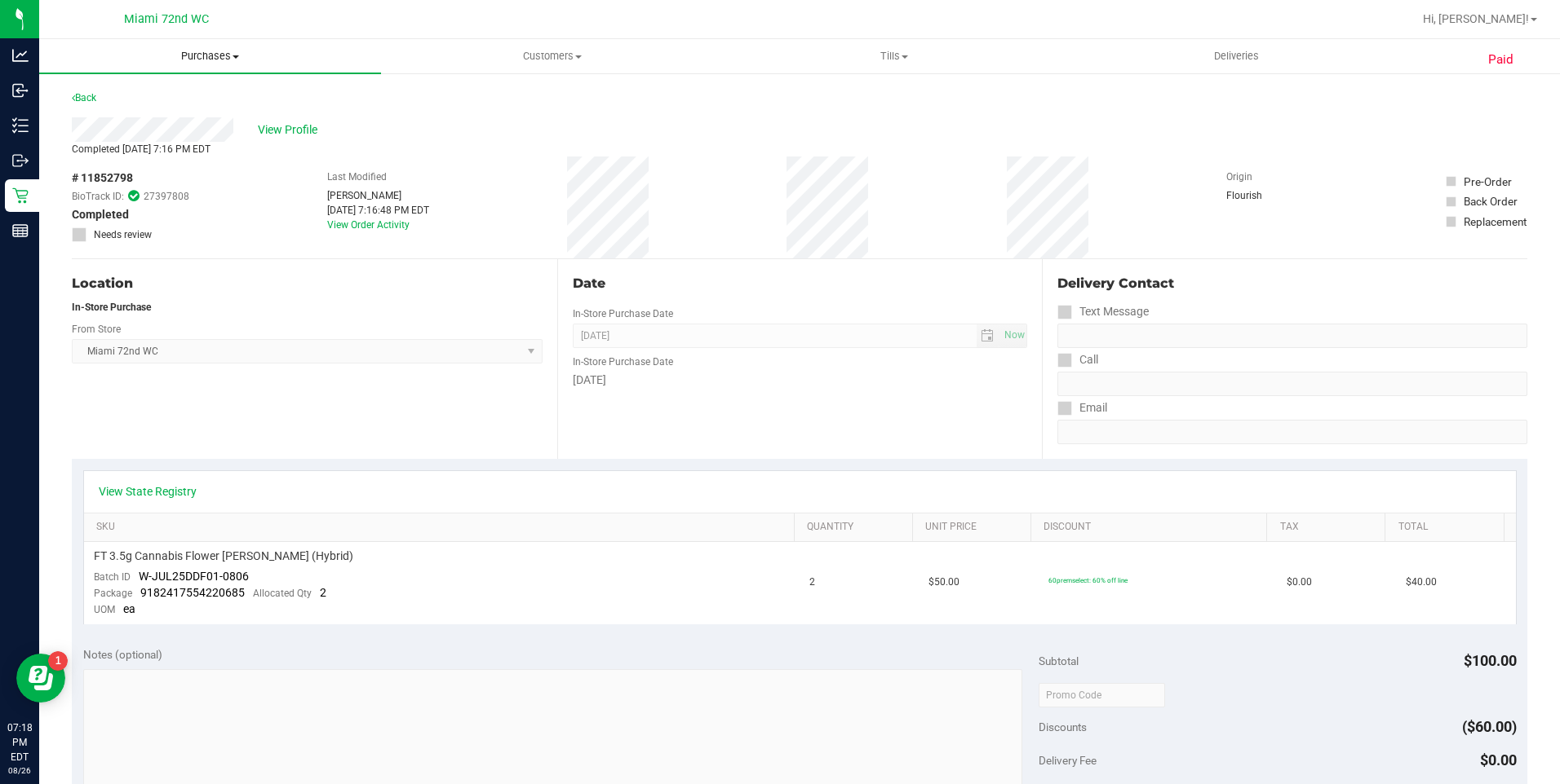
click at [222, 61] on span "Purchases" at bounding box center [210, 56] width 342 height 15
click at [135, 225] on div "# 11852798 BioTrack ID: 27397808 Completed Needs review" at bounding box center [131, 206] width 118 height 73
click at [297, 131] on span "View Profile" at bounding box center [290, 130] width 65 height 17
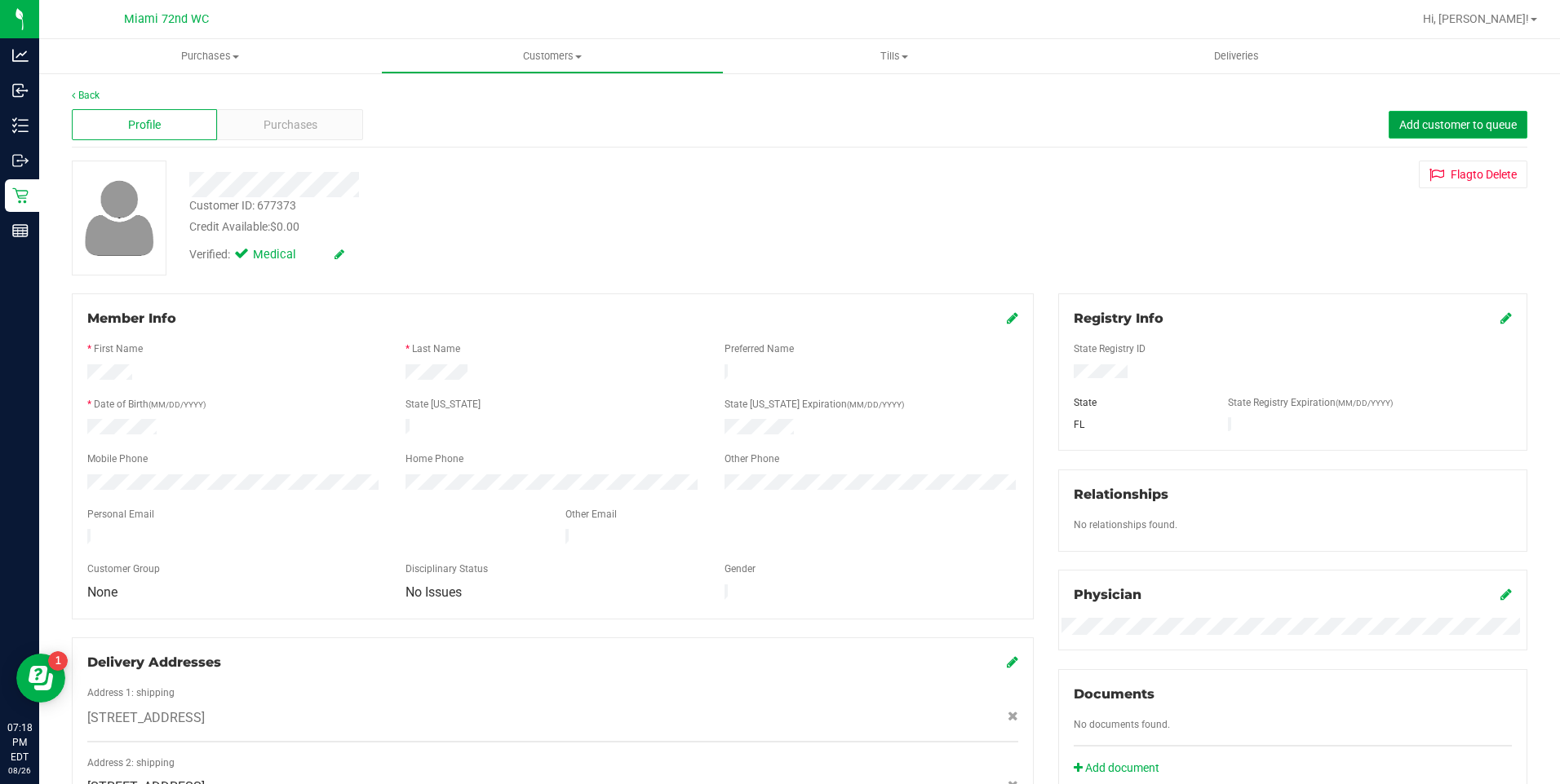
click at [1437, 119] on span "Add customer to queue" at bounding box center [1458, 125] width 118 height 13
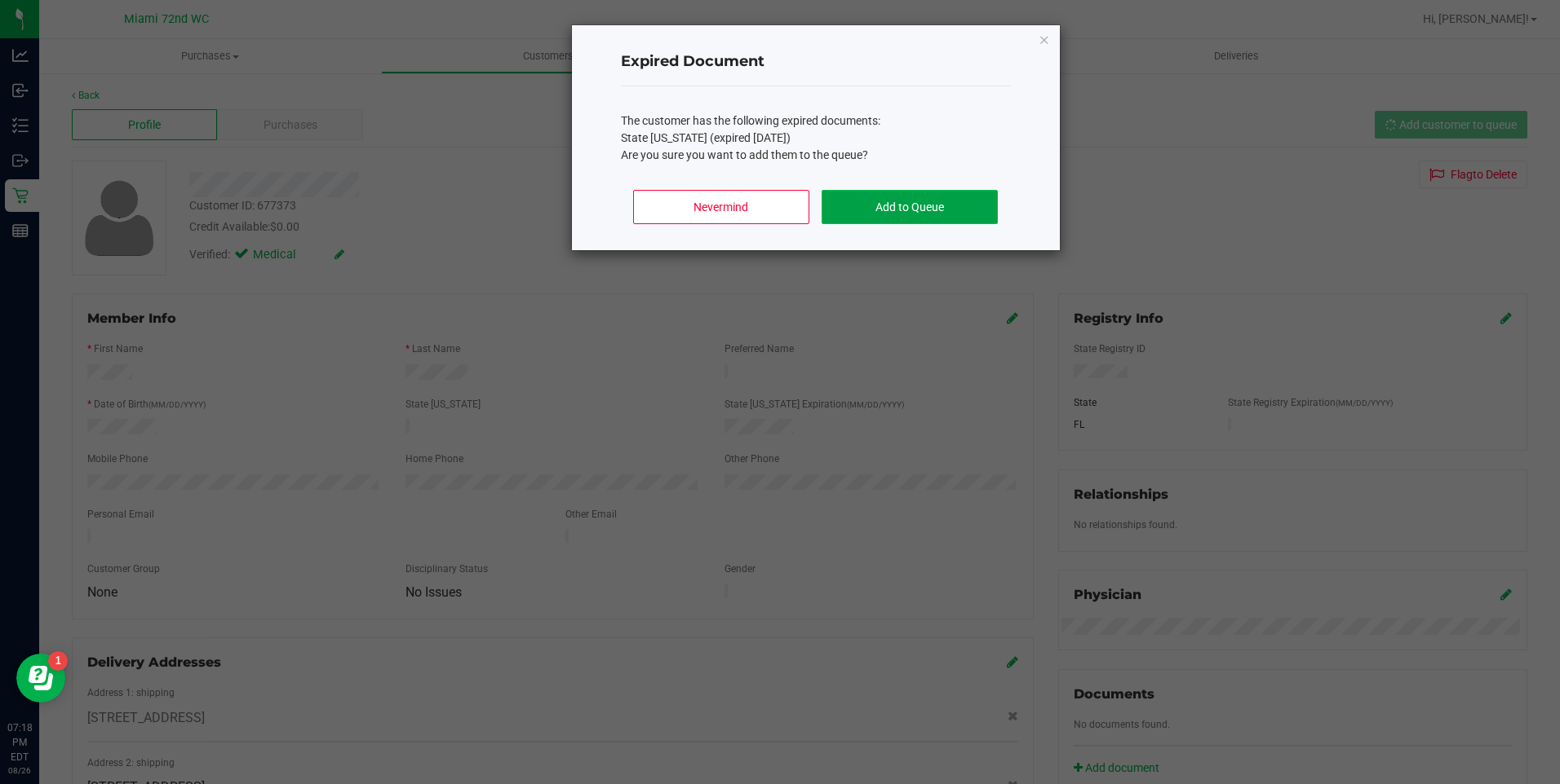
click at [887, 203] on button "Add to Queue" at bounding box center [909, 207] width 176 height 34
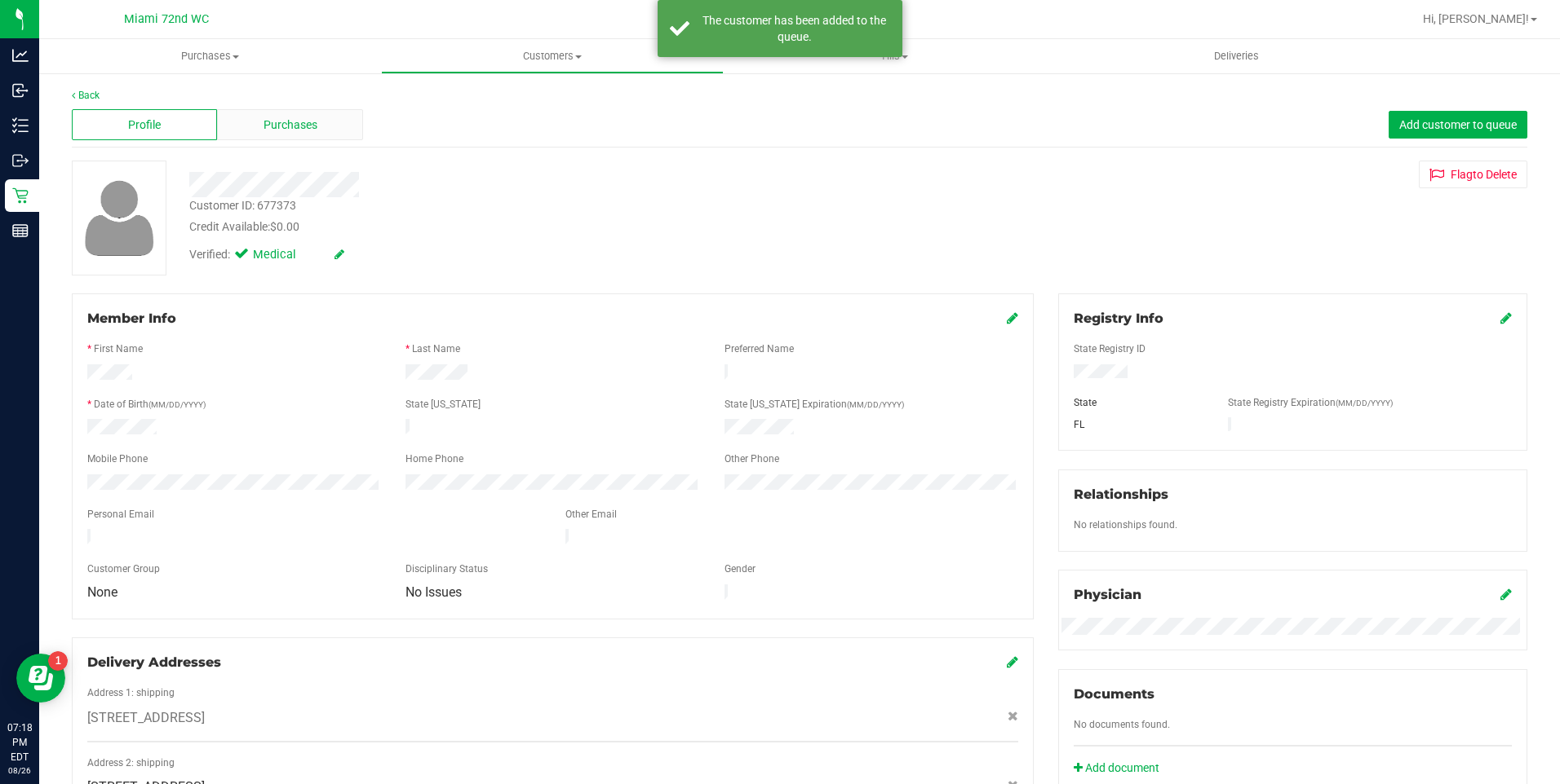
click at [303, 127] on span "Purchases" at bounding box center [290, 125] width 54 height 17
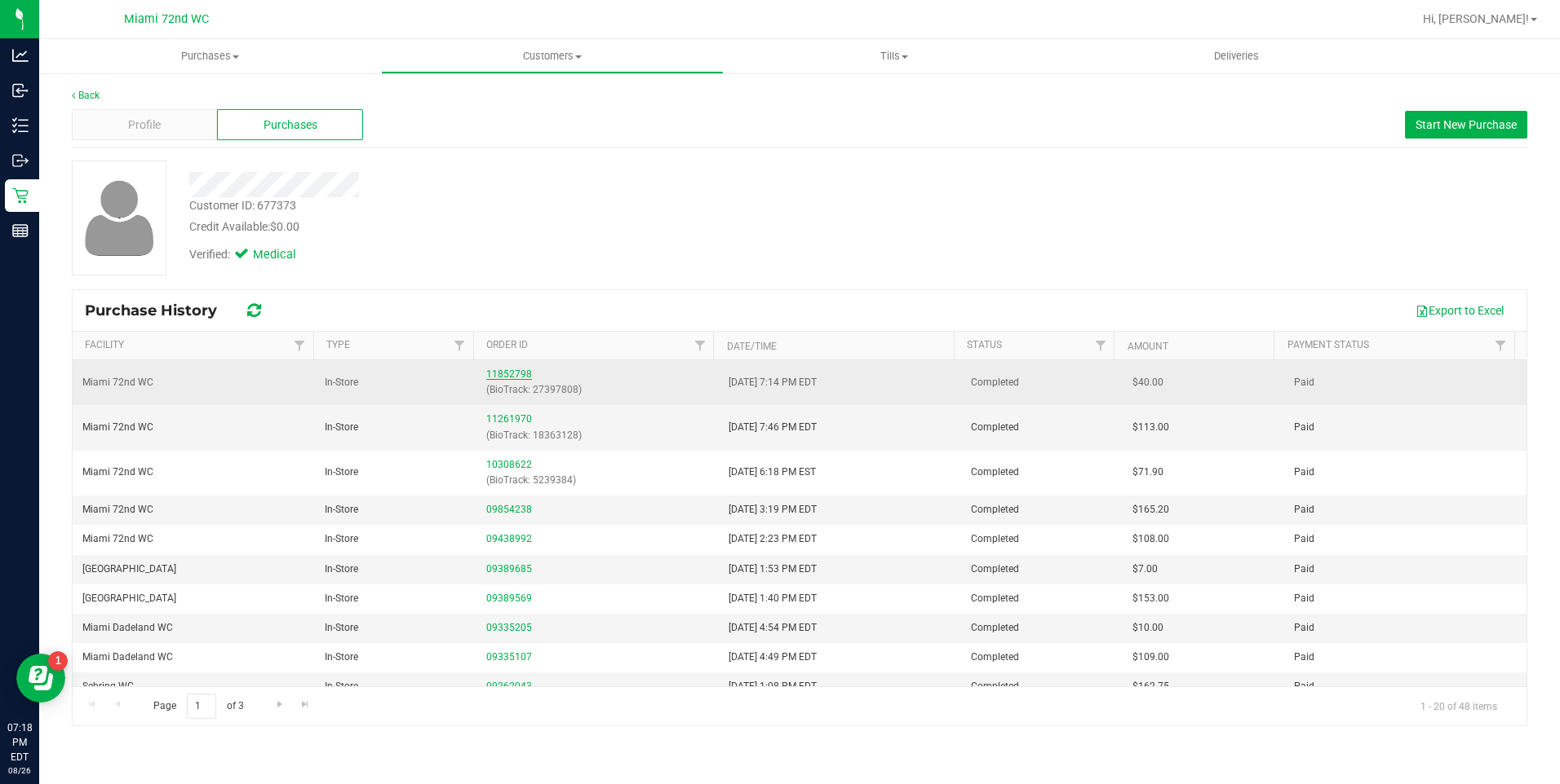
click at [507, 374] on link "11852798" at bounding box center [509, 374] width 46 height 11
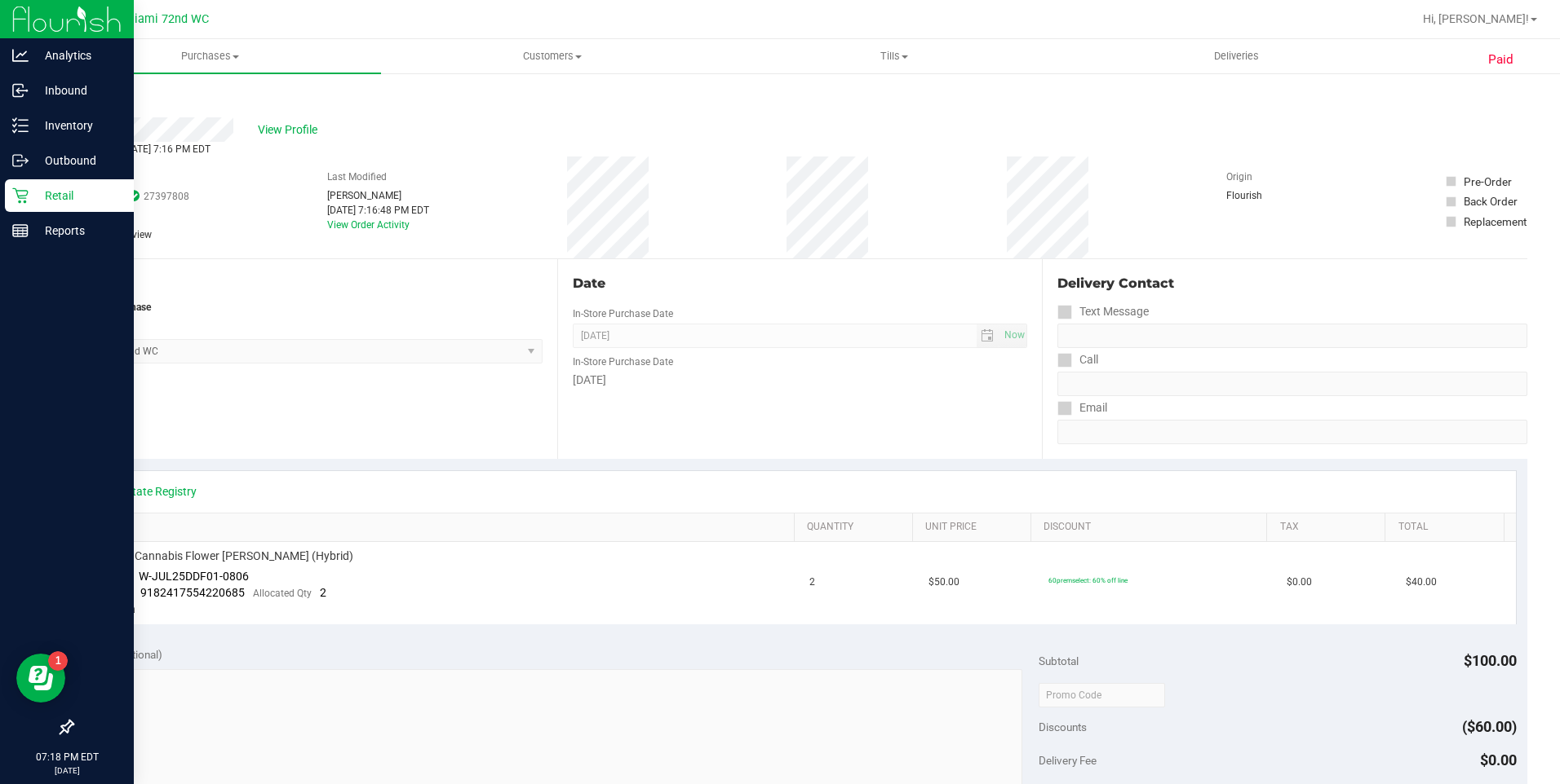
click at [27, 201] on icon at bounding box center [20, 196] width 16 height 16
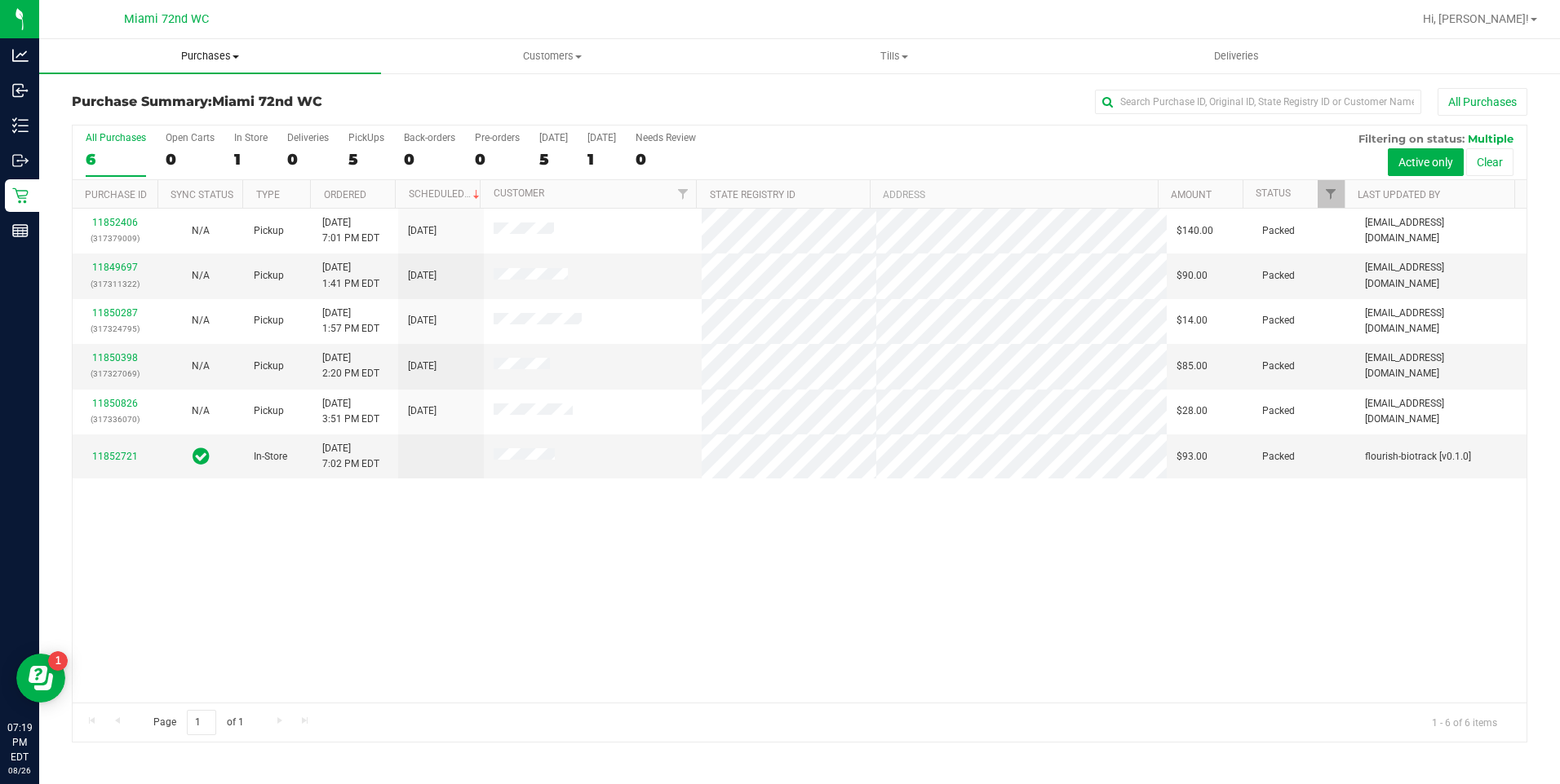
click at [230, 65] on uib-tab-heading "Purchases Summary of purchases Fulfillment All purchases" at bounding box center [210, 56] width 342 height 34
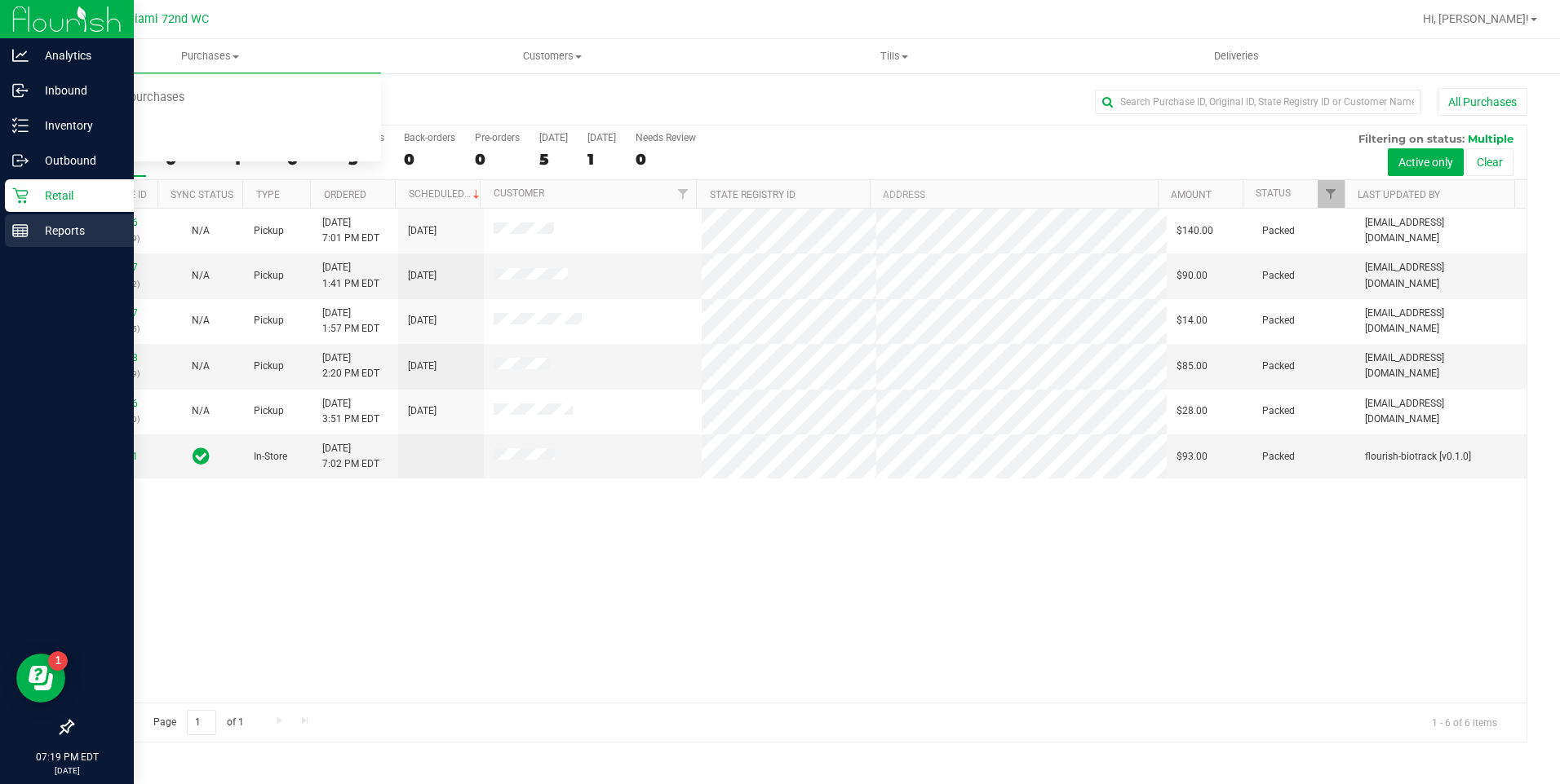
click at [19, 233] on icon at bounding box center [20, 231] width 16 height 16
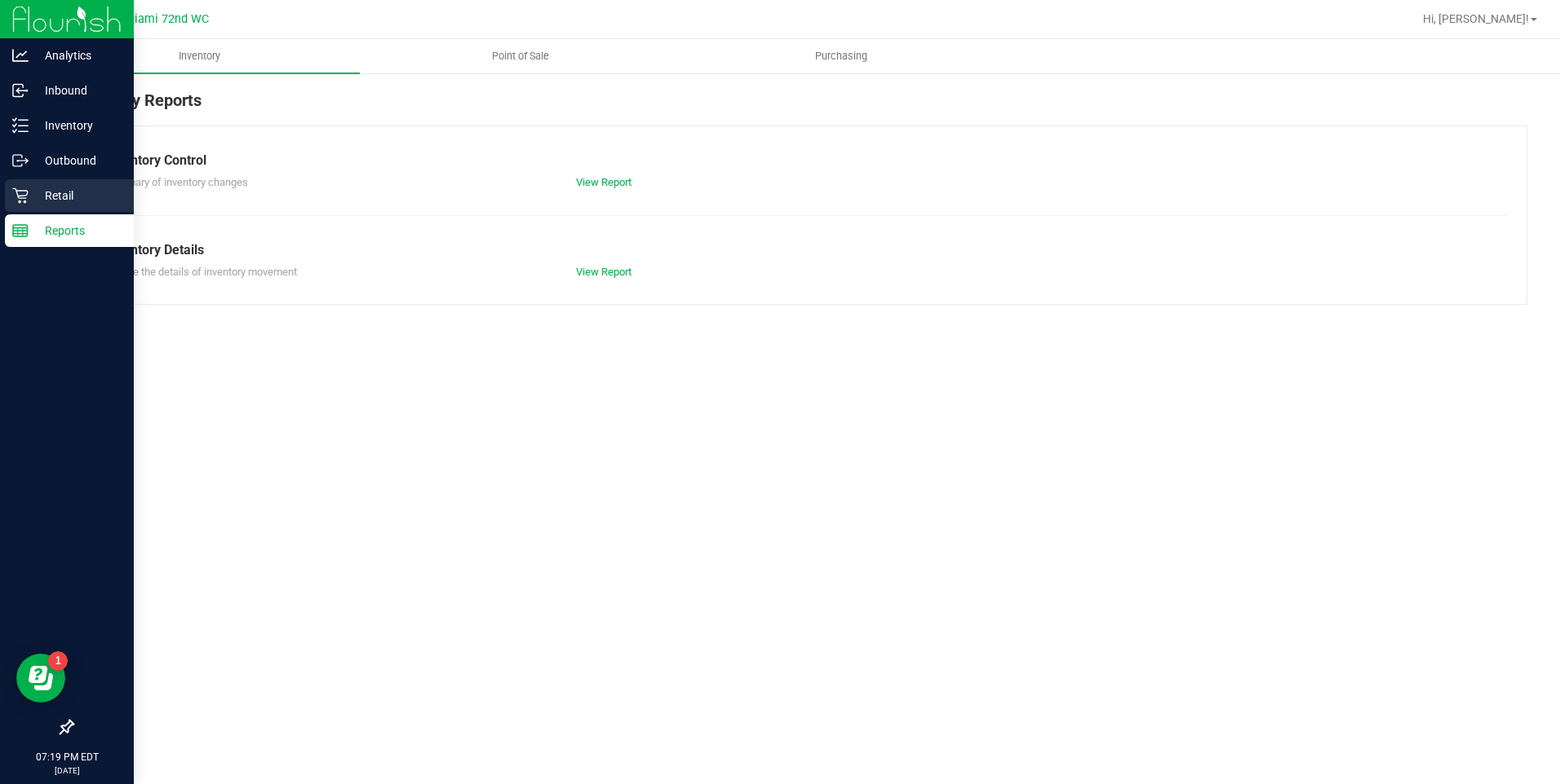
click at [45, 198] on p "Retail" at bounding box center [78, 196] width 98 height 20
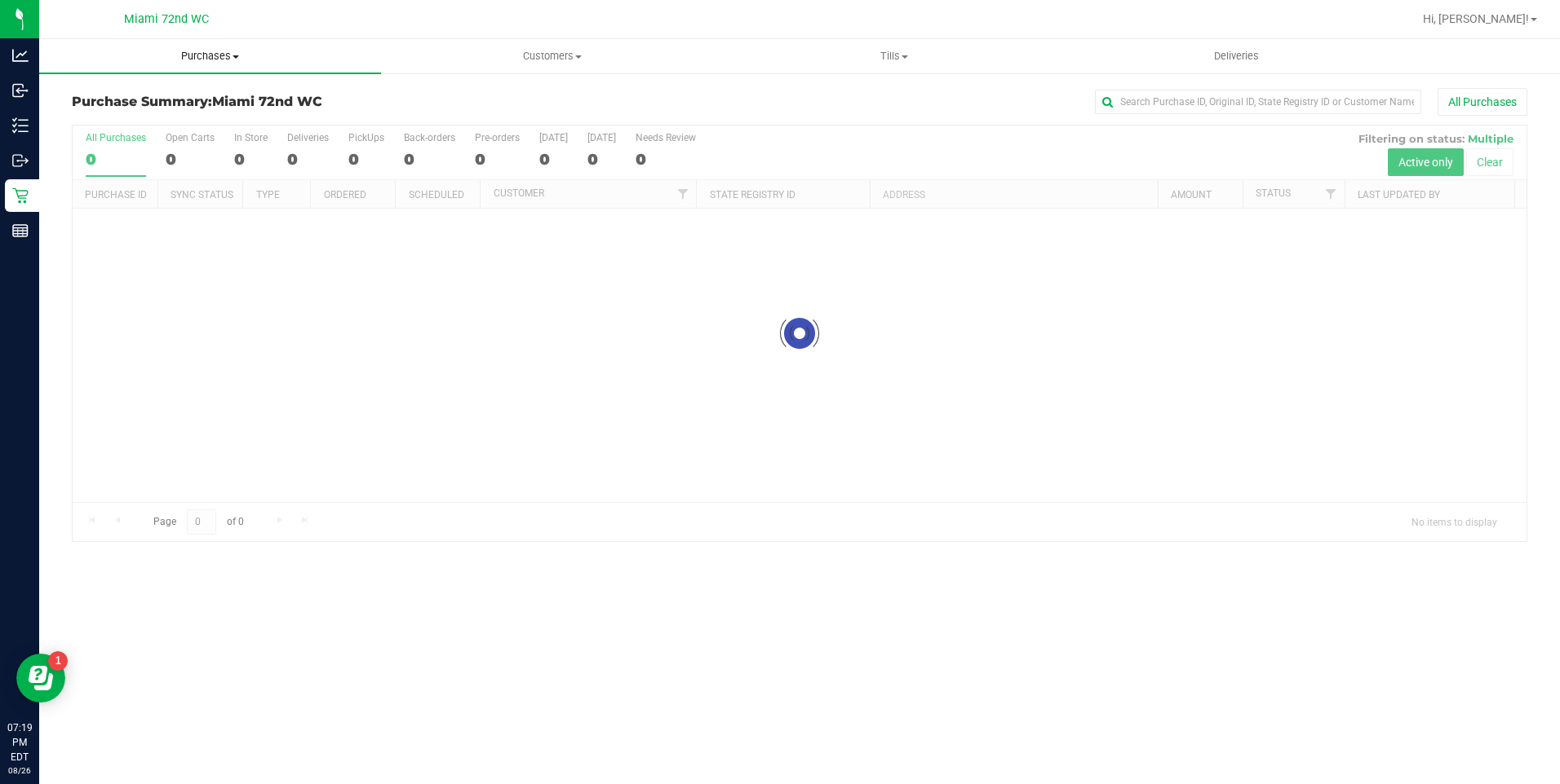
click at [229, 53] on span "Purchases" at bounding box center [210, 56] width 342 height 15
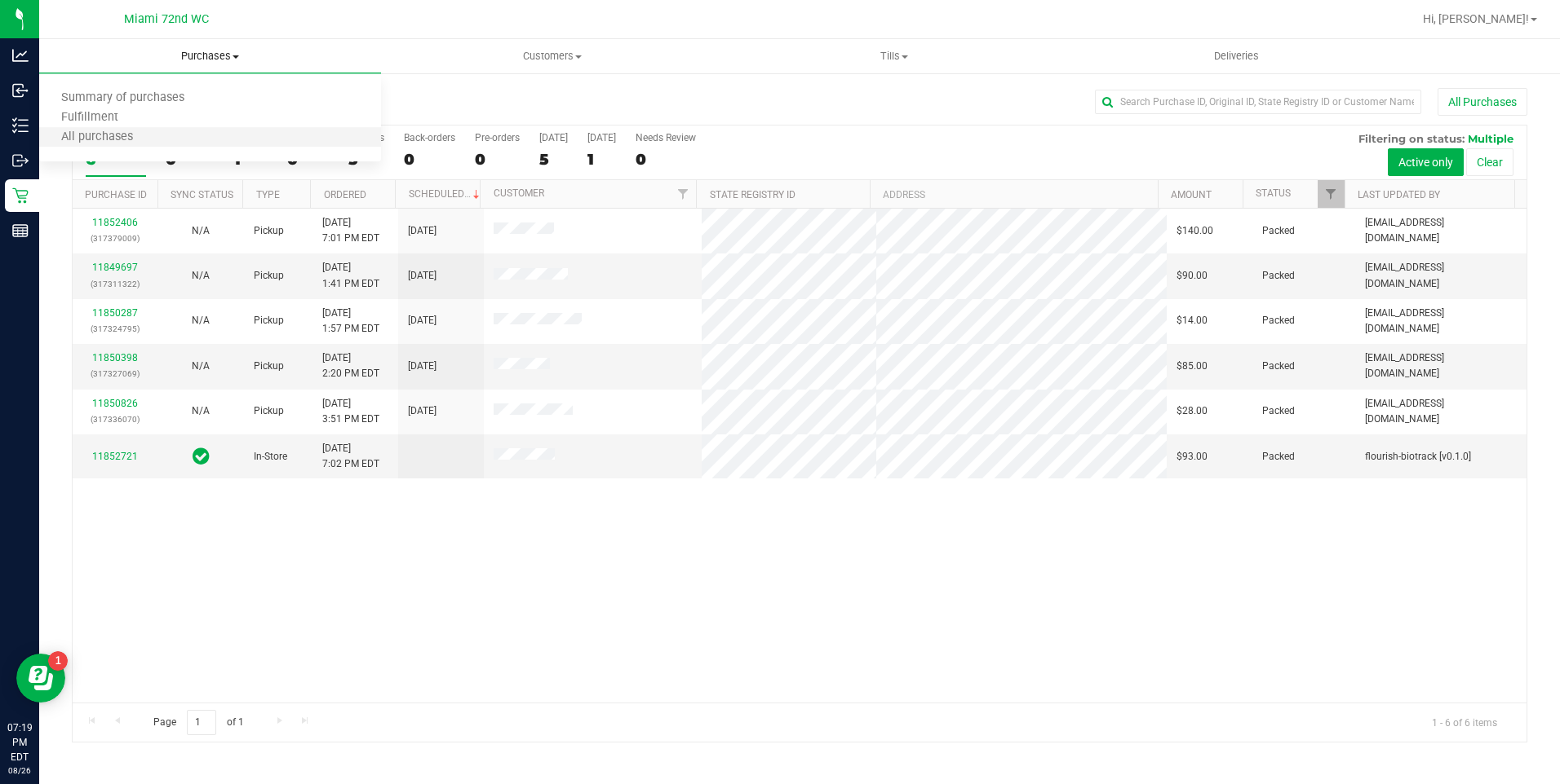
click at [168, 140] on li "All purchases" at bounding box center [210, 138] width 342 height 20
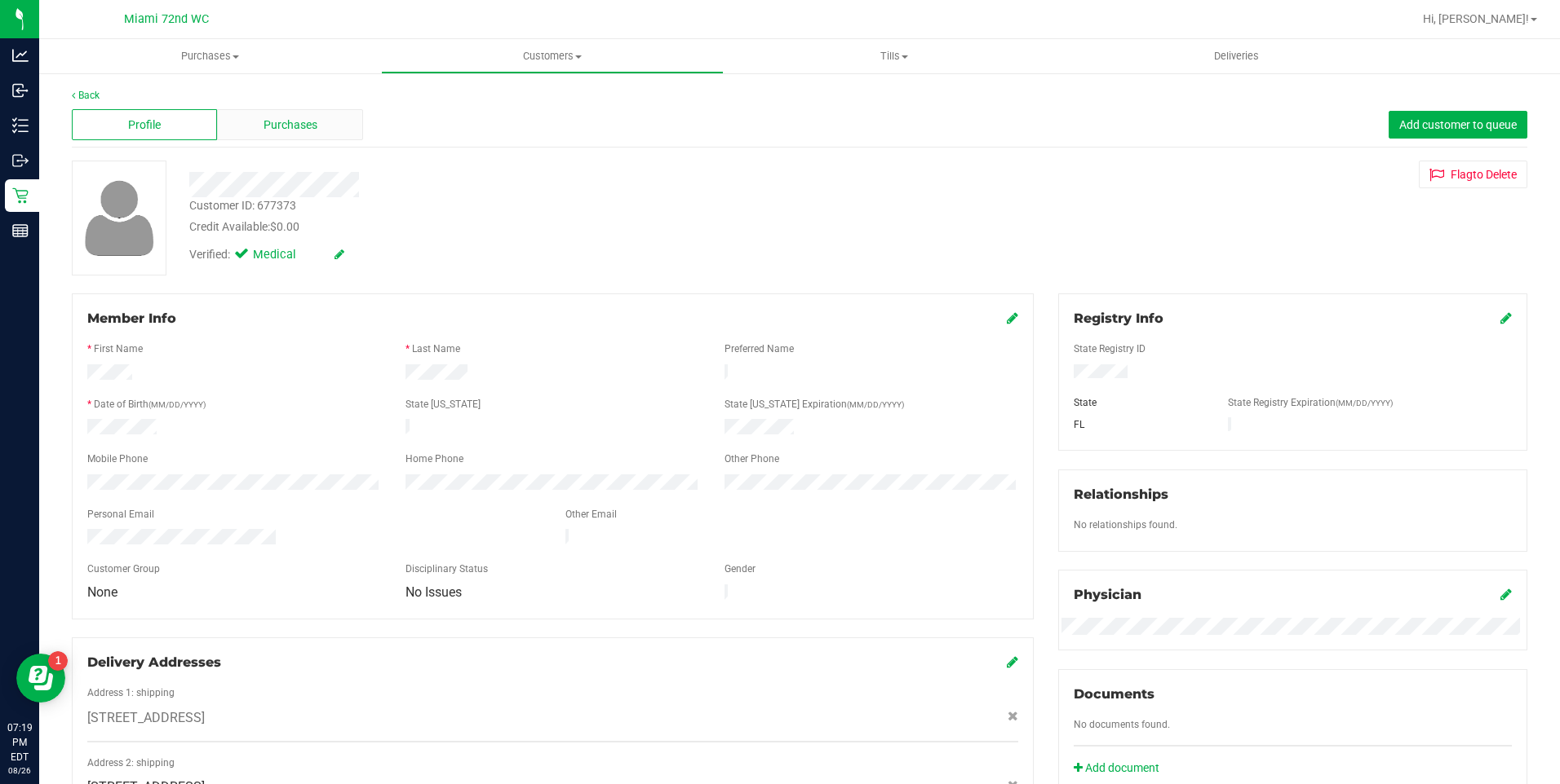
click at [284, 129] on span "Purchases" at bounding box center [290, 125] width 54 height 17
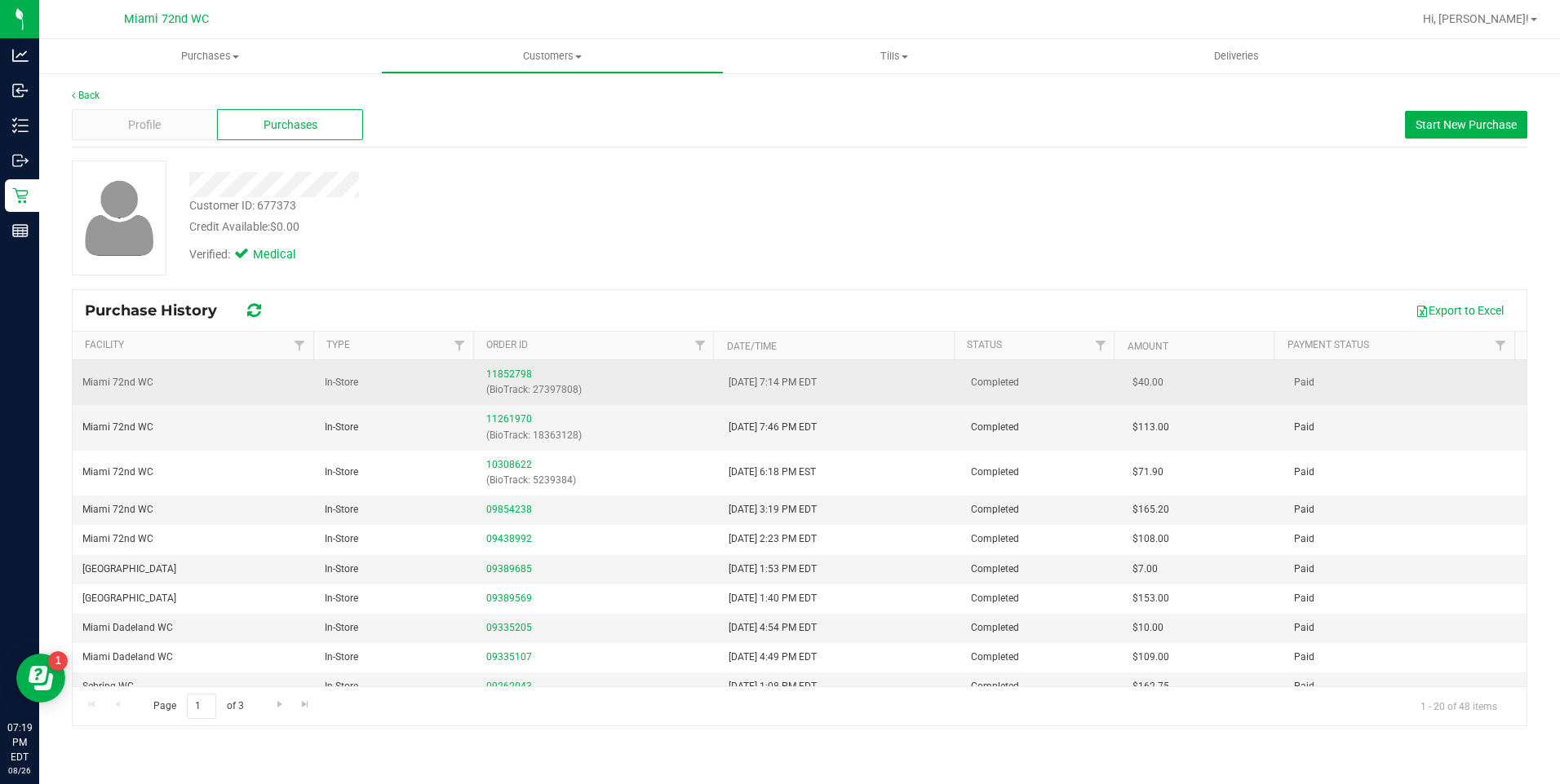
click at [1339, 382] on td "Paid" at bounding box center [1405, 382] width 242 height 45
click at [146, 384] on span "Miami 72nd WC" at bounding box center [118, 382] width 71 height 16
click at [500, 367] on div "11852798 (BioTrack: 27397808)" at bounding box center [597, 382] width 223 height 31
click at [507, 377] on link "11852798" at bounding box center [509, 374] width 46 height 11
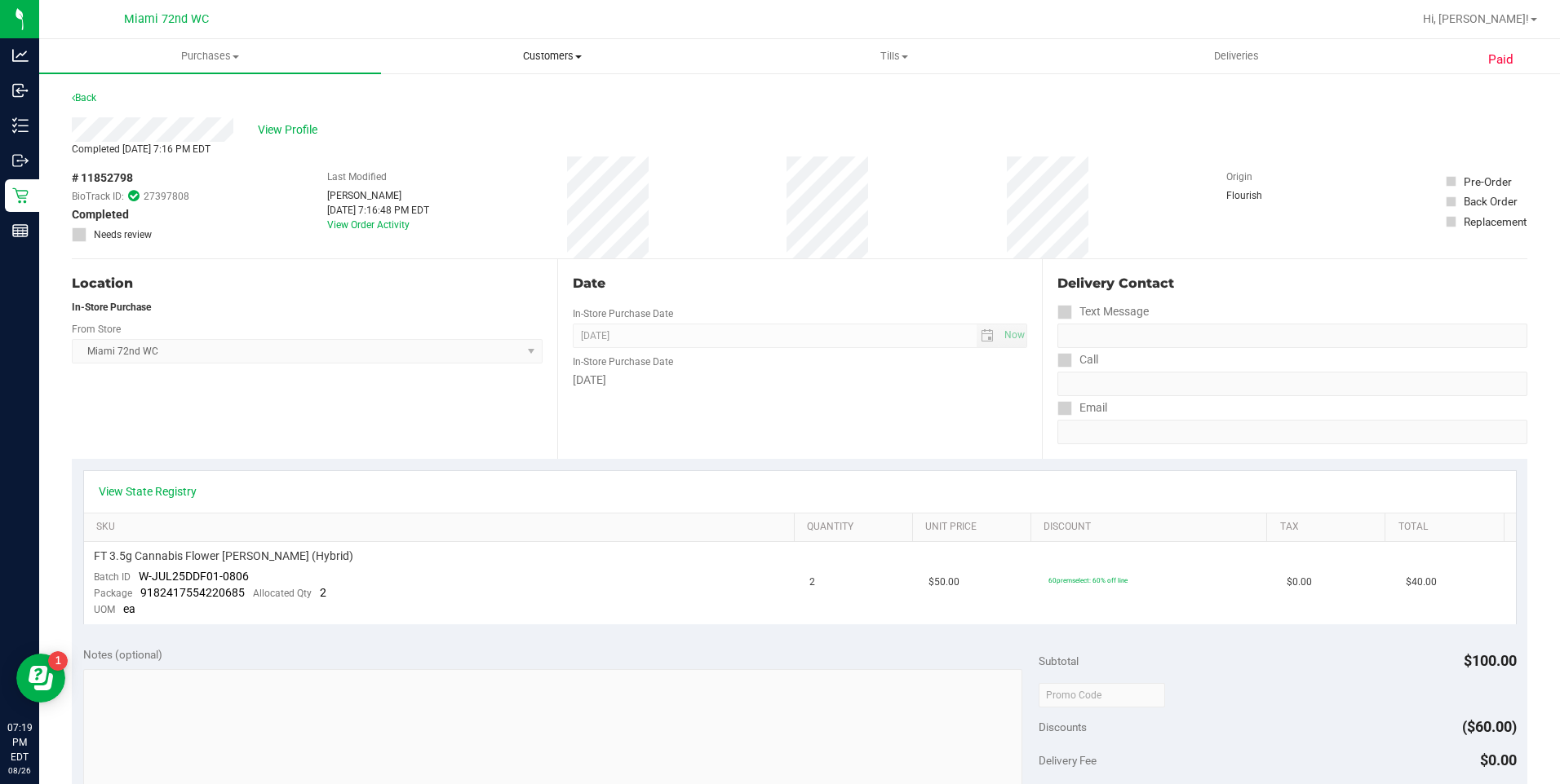
click at [566, 51] on span "Customers" at bounding box center [552, 56] width 340 height 15
click at [1116, 51] on uib-tab-heading "Deliveries" at bounding box center [1236, 56] width 340 height 33
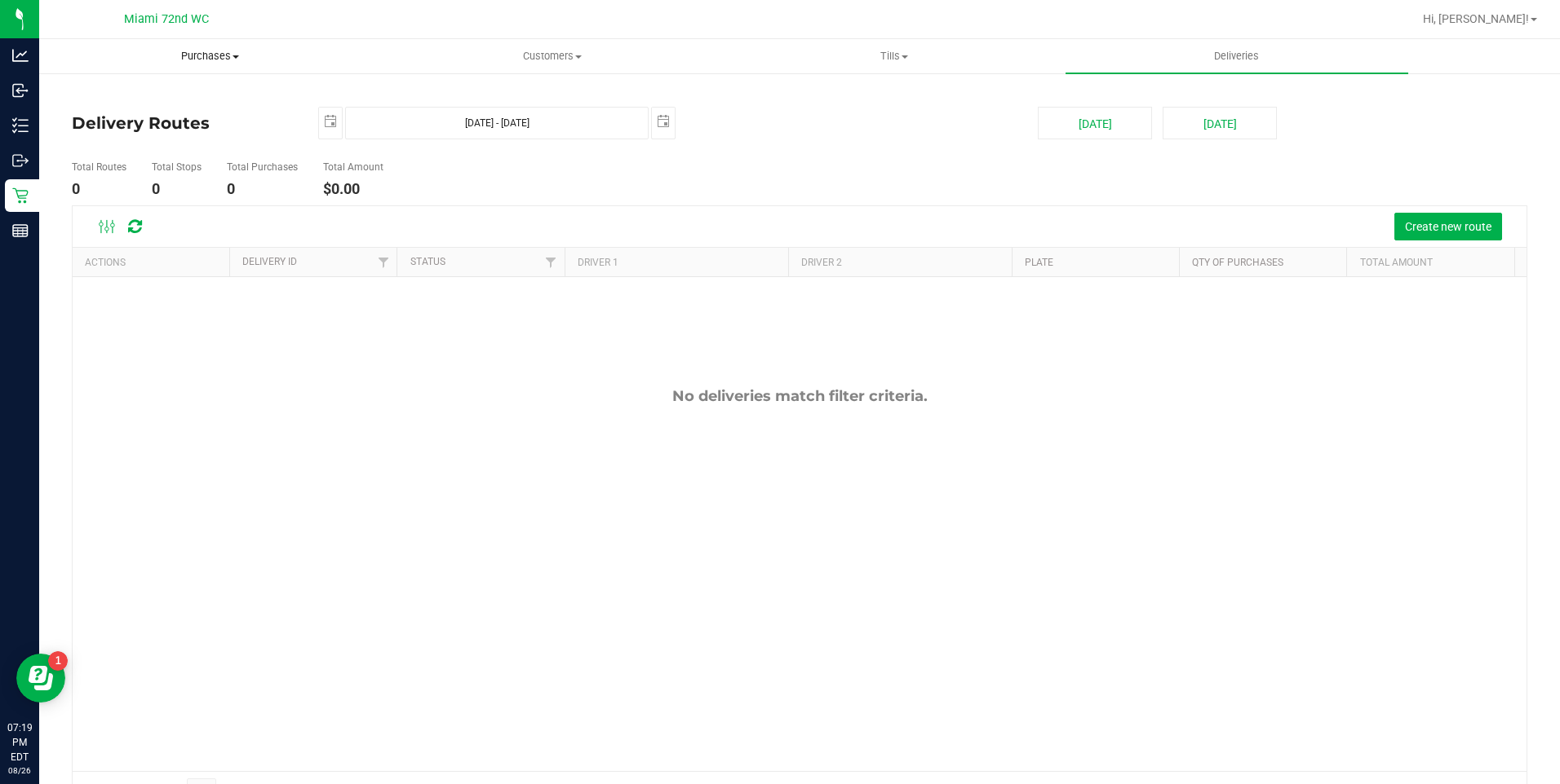
click at [237, 64] on uib-tab-heading "Purchases Summary of purchases Fulfillment All purchases" at bounding box center [210, 56] width 340 height 33
click at [194, 134] on li "All purchases" at bounding box center [210, 138] width 342 height 20
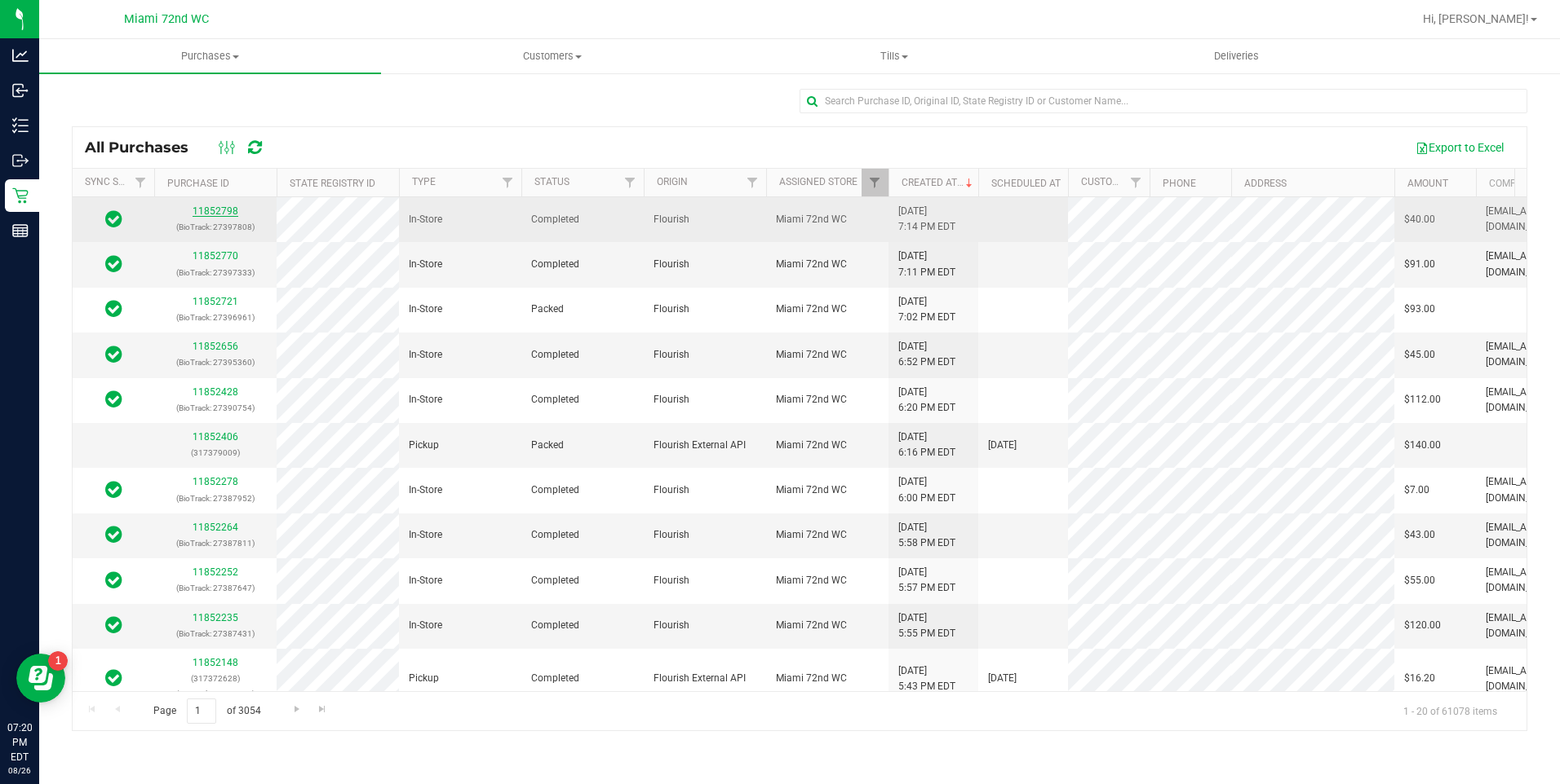
click at [226, 212] on link "11852798" at bounding box center [216, 212] width 46 height 11
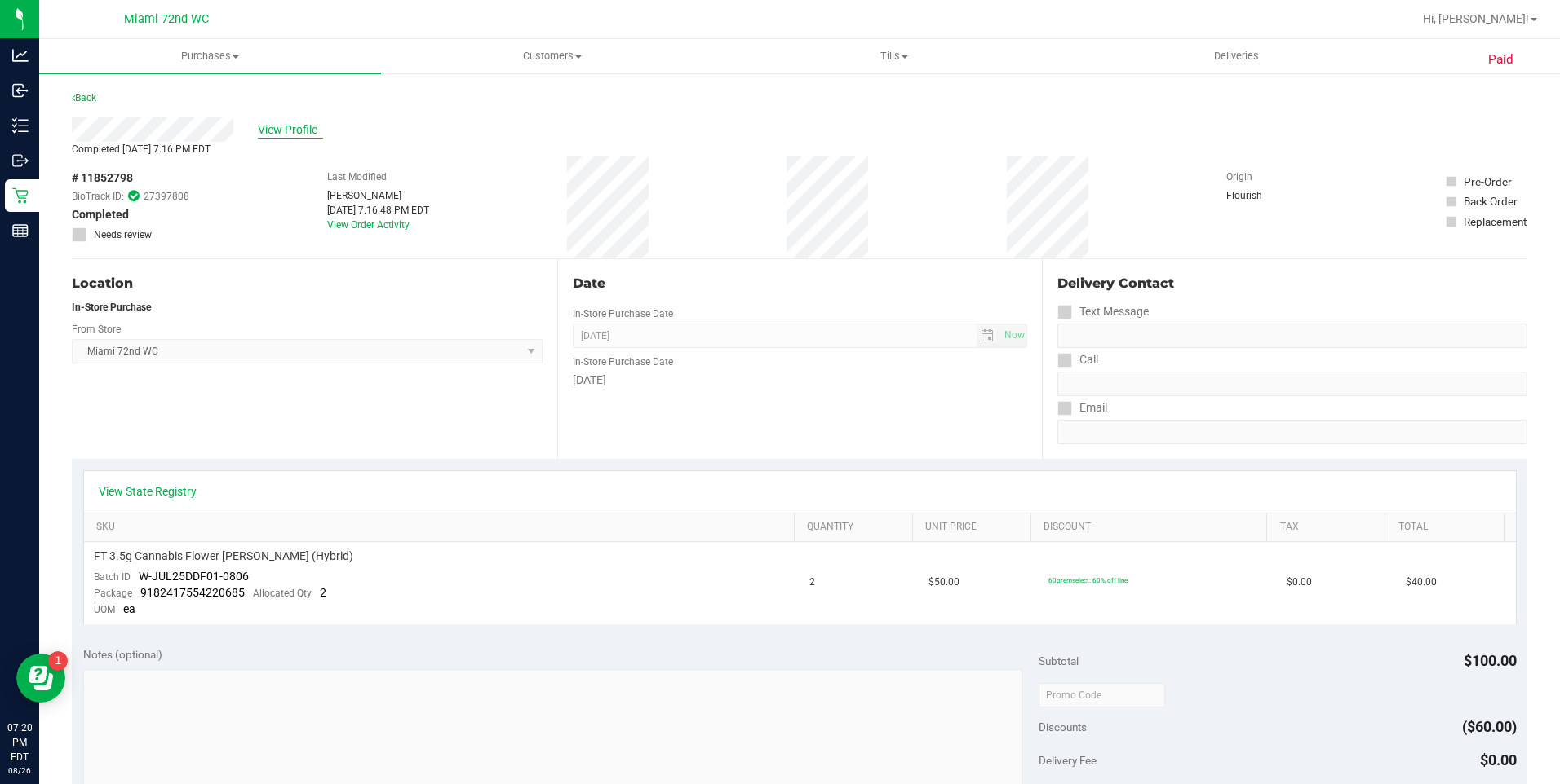
click at [304, 125] on span "View Profile" at bounding box center [290, 130] width 65 height 17
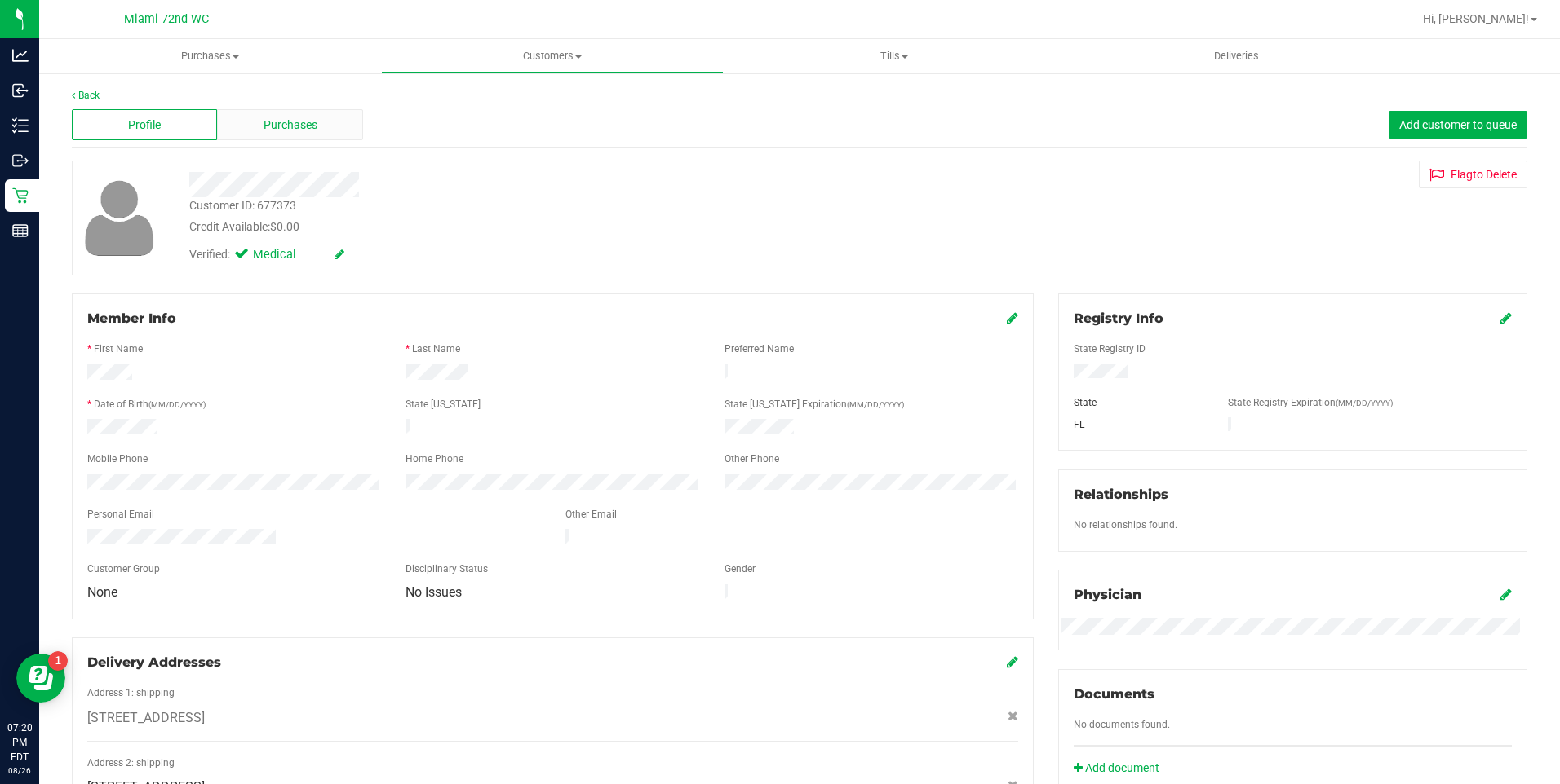
click at [321, 132] on div "Purchases" at bounding box center [290, 125] width 145 height 31
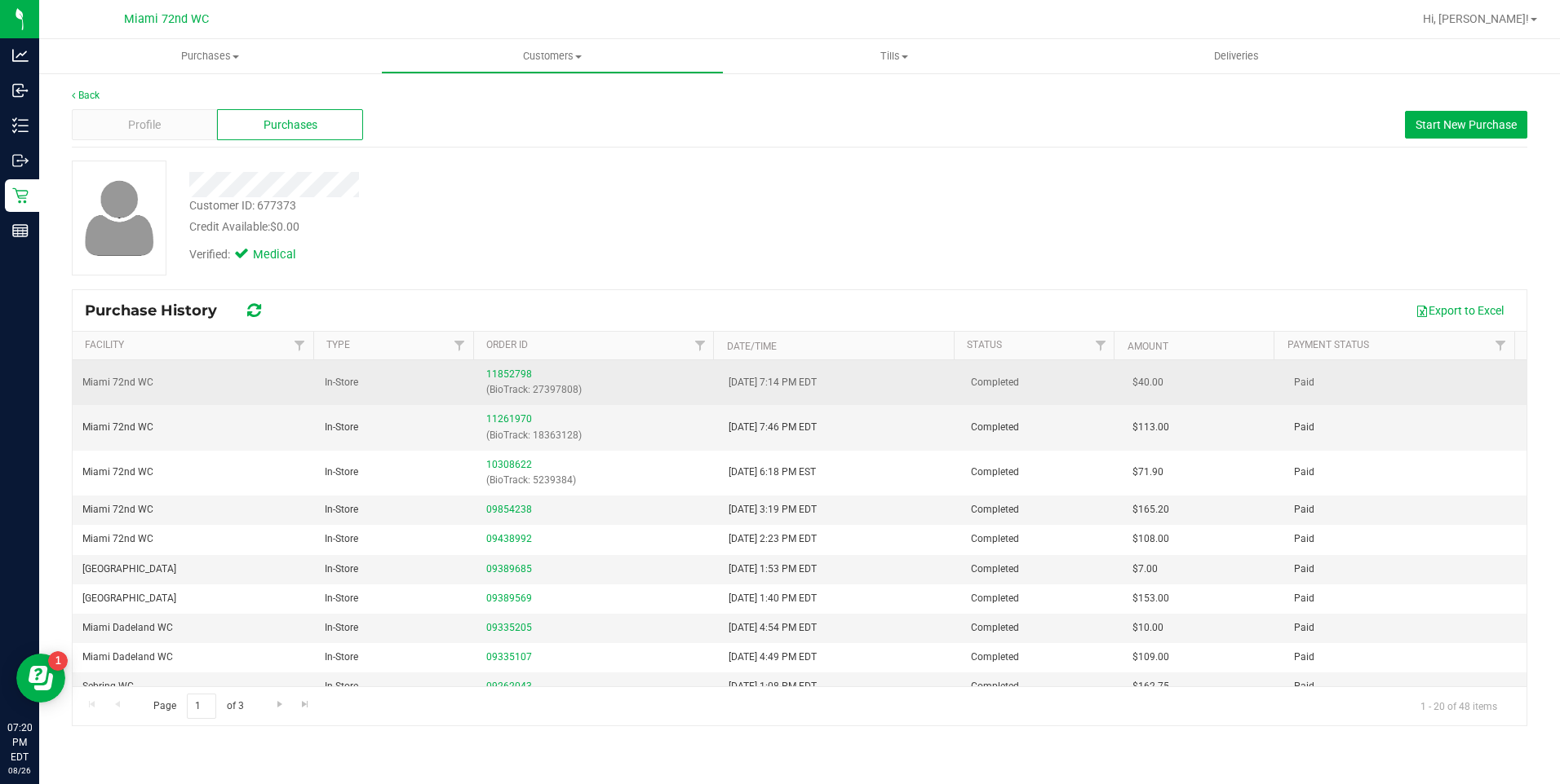
click at [560, 388] on p "(BioTrack: 27397808)" at bounding box center [597, 390] width 223 height 16
click at [950, 384] on td "[DATE] 7:14 PM EDT" at bounding box center [839, 382] width 242 height 45
click at [501, 371] on link "11852798" at bounding box center [509, 374] width 46 height 11
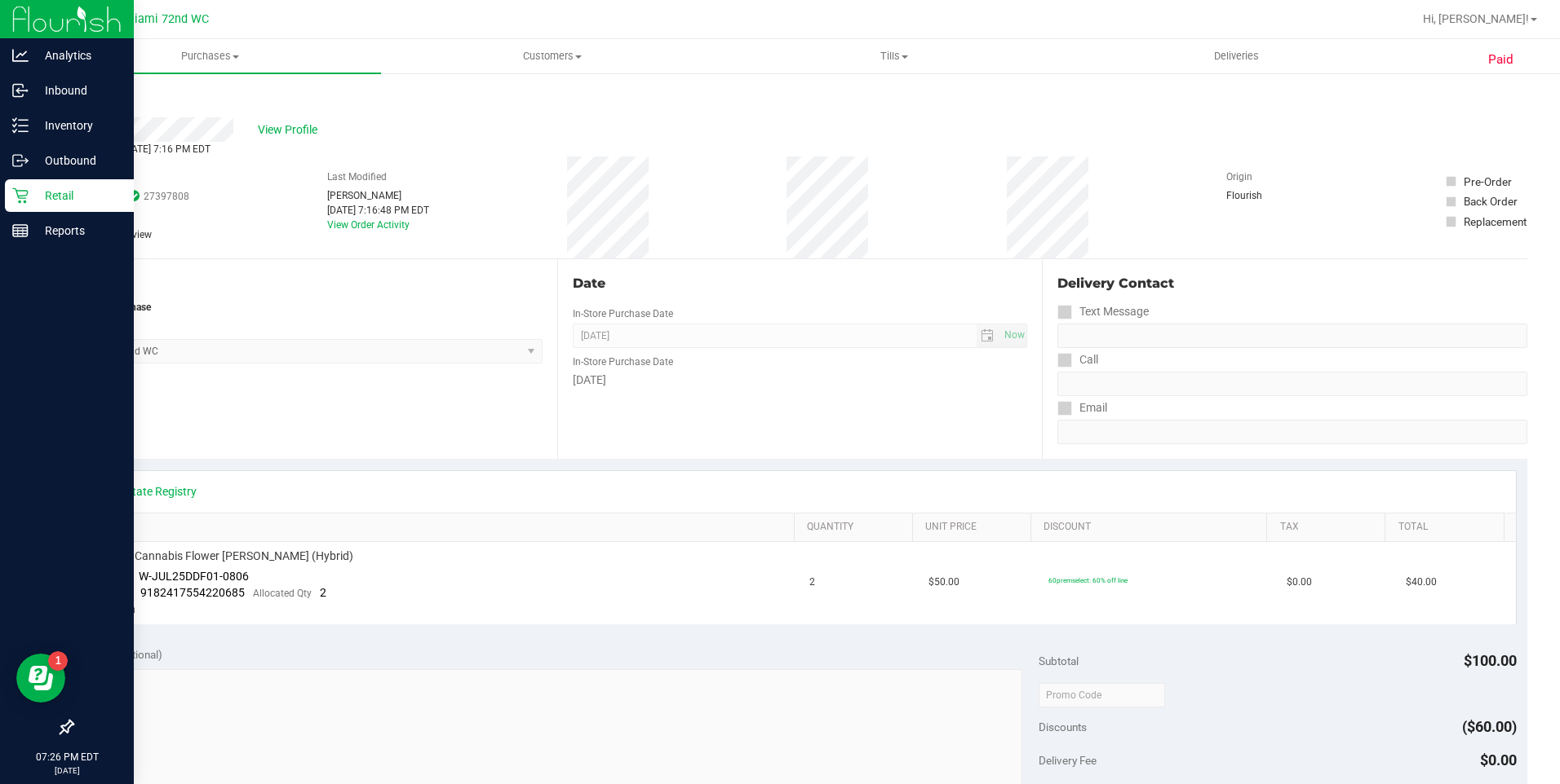
click at [29, 200] on p "Retail" at bounding box center [78, 196] width 98 height 20
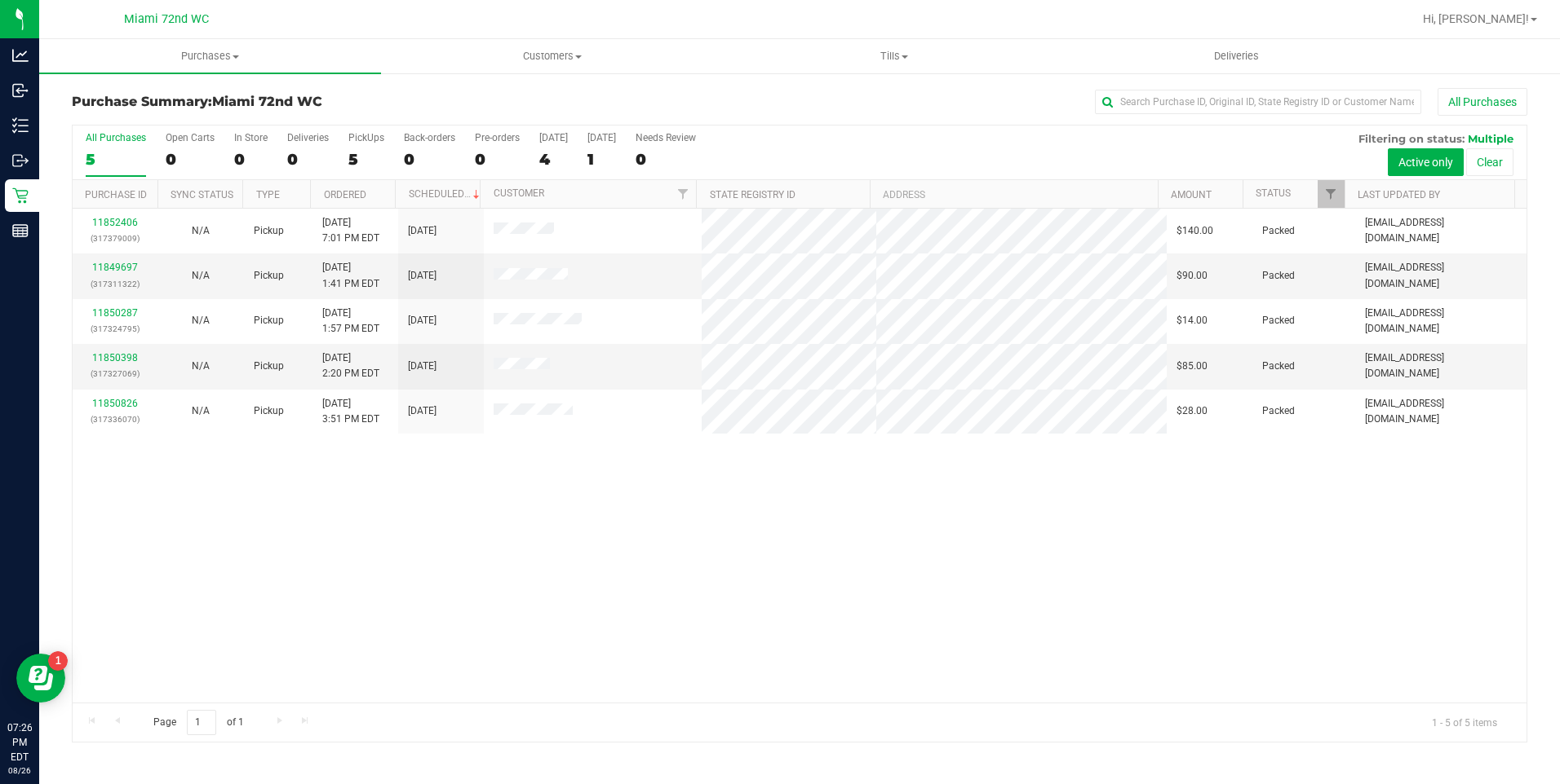
click at [933, 614] on div "11852406 (317379009) N/A Pickup [DATE] 7:01 PM EDT 8/27/2025 $140.00 Packed [EM…" at bounding box center [799, 456] width 1454 height 494
click at [674, 605] on div "11852406 (317379009) N/A Pickup [DATE] 7:01 PM EDT 8/27/2025 $140.00 Packed [EM…" at bounding box center [799, 456] width 1454 height 494
